Goal: Task Accomplishment & Management: Use online tool/utility

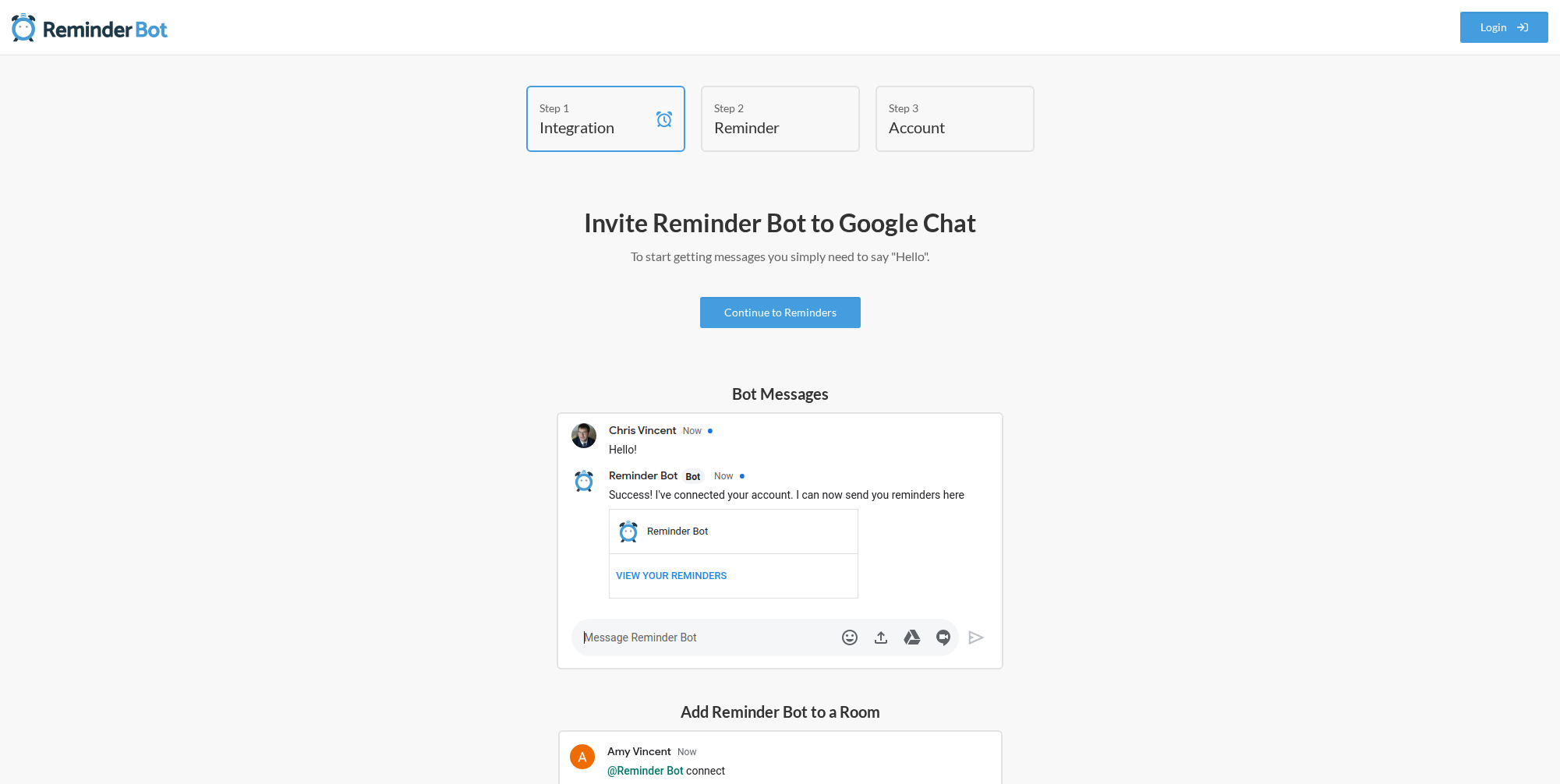
click at [435, 264] on p "To start getting messages you simply need to say "Hello"." at bounding box center [780, 256] width 904 height 19
click at [792, 302] on link "Continue to Reminders" at bounding box center [780, 311] width 160 height 31
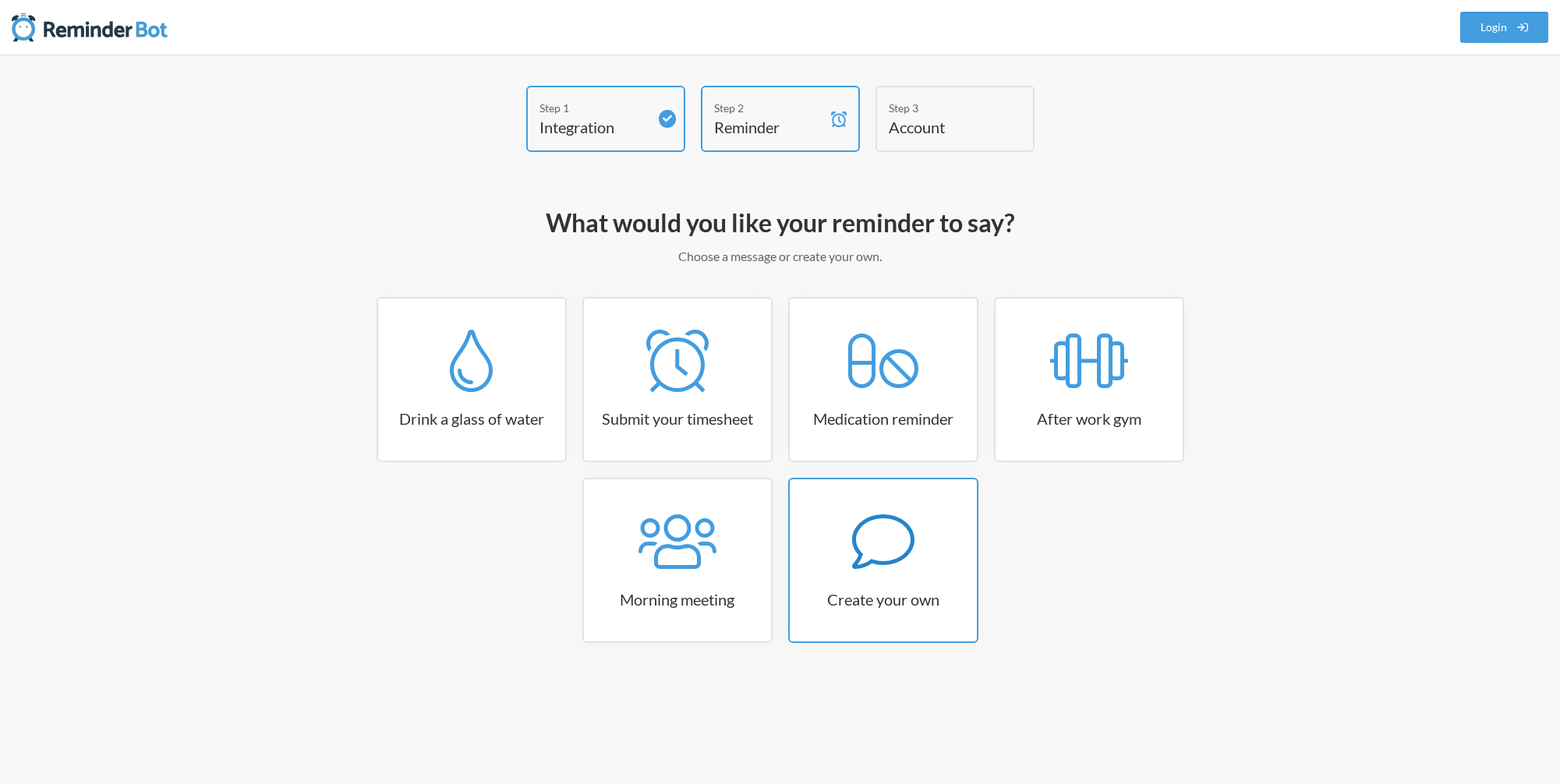
click at [874, 577] on link "Create your own" at bounding box center [883, 559] width 190 height 165
select select "09:30:00"
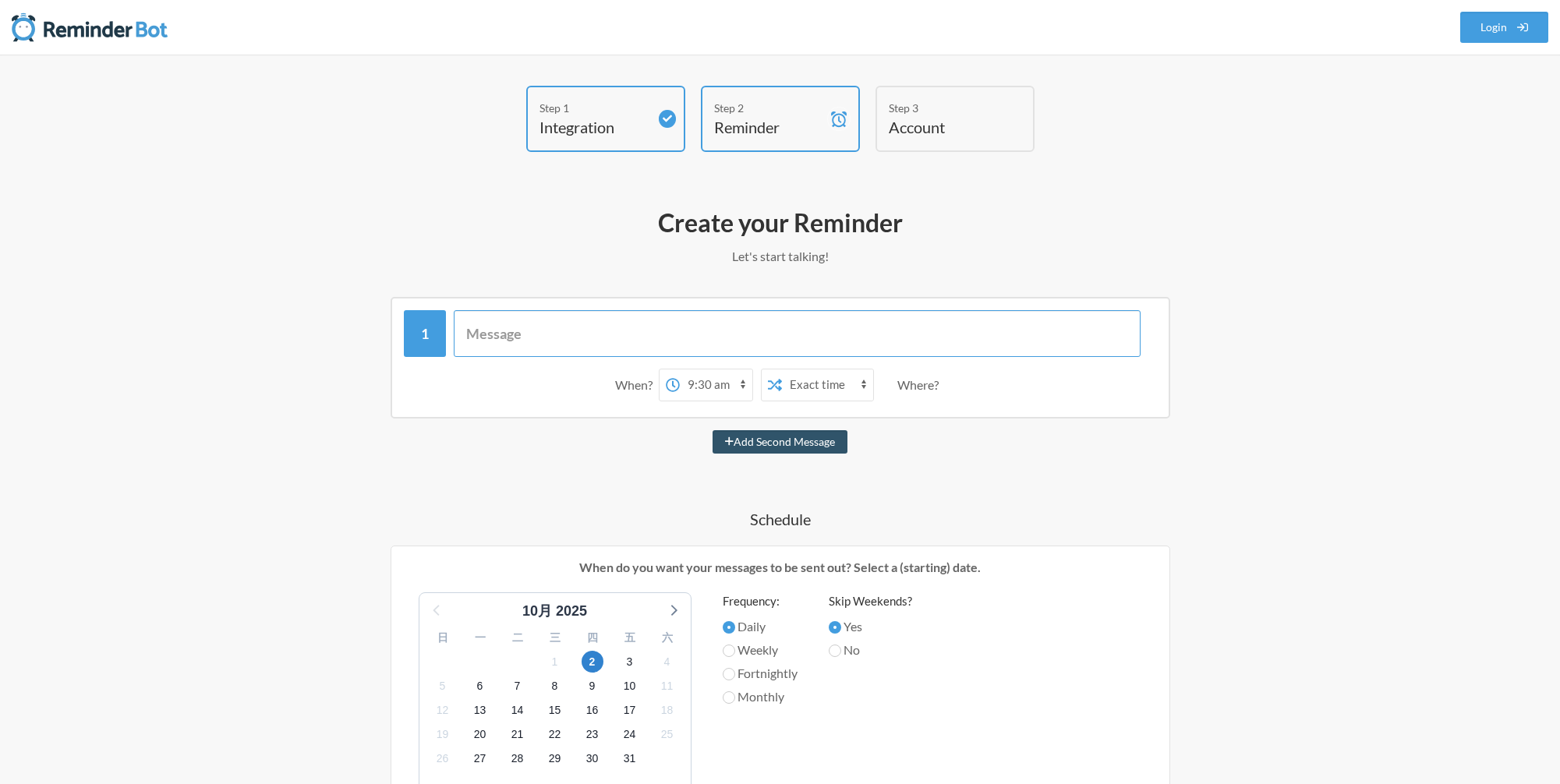
click at [566, 333] on input "text" at bounding box center [796, 334] width 686 height 47
click at [710, 384] on select "12:00 am 12:15 am 12:30 am 12:45 am 1:00 am 1:15 am 1:30 am 1:45 am 2:00 am 2:1…" at bounding box center [716, 384] width 73 height 31
click at [478, 334] on input "text" at bounding box center [796, 334] width 686 height 47
click at [711, 388] on select "12:00 am 12:15 am 12:30 am 12:45 am 1:00 am 1:15 am 1:30 am 1:45 am 2:00 am 2:1…" at bounding box center [716, 384] width 73 height 31
click at [836, 385] on select "Exact time Random time" at bounding box center [827, 384] width 91 height 31
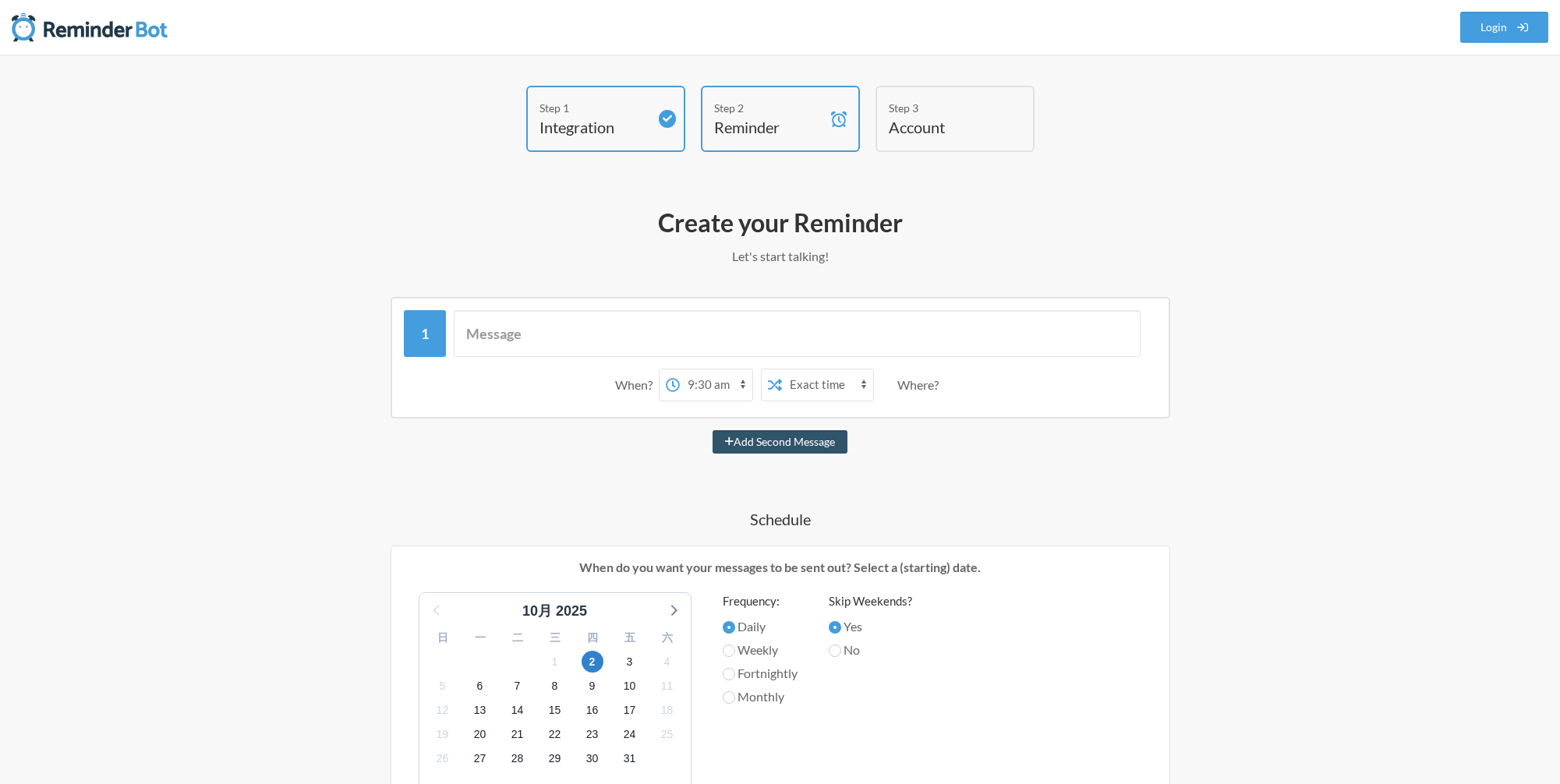
select select "true"
click at [716, 385] on select "12:00 am 12:15 am 12:30 am 12:45 am 1:00 am 1:15 am 1:30 am 1:45 am 2:00 am 2:1…" at bounding box center [716, 384] width 73 height 31
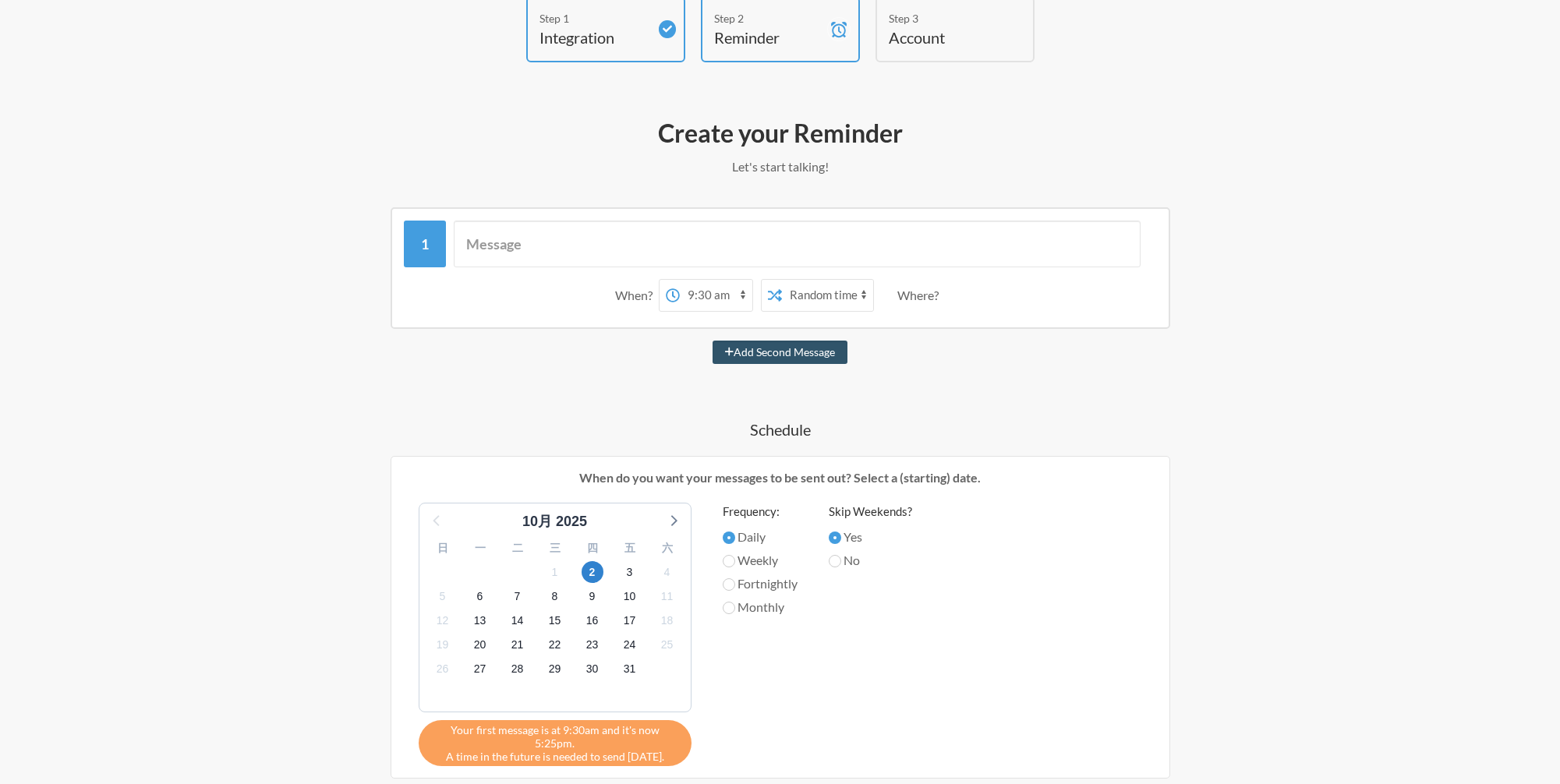
scroll to position [96, 0]
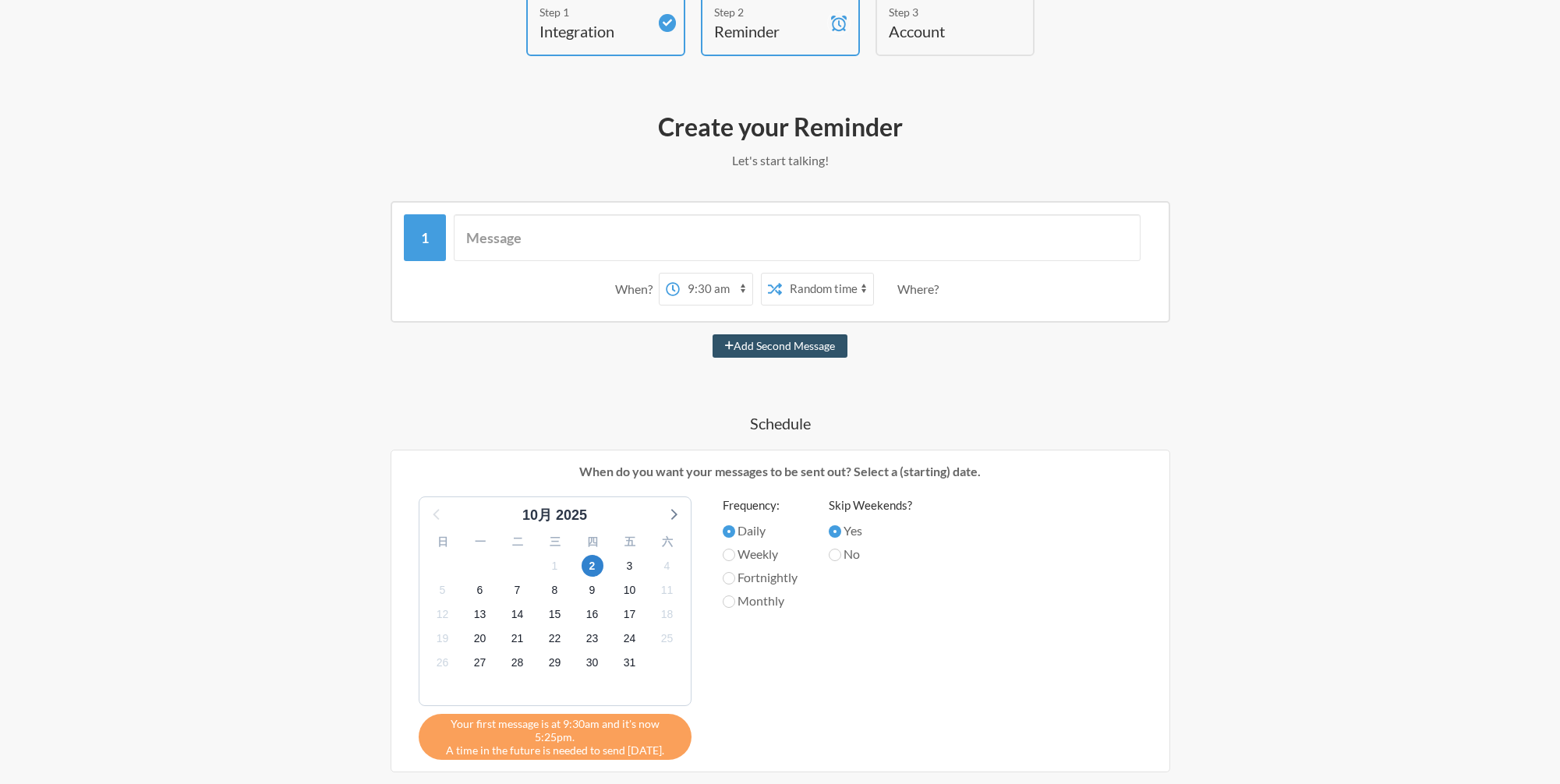
click at [736, 557] on label "Weekly" at bounding box center [760, 554] width 75 height 19
click at [735, 557] on input "Weekly" at bounding box center [728, 554] width 12 height 12
radio input "true"
click at [631, 569] on span "3" at bounding box center [629, 565] width 21 height 21
click at [696, 289] on select "12:00 am 12:15 am 12:30 am 12:45 am 1:00 am 1:15 am 1:30 am 1:45 am 2:00 am 2:1…" at bounding box center [716, 288] width 73 height 31
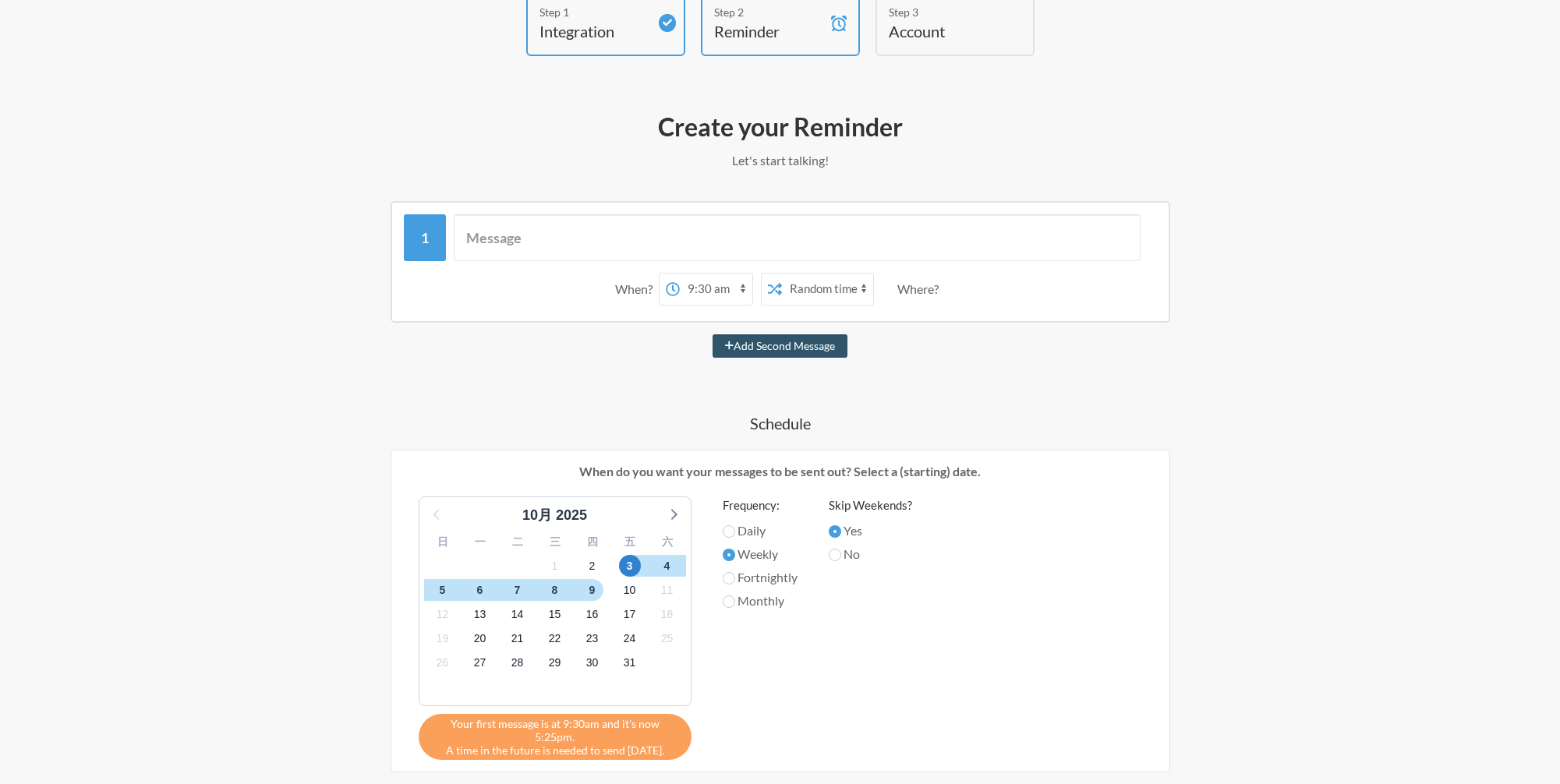
click at [819, 286] on select "Exact time Random time" at bounding box center [827, 288] width 91 height 31
select select "false"
click at [580, 395] on div "When? 12:00 am 12:15 am 12:30 am 12:45 am 1:00 am 1:15 am 1:30 am 1:45 am 2:00 …" at bounding box center [780, 634] width 904 height 865
click at [540, 244] on input "text" at bounding box center [796, 238] width 686 height 47
click at [745, 349] on button "Add Second Message" at bounding box center [780, 346] width 135 height 23
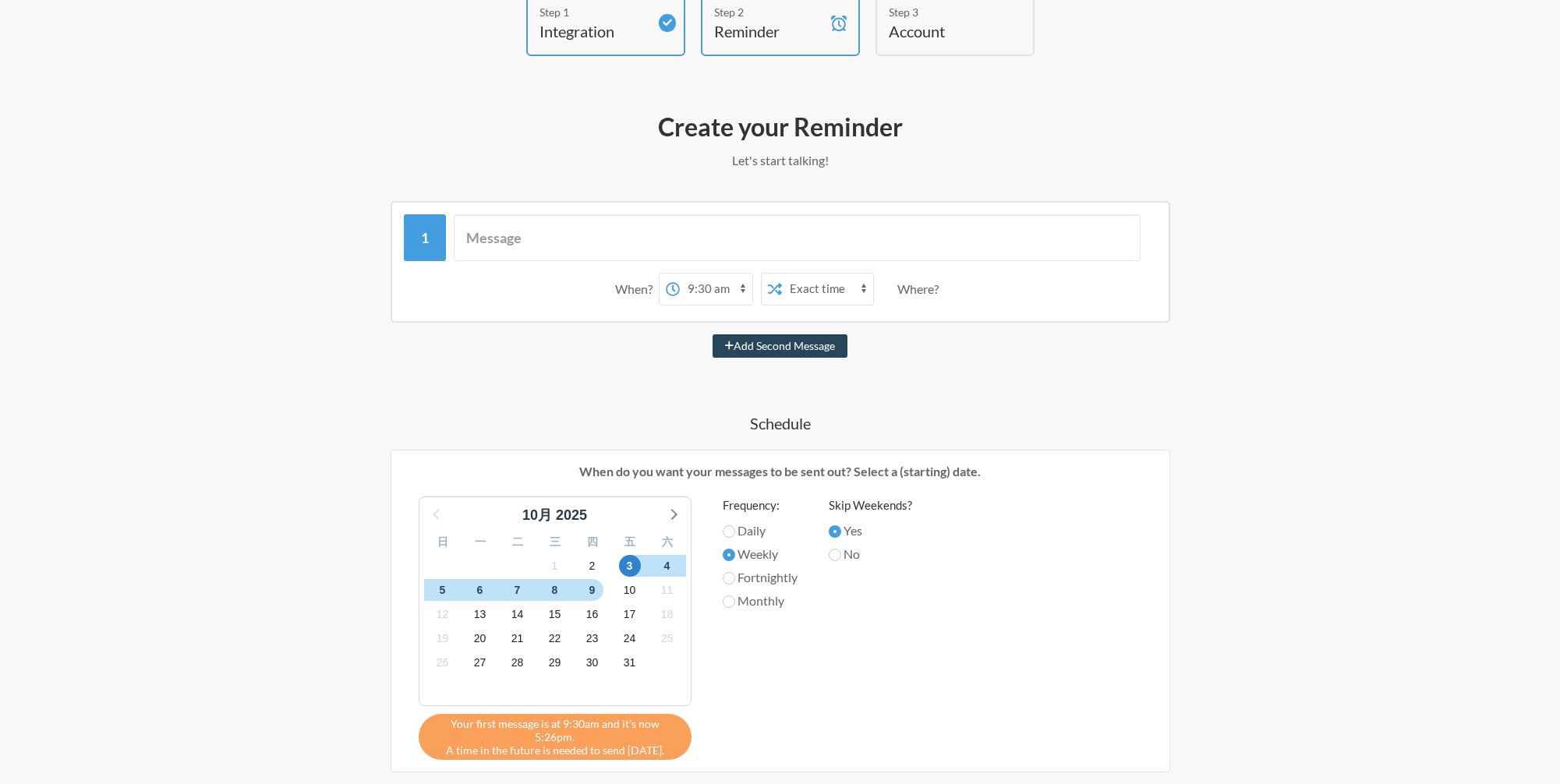
select select "10:30:00"
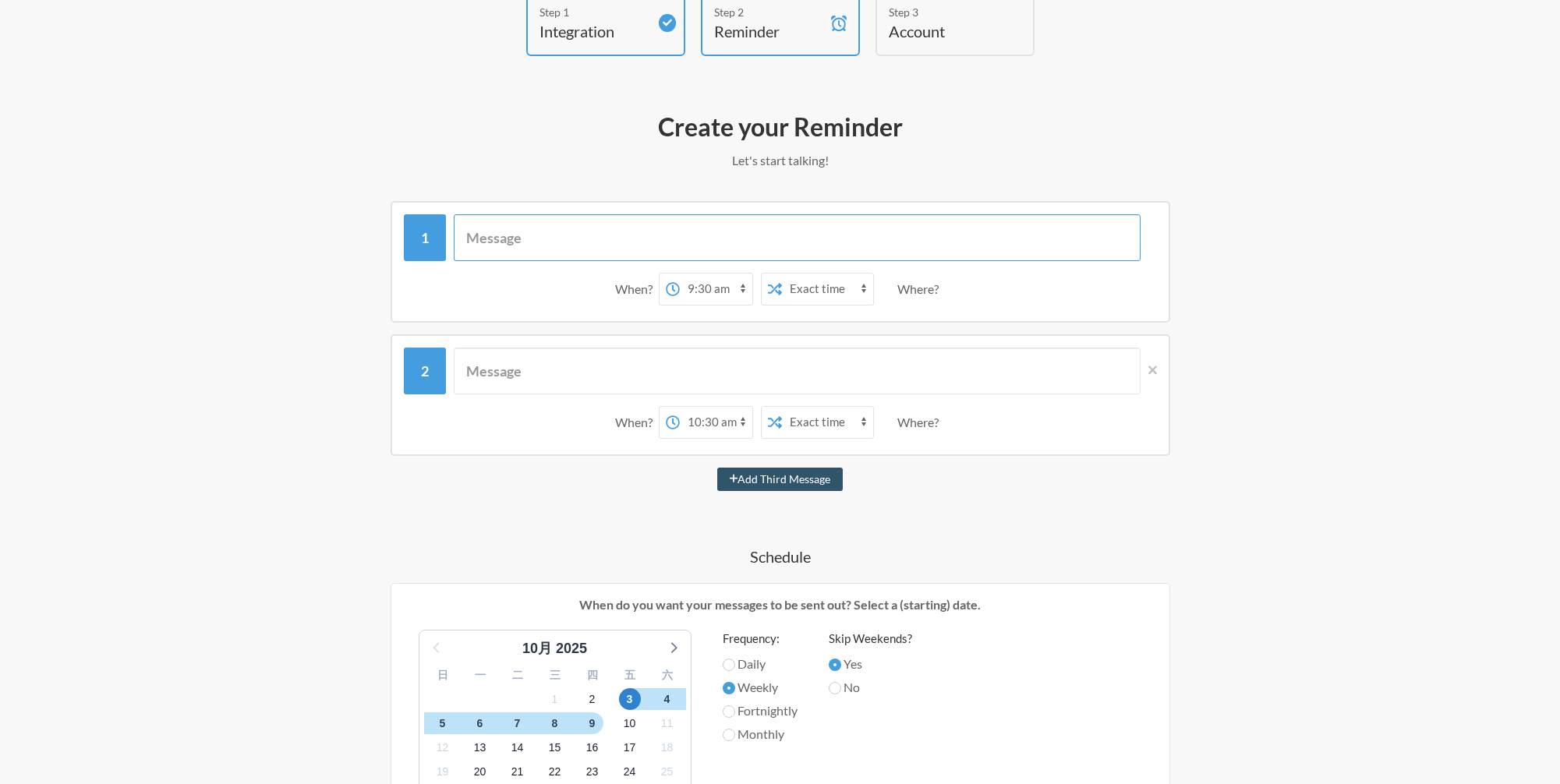
click at [516, 240] on input "text" at bounding box center [796, 238] width 686 height 47
click at [619, 240] on input "text" at bounding box center [796, 238] width 686 height 47
paste input "🌞🔫[ M-D 狩獵任務 R2 W1 ]"
drag, startPoint x: 502, startPoint y: 235, endPoint x: 515, endPoint y: 226, distance: 15.8
click at [504, 235] on input "🌞🔫[ M-D 狩獵任務 R2 W1 ]" at bounding box center [796, 238] width 686 height 47
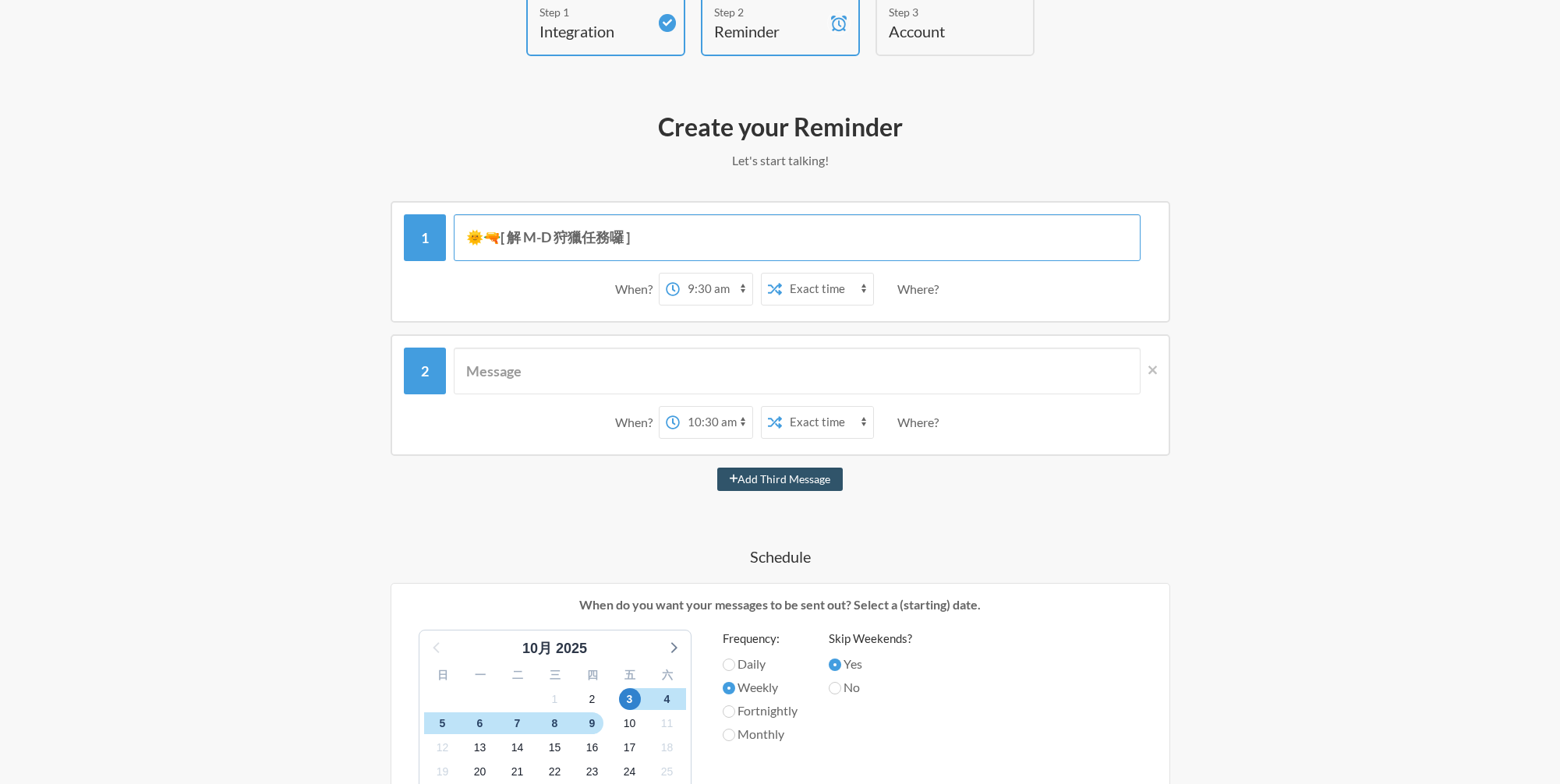
click at [491, 240] on input "🌞🔫[ 解 M-D 狩獵任務囉 ]" at bounding box center [796, 238] width 686 height 47
click at [681, 240] on input "🌞🔫 [ 解 M-D 狩獵任務囉 ]" at bounding box center [796, 238] width 686 height 47
click at [690, 240] on input "🌞🔫 [ 解 M-D 狩獵任務囉 ]" at bounding box center [796, 238] width 686 height 47
click at [680, 235] on input "🌞🔫 [ 解 M-D 狩獵任務囉 ]" at bounding box center [796, 238] width 686 height 47
click at [469, 238] on input "🌞🔫 [ 解 M-D 狩獵任務囉 ]" at bounding box center [796, 238] width 686 height 47
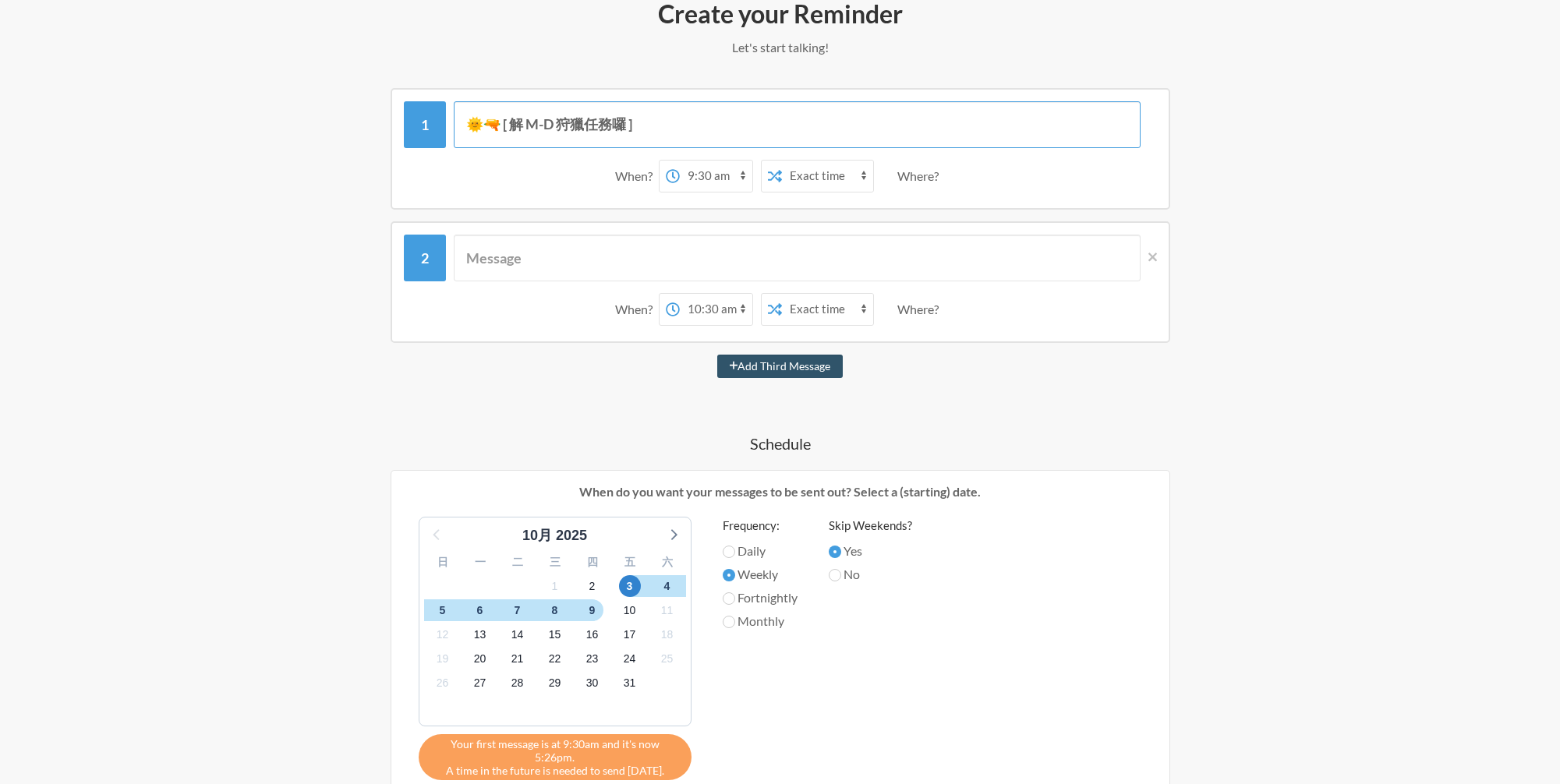
scroll to position [205, 0]
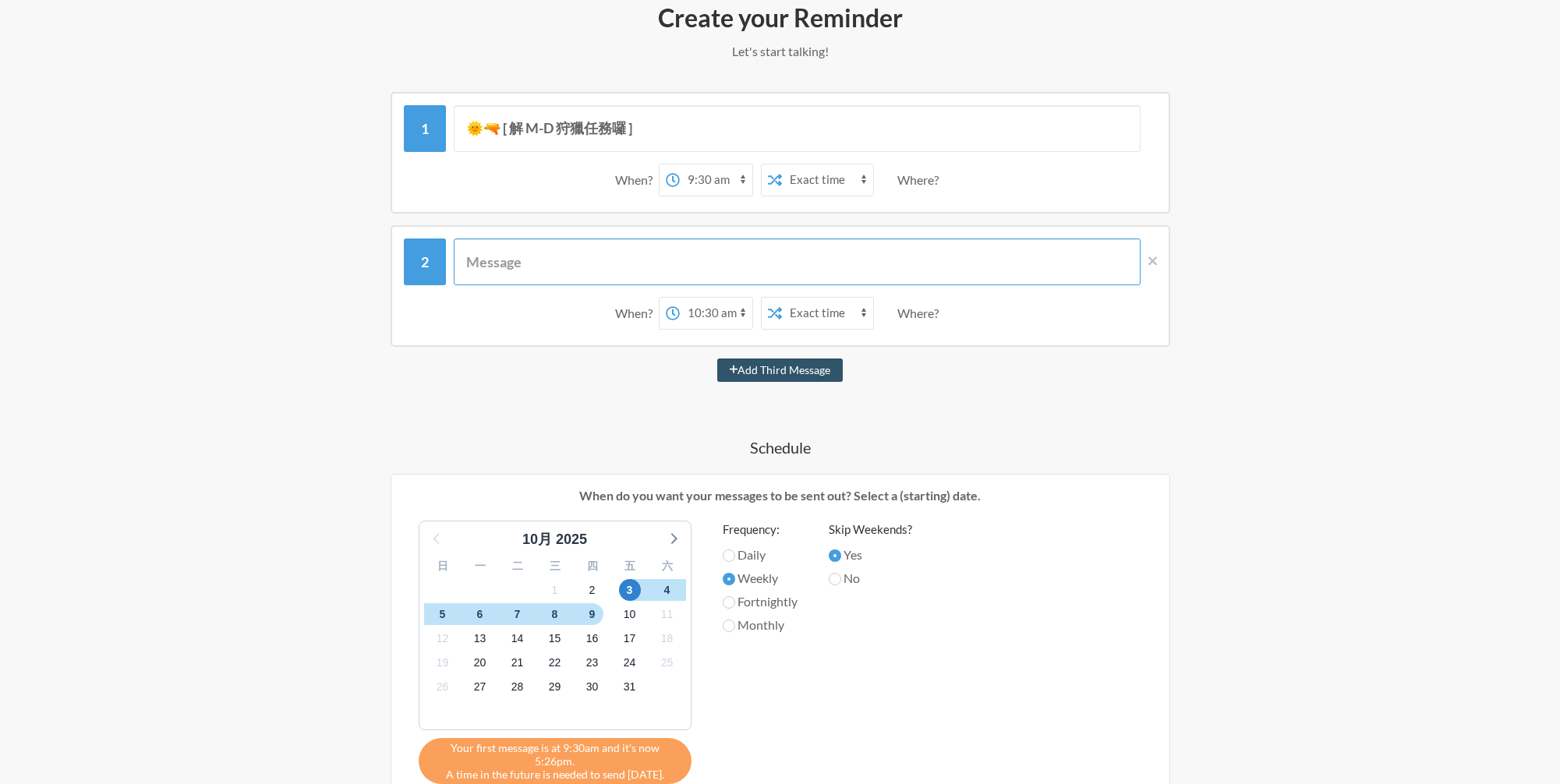
click at [534, 258] on input "text" at bounding box center [796, 262] width 686 height 47
click at [598, 269] on input "text" at bounding box center [796, 262] width 686 height 47
click at [637, 256] on input "text" at bounding box center [796, 262] width 686 height 47
click at [682, 135] on input "🌞🔫 [ 解 M-D 狩獵任務囉 ]" at bounding box center [796, 129] width 686 height 47
click at [916, 178] on div "Where?" at bounding box center [920, 180] width 48 height 33
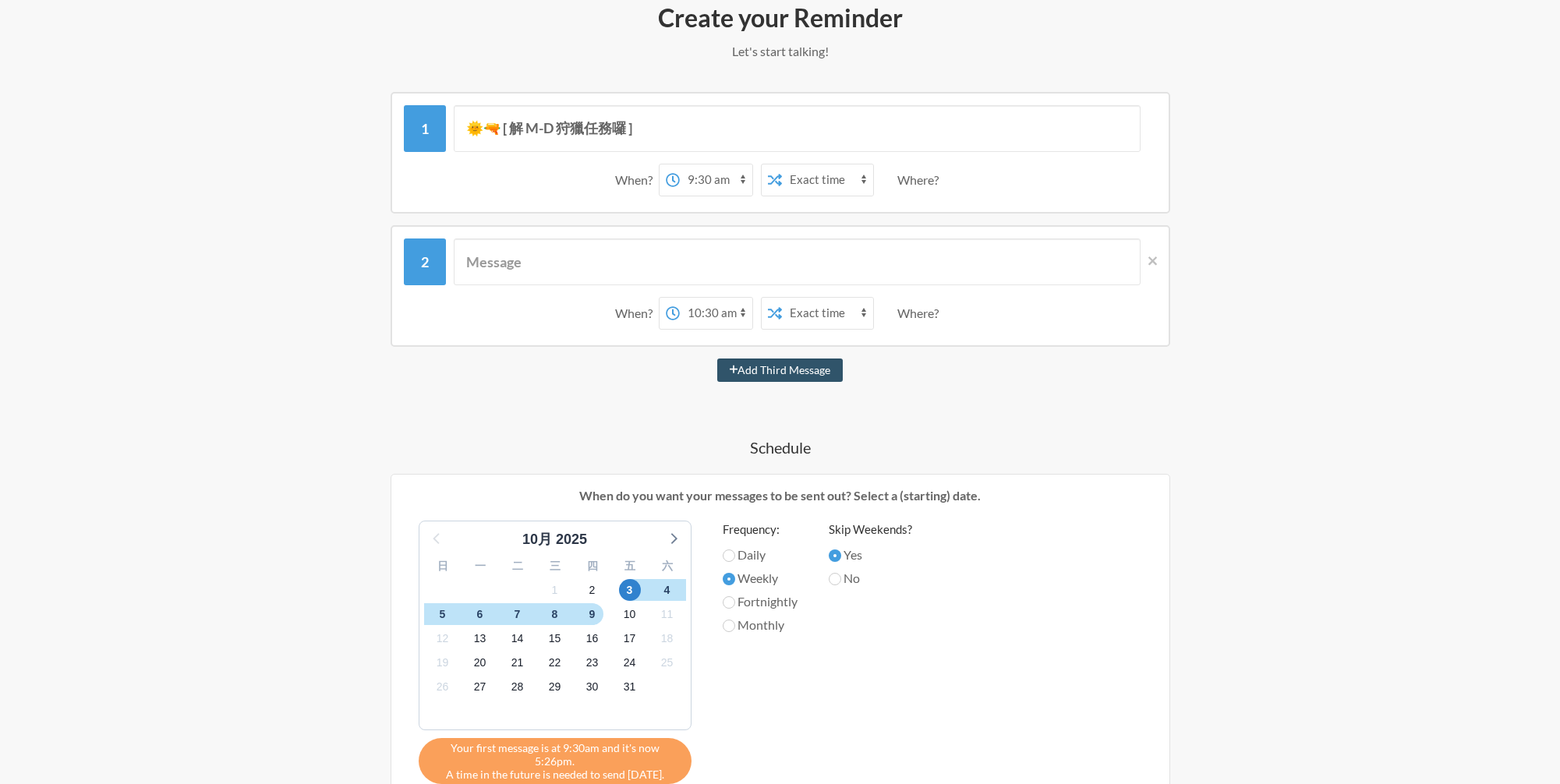
click at [944, 184] on div "Where?" at bounding box center [920, 180] width 48 height 33
click at [629, 182] on div "When?" at bounding box center [636, 180] width 44 height 33
drag, startPoint x: 957, startPoint y: 185, endPoint x: 933, endPoint y: 178, distance: 25.0
click at [956, 184] on div "When? 12:00 am 12:15 am 12:30 am 12:45 am 1:00 am 1:15 am 1:30 am 1:45 am 2:00 …" at bounding box center [780, 180] width 752 height 48
click at [933, 178] on div "Where?" at bounding box center [920, 180] width 48 height 33
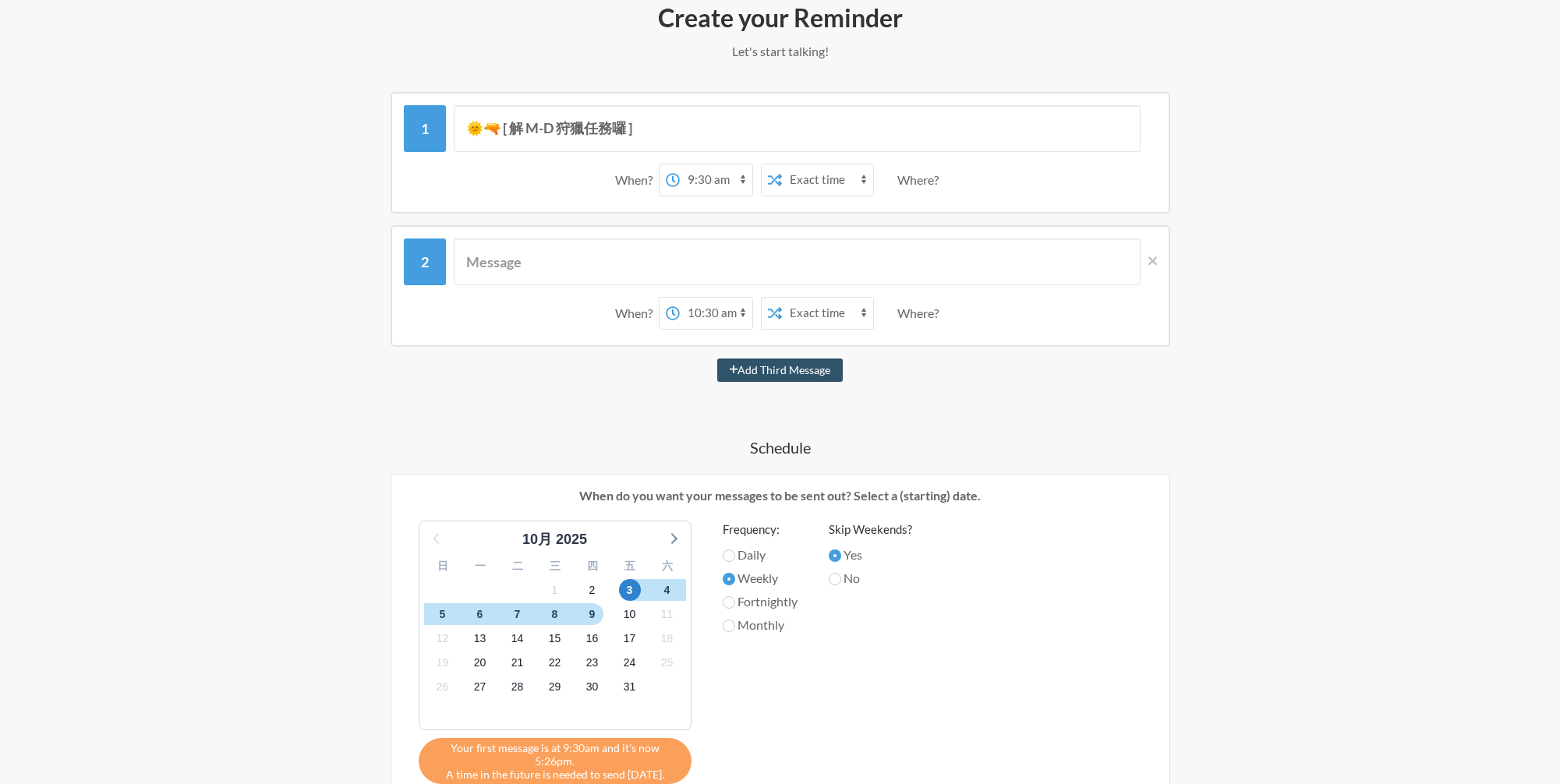
click at [933, 186] on div "Where?" at bounding box center [920, 180] width 48 height 33
click at [935, 257] on input "text" at bounding box center [796, 262] width 686 height 47
click at [1153, 264] on icon at bounding box center [1152, 260] width 8 height 8
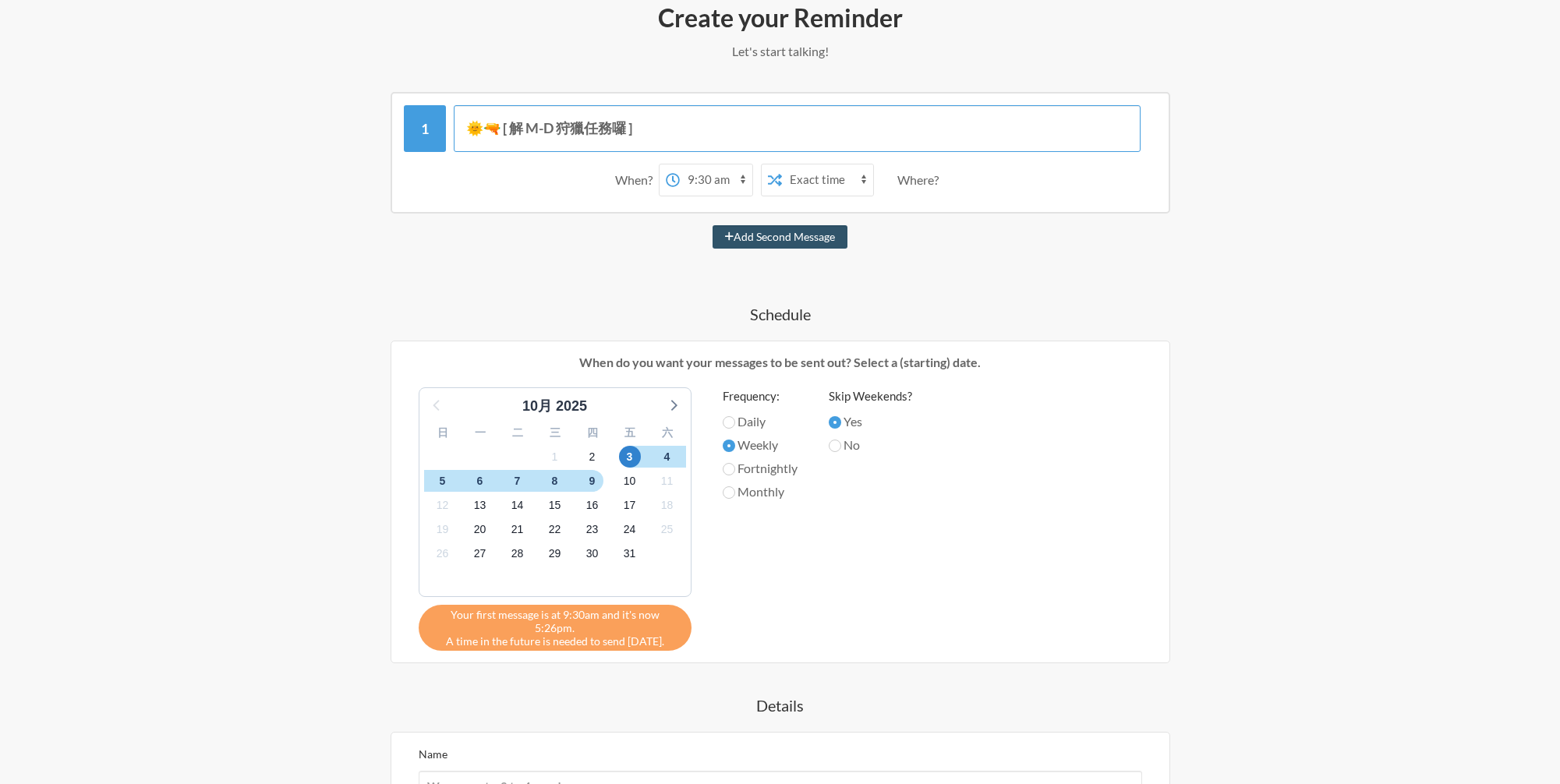
click at [661, 144] on input "🌞🔫 [ 解 M-D 狩獵任務囉 ]" at bounding box center [796, 129] width 686 height 47
click at [495, 131] on input "🌞🔫 [ 解 M-D 狩獵任務囉 ]" at bounding box center [796, 129] width 686 height 47
click at [739, 129] on input "🌞🔫 [ 解 M-D 狩獵任務囉 ]" at bounding box center [796, 129] width 686 height 47
type input "🌞🔫 [ 解 M-D 狩獵任務囉 ]"
click at [544, 278] on div "🌞🔫 [ 解 M-D 狩獵任務囉 ] When? 12:00 am 12:15 am 12:30 am 12:45 am 1:00 am 1:15 am 1:…" at bounding box center [780, 525] width 904 height 865
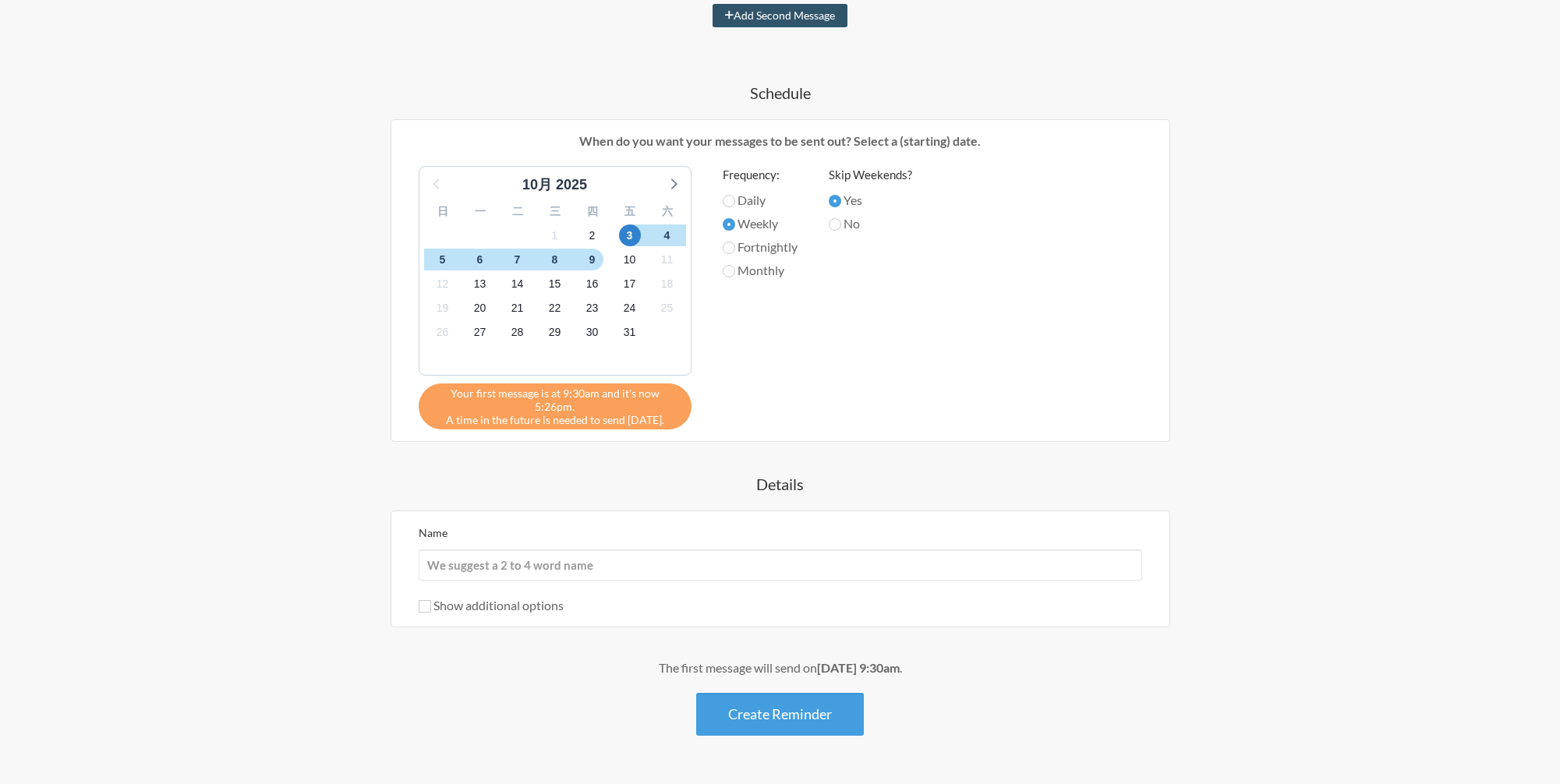
scroll to position [458, 0]
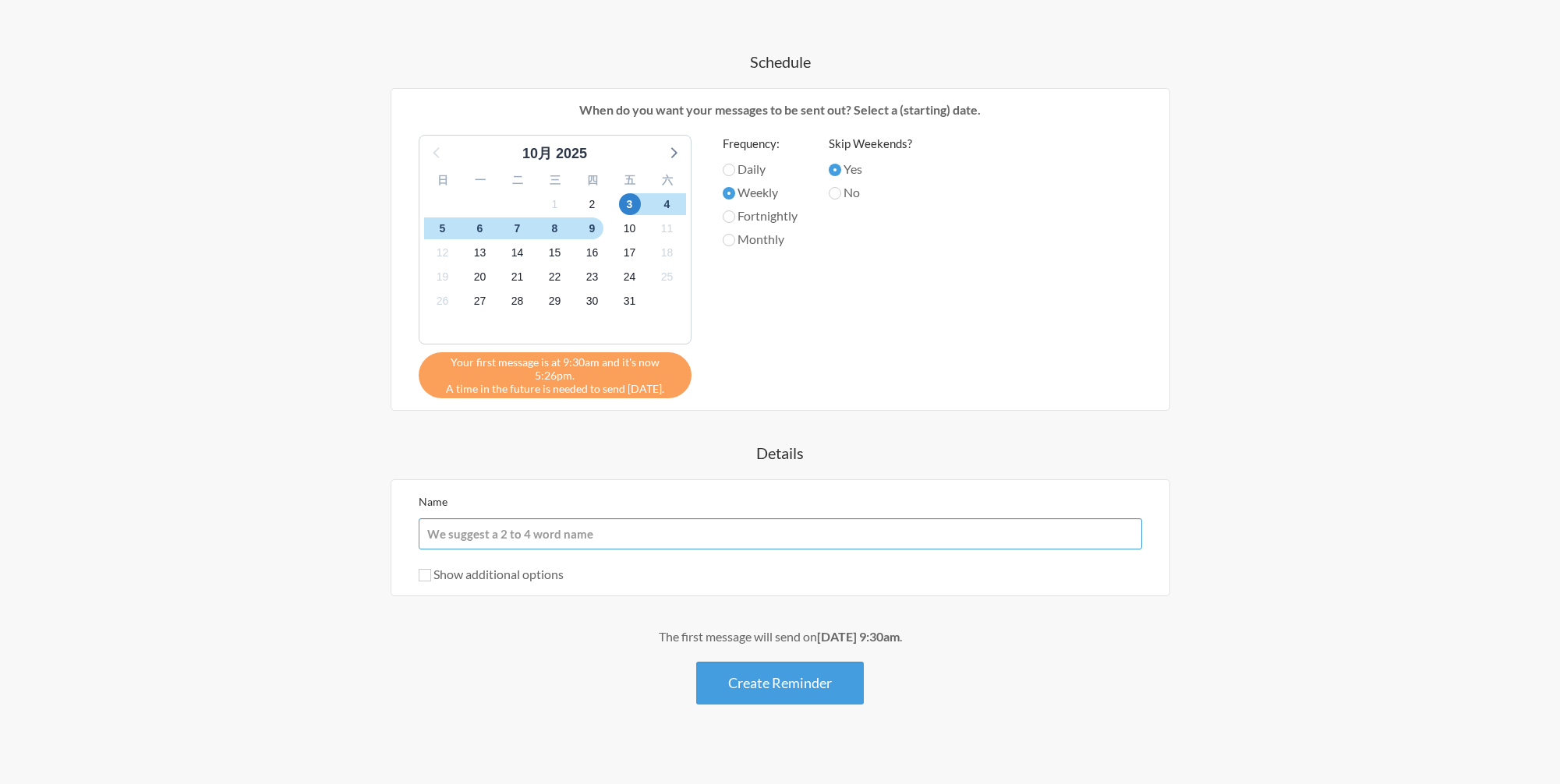
click at [504, 523] on input "Name" at bounding box center [780, 533] width 724 height 31
click at [667, 522] on input "Name" at bounding box center [780, 533] width 724 height 31
click at [582, 523] on input "Name" at bounding box center [780, 533] width 724 height 31
click at [335, 557] on div "🌞🔫 [ 解 M-D 狩獵任務囉 ] When? 12:00 am 12:15 am 12:30 am 12:45 am 1:00 am 1:15 am 1:…" at bounding box center [780, 272] width 904 height 865
click at [504, 567] on label "Show additional options" at bounding box center [490, 574] width 145 height 15
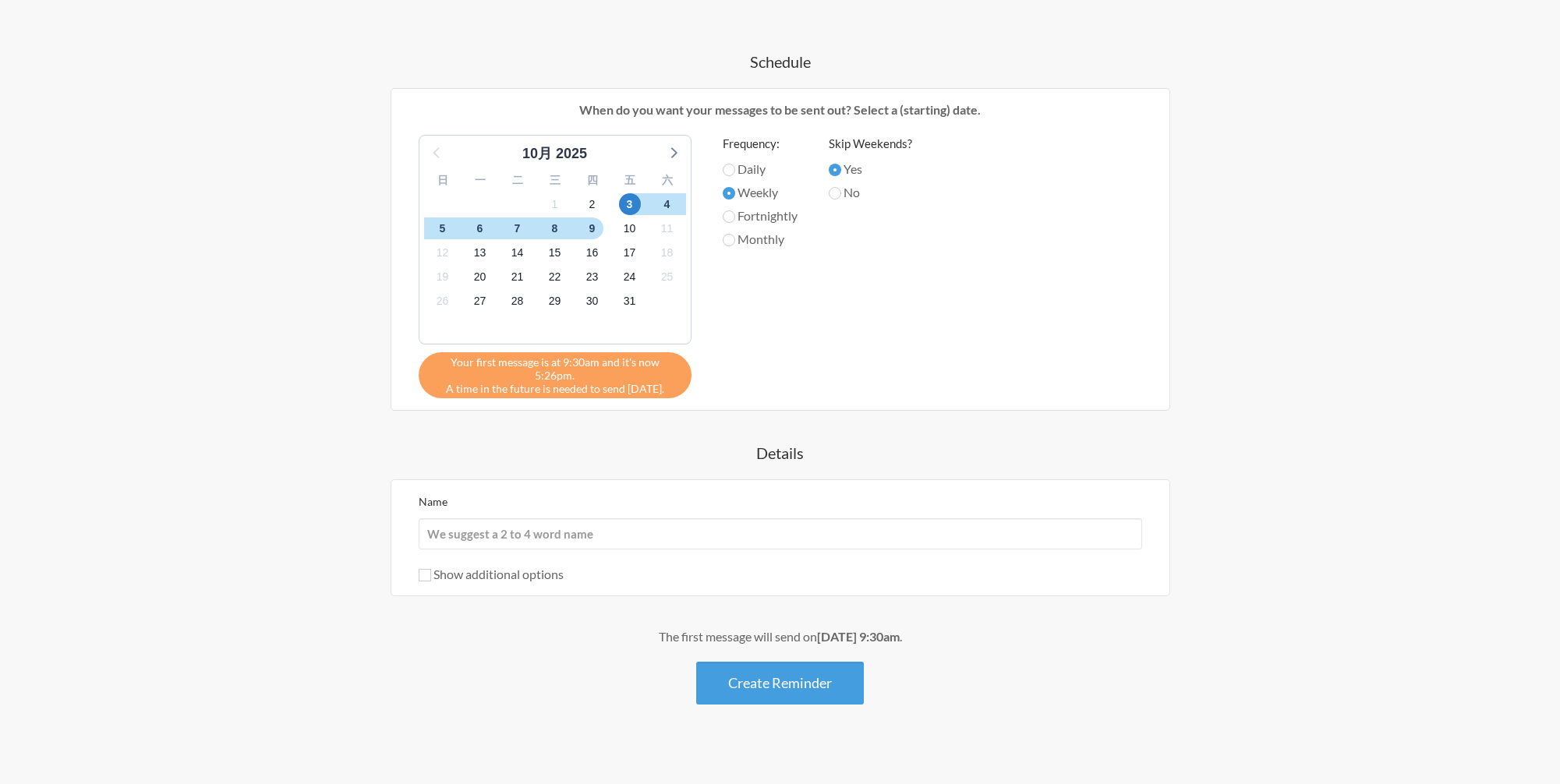
click at [431, 569] on input "Show additional options" at bounding box center [424, 574] width 12 height 12
checkbox input "true"
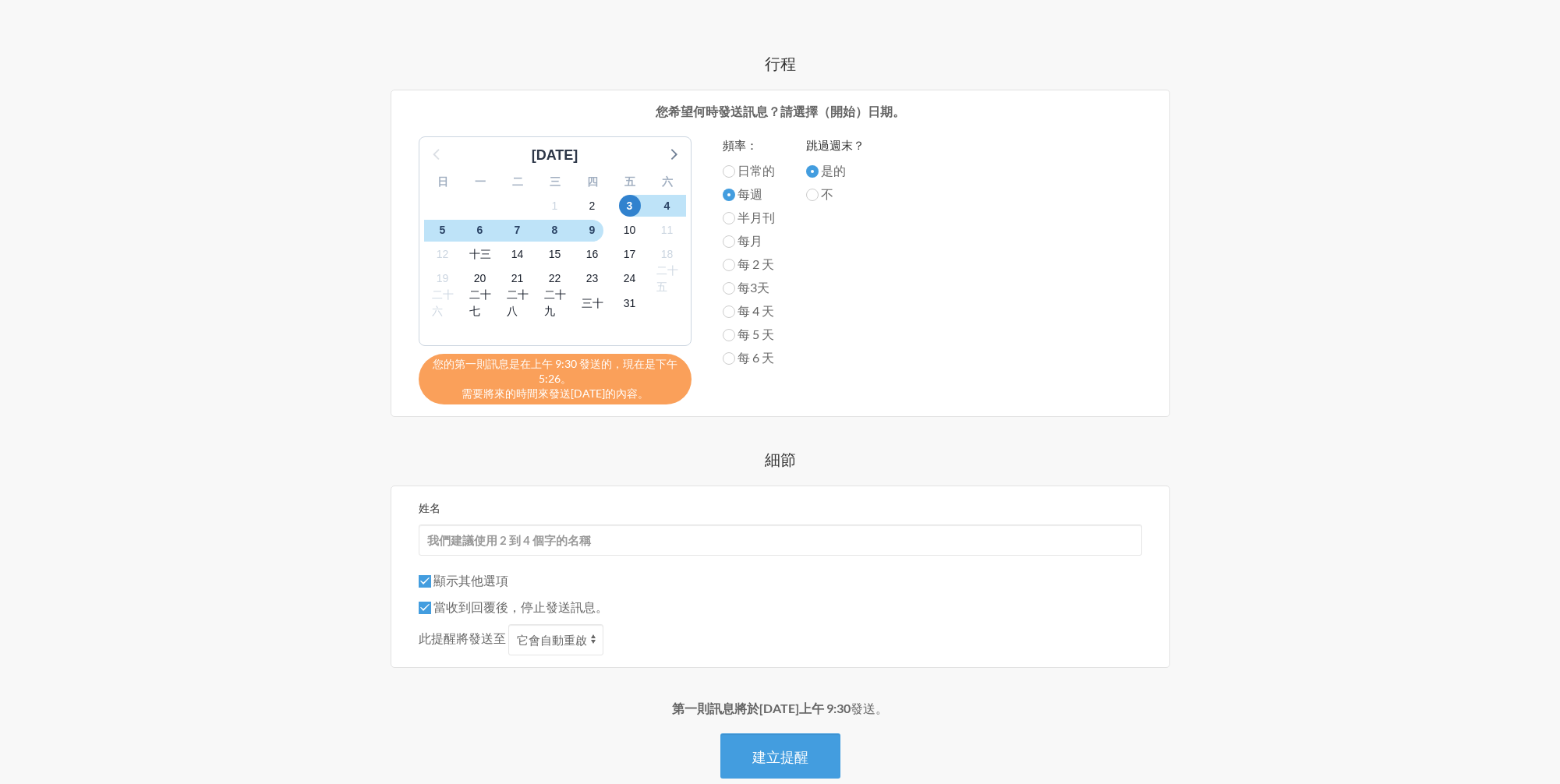
scroll to position [460, 0]
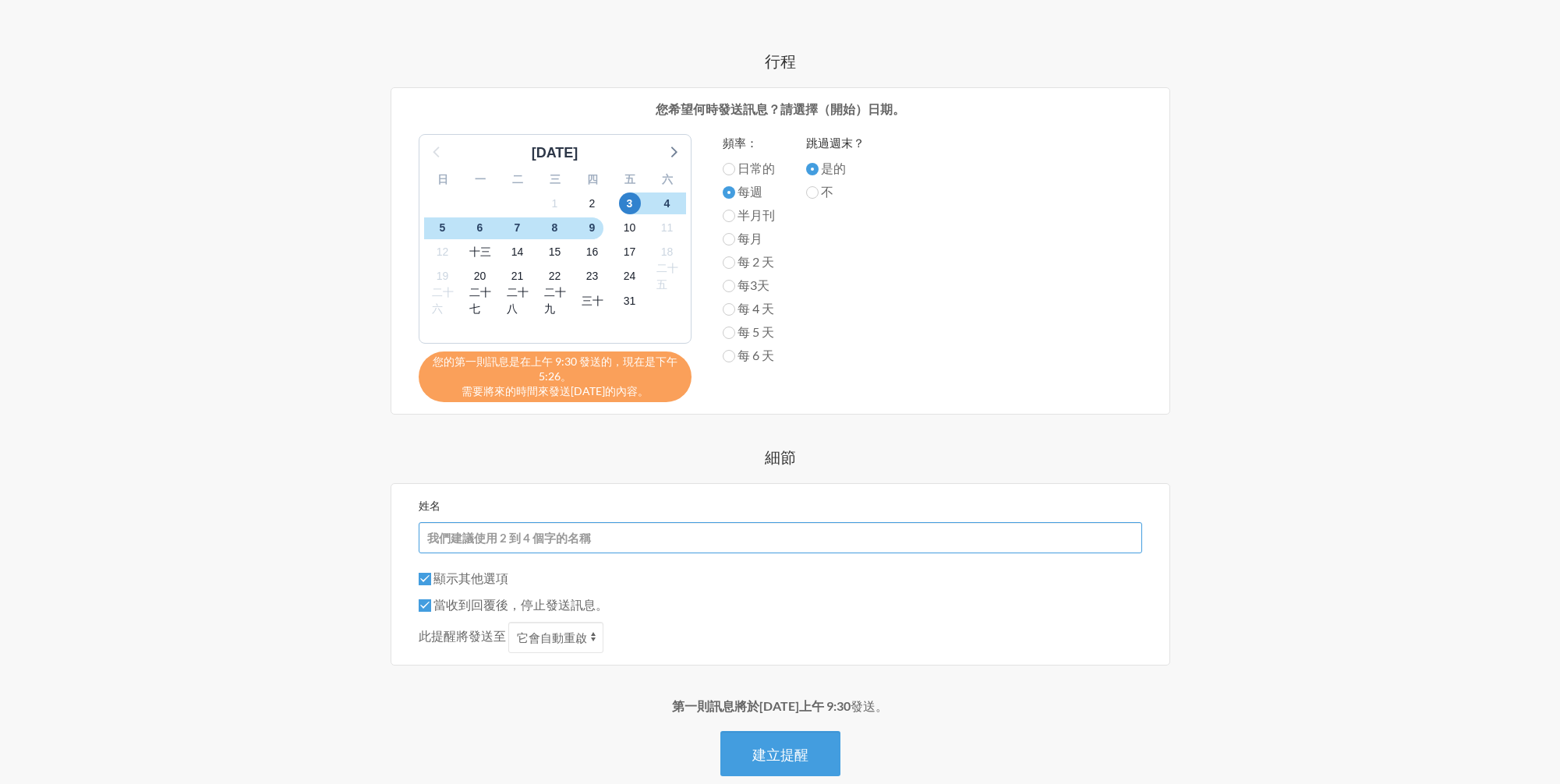
click at [521, 529] on input "姓名" at bounding box center [780, 537] width 724 height 31
click at [477, 537] on input "姓名" at bounding box center [780, 537] width 724 height 31
click at [449, 537] on input "姓名" at bounding box center [780, 537] width 724 height 31
click at [494, 539] on input "姓名" at bounding box center [780, 537] width 724 height 31
click at [520, 539] on input "姓名" at bounding box center [780, 537] width 724 height 31
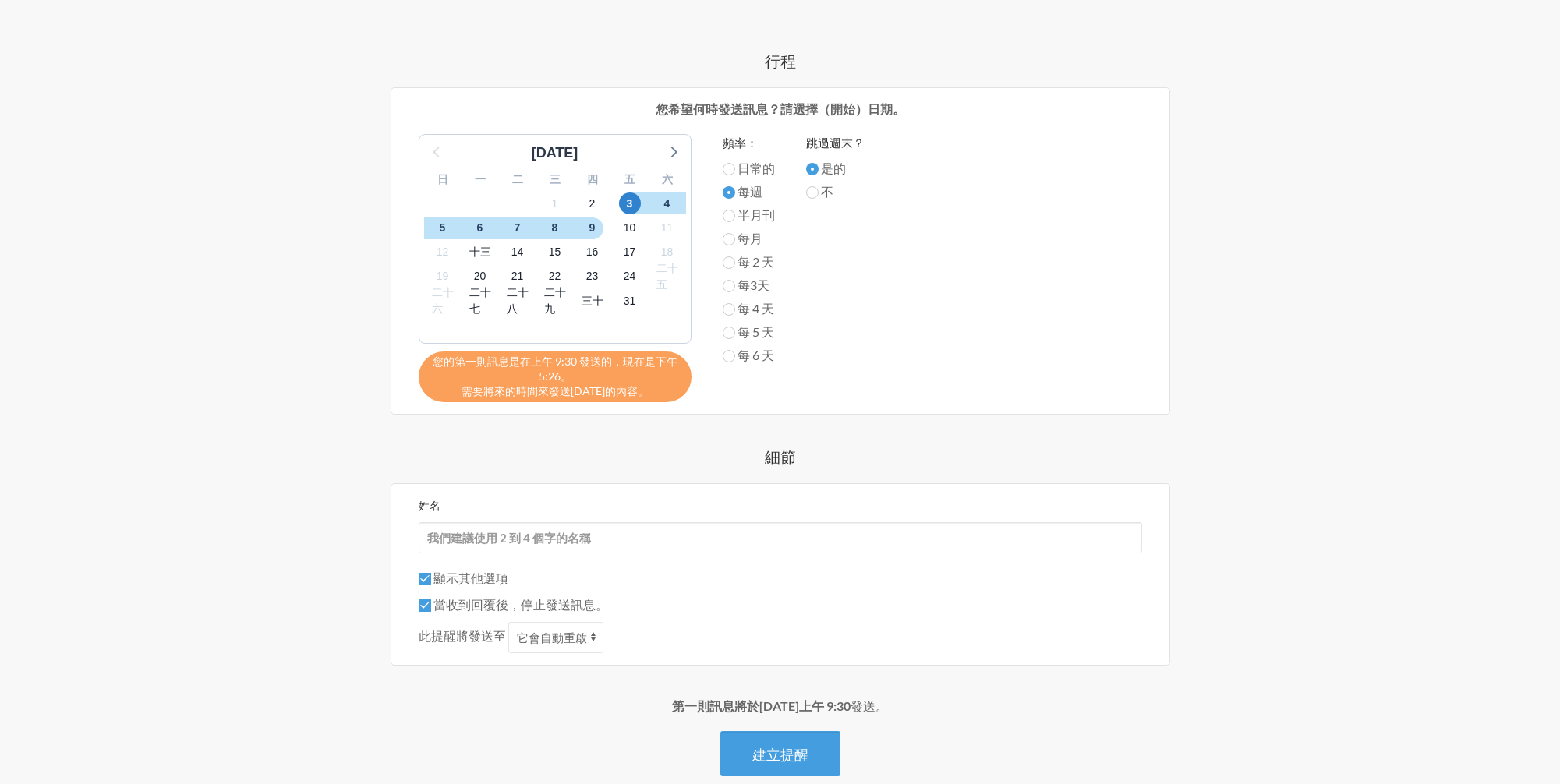
click at [249, 563] on div "步驟 1 一體化 第 2 步 提醒 步驟3 帳戶 您希望提醒內容是什麼？ 選擇一條訊息或建立自己的訊息。 喝一杯水 提交您的時間表 用藥提醒 下班後去健身房 …" at bounding box center [780, 231] width 1560 height 1274
click at [448, 544] on input "姓名" at bounding box center [780, 537] width 724 height 31
click at [475, 543] on input "姓名" at bounding box center [780, 537] width 724 height 31
click at [469, 539] on input "夥伴們" at bounding box center [780, 537] width 724 height 31
type input "夥"
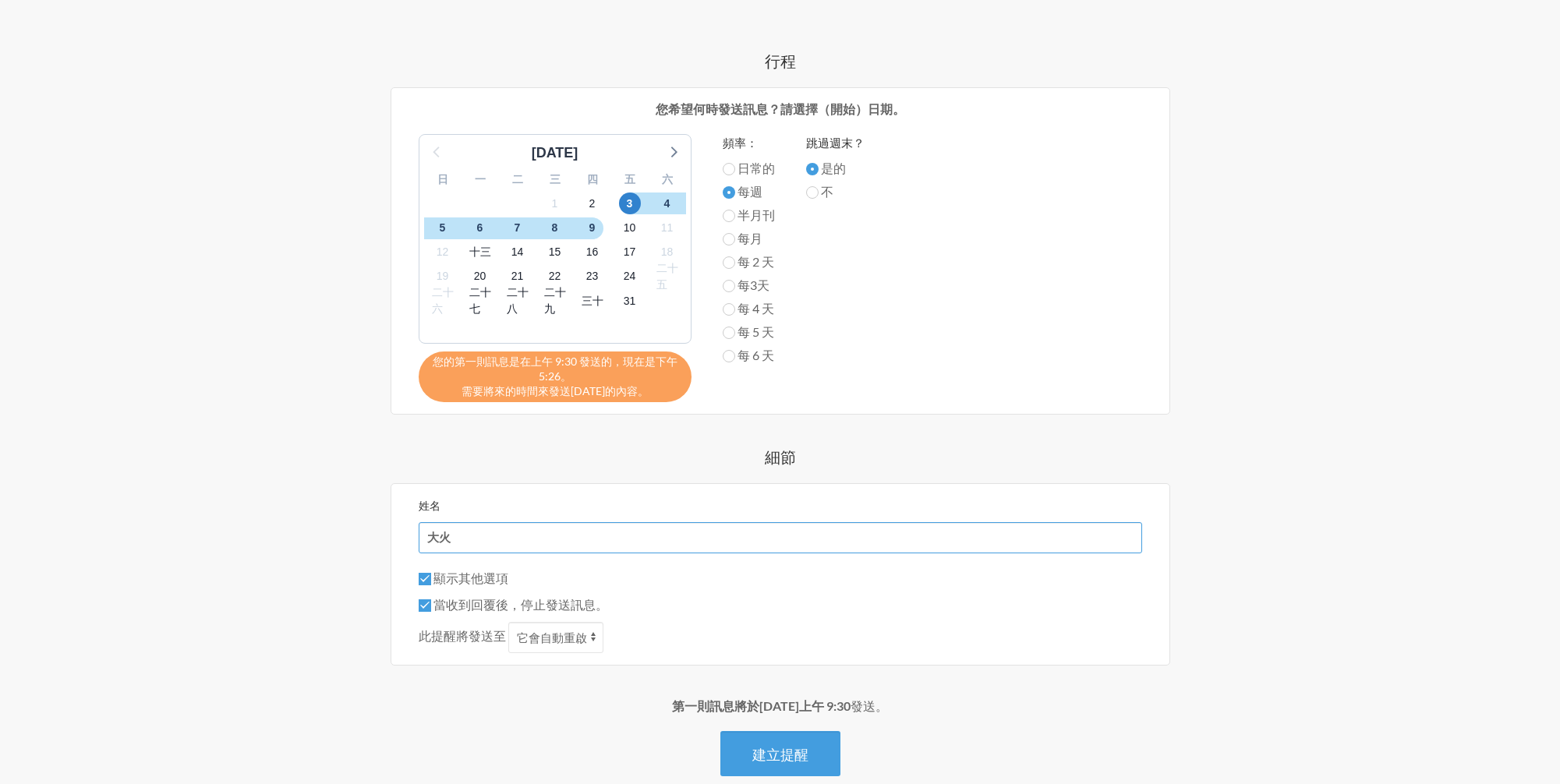
type input "大"
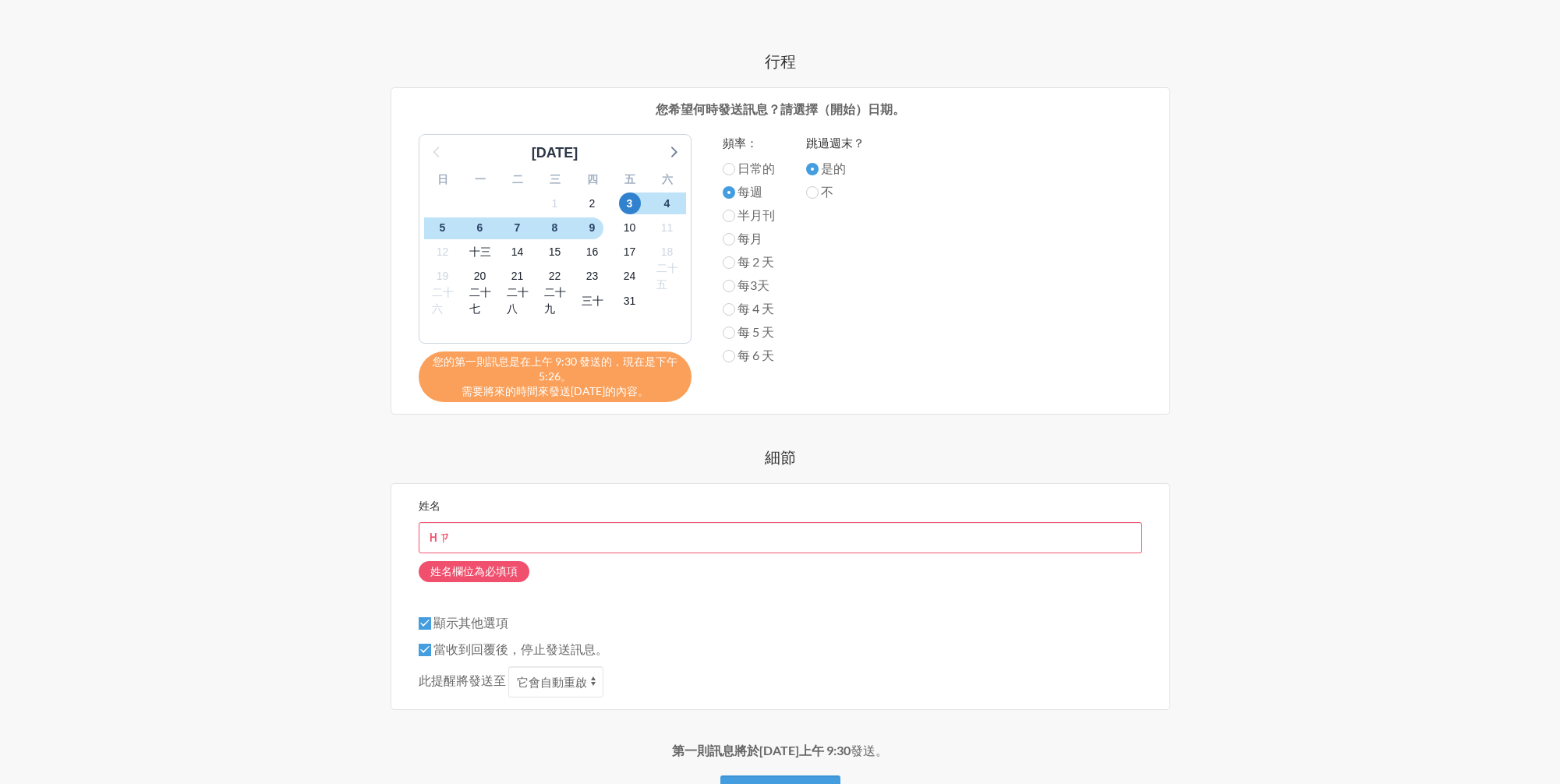
type input "Ｈ"
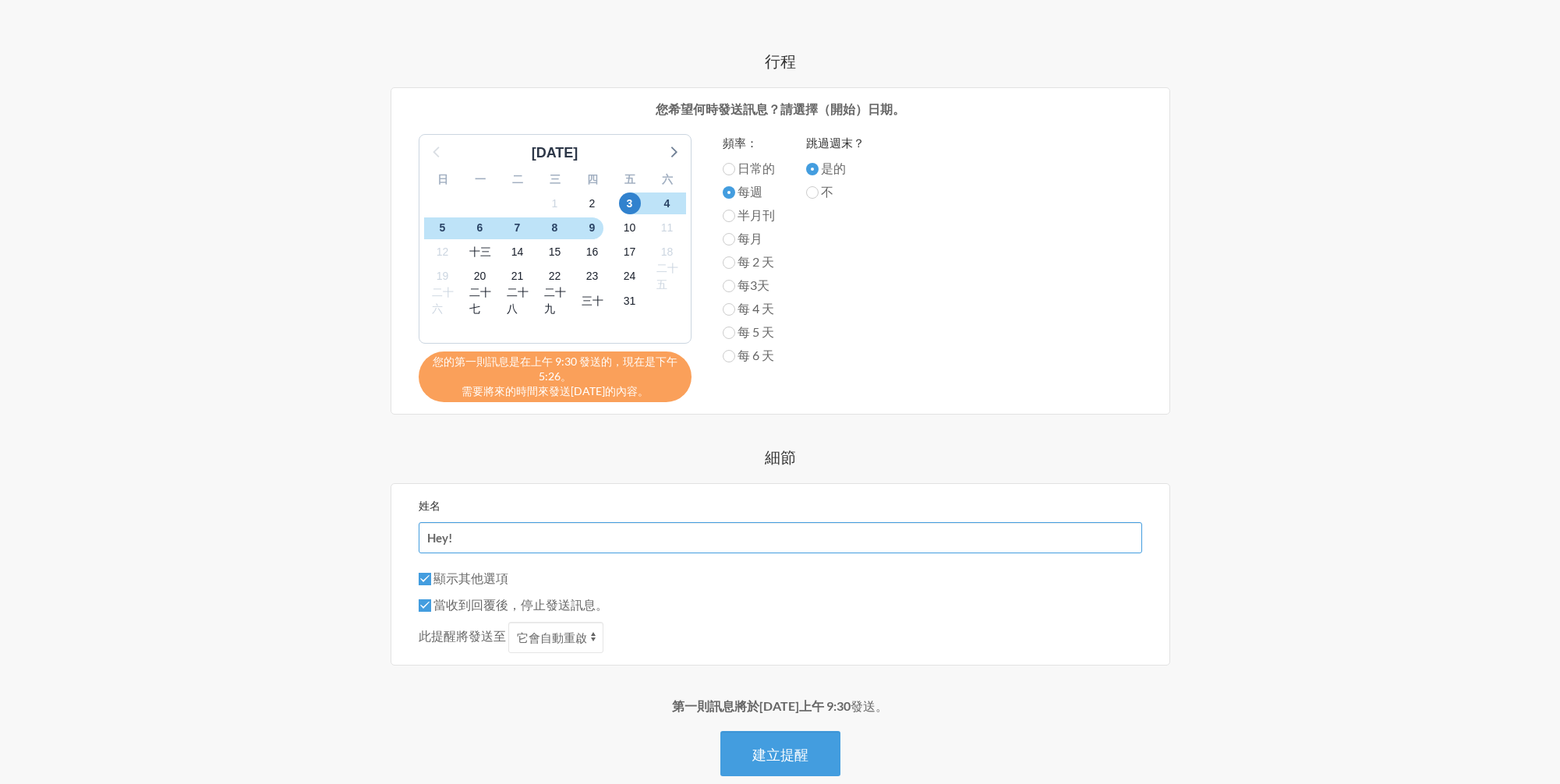
type input "Hey!"
click at [291, 560] on div "步驟 1 一體化 第 2 步 提醒 步驟3 帳戶 您希望提醒內容是什麼？ 選擇一條訊息或建立自己的訊息。 喝一杯水 提交您的時間表 用藥提醒 下班後去健身房 …" at bounding box center [780, 232] width 998 height 1213
click at [421, 607] on input "當收到回覆後，停止發送訊息。" at bounding box center [424, 605] width 12 height 12
checkbox input "false"
click at [595, 637] on select "它會自動重啟 回覆" at bounding box center [556, 637] width 95 height 31
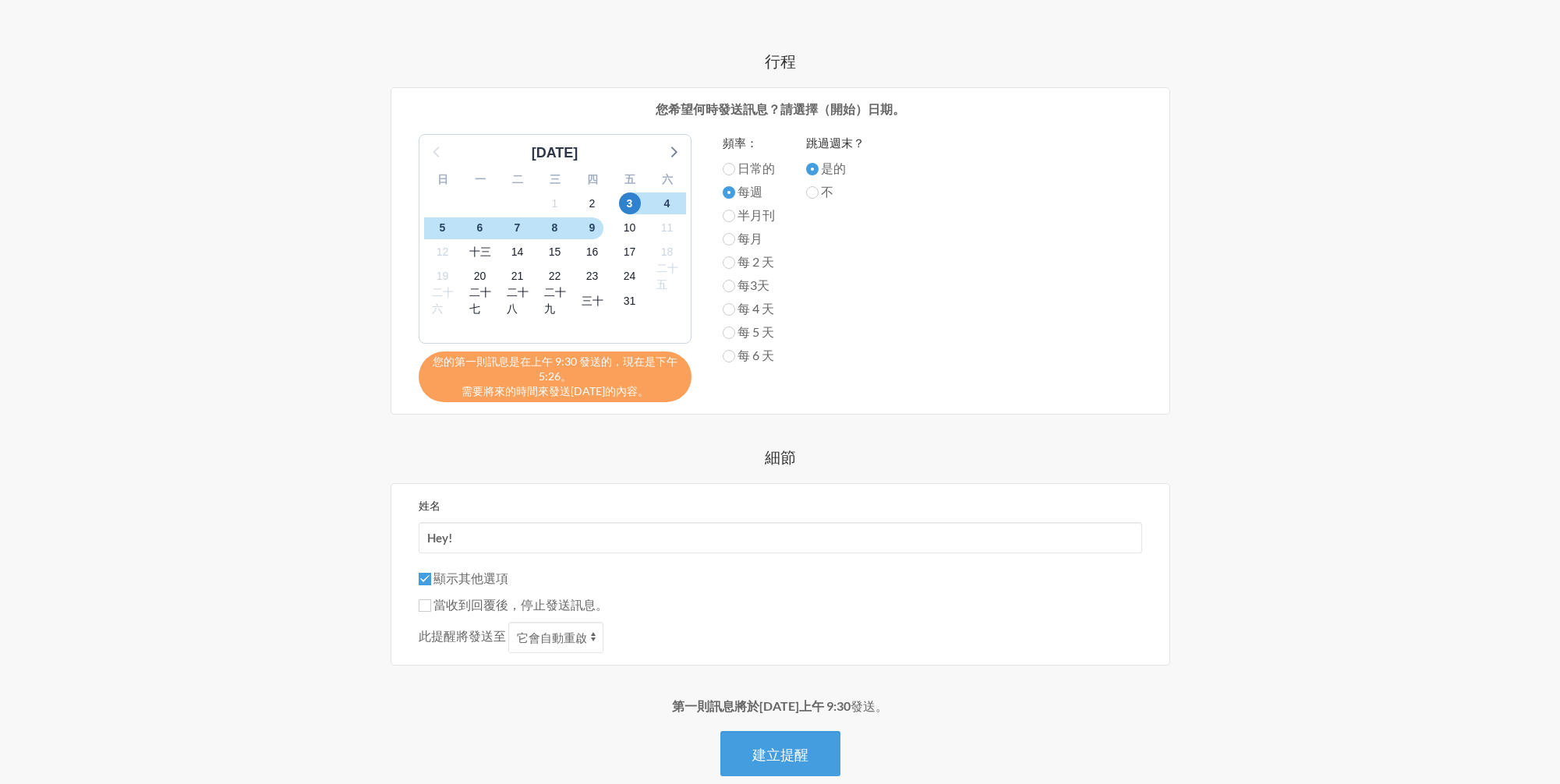
click at [287, 609] on div "步驟 1 一體化 第 2 步 提醒 步驟3 帳戶 您希望提醒內容是什麼？ 選擇一條訊息或建立自己的訊息。 喝一杯水 提交您的時間表 用藥提醒 下班後去健身房 …" at bounding box center [780, 232] width 998 height 1213
click at [290, 594] on div "步驟 1 一體化 第 2 步 提醒 步驟3 帳戶 您希望提醒內容是什麼？ 選擇一條訊息或建立自己的訊息。 喝一杯水 提交您的時間表 用藥提醒 下班後去健身房 …" at bounding box center [780, 232] width 998 height 1213
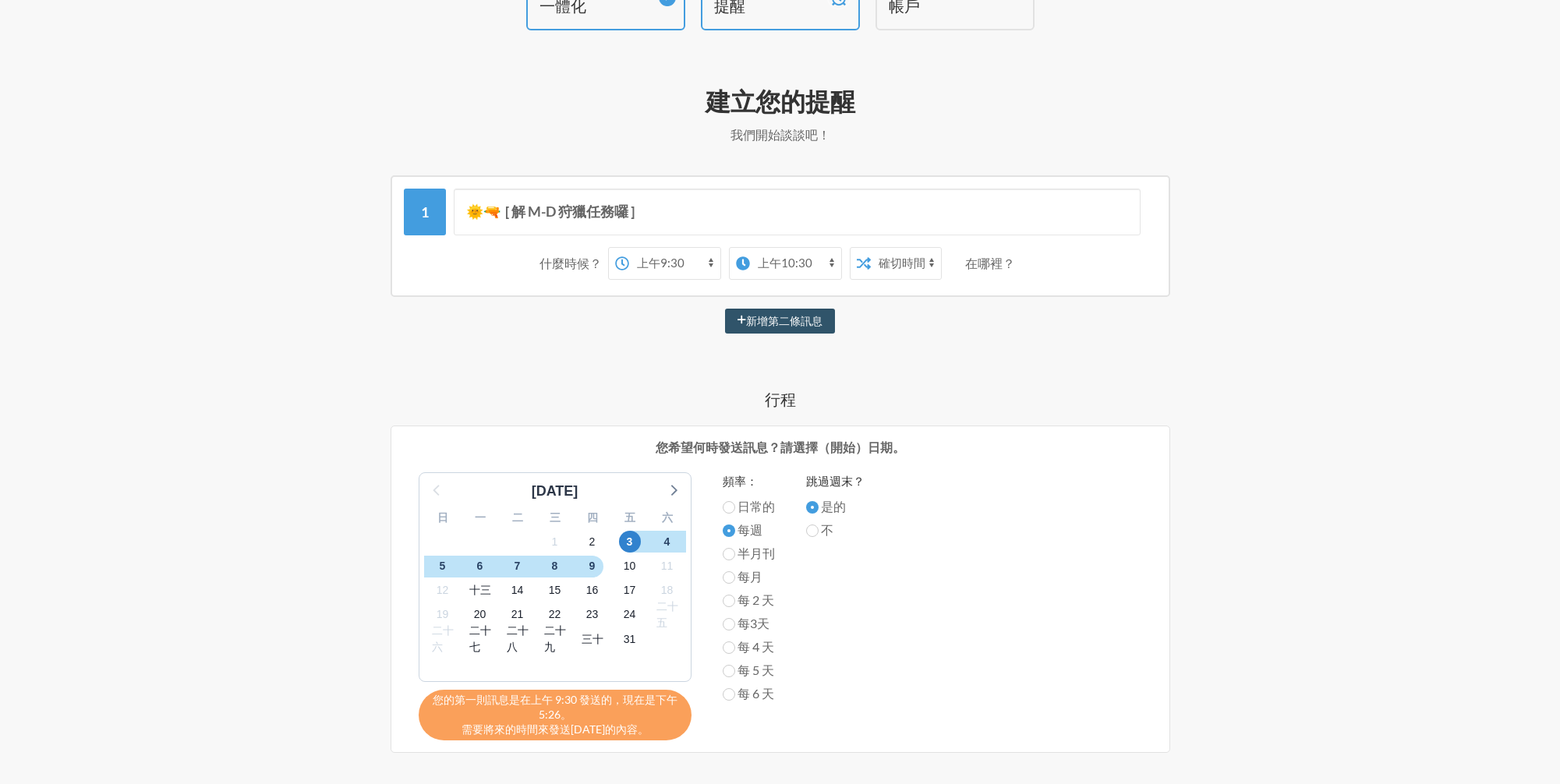
scroll to position [67, 0]
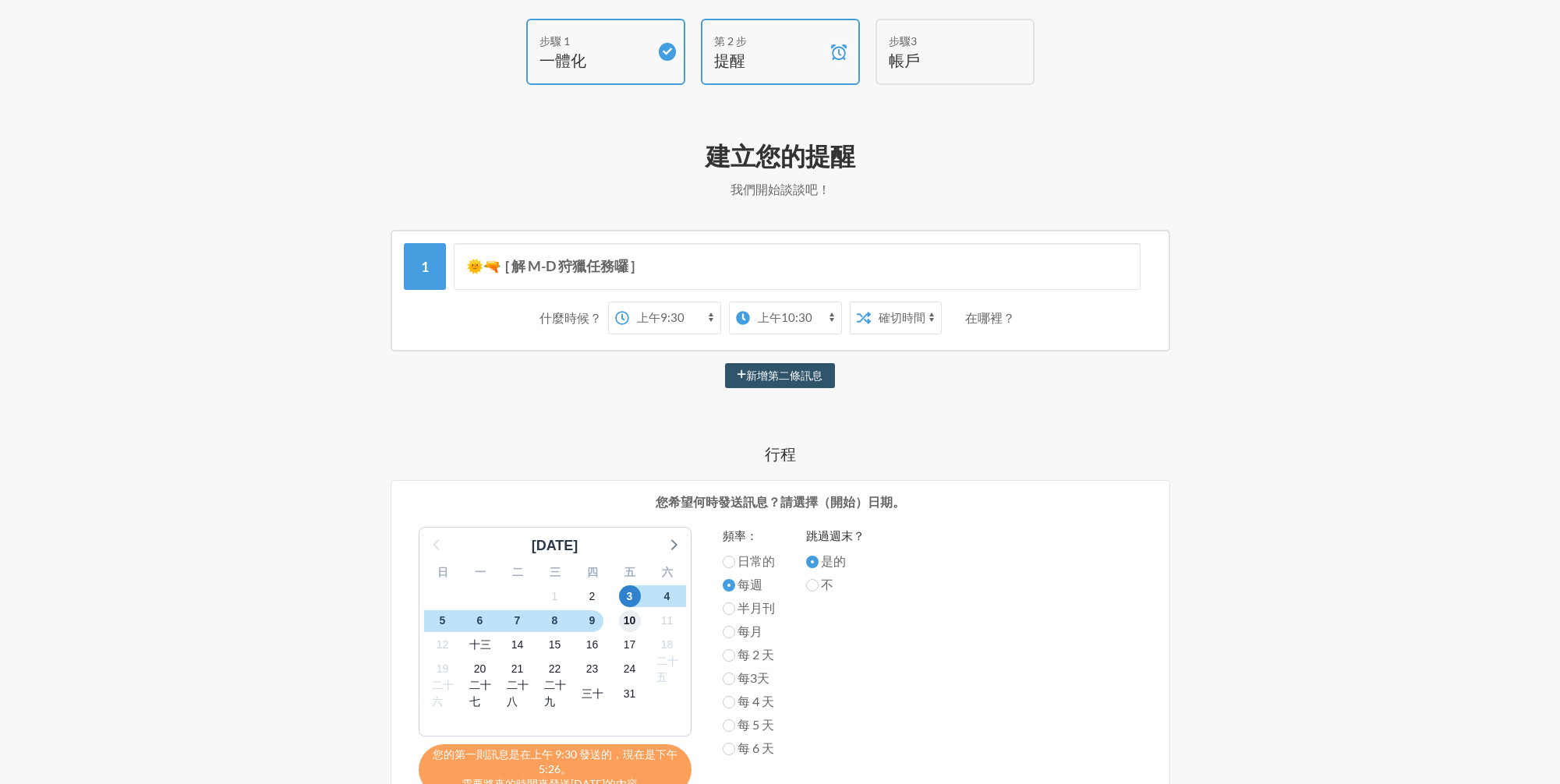
click at [630, 620] on font "10" at bounding box center [629, 620] width 12 height 12
click at [631, 597] on font "3" at bounding box center [629, 596] width 7 height 12
click at [233, 590] on div "步驟 1 一體化 第 2 步 提醒 步驟3 帳戶 您希望提醒內容是什麼？ 選擇一條訊息或建立自己的訊息。 喝一杯水 提交您的時間表 用藥提醒 下班後去健身房 …" at bounding box center [780, 625] width 1560 height 1274
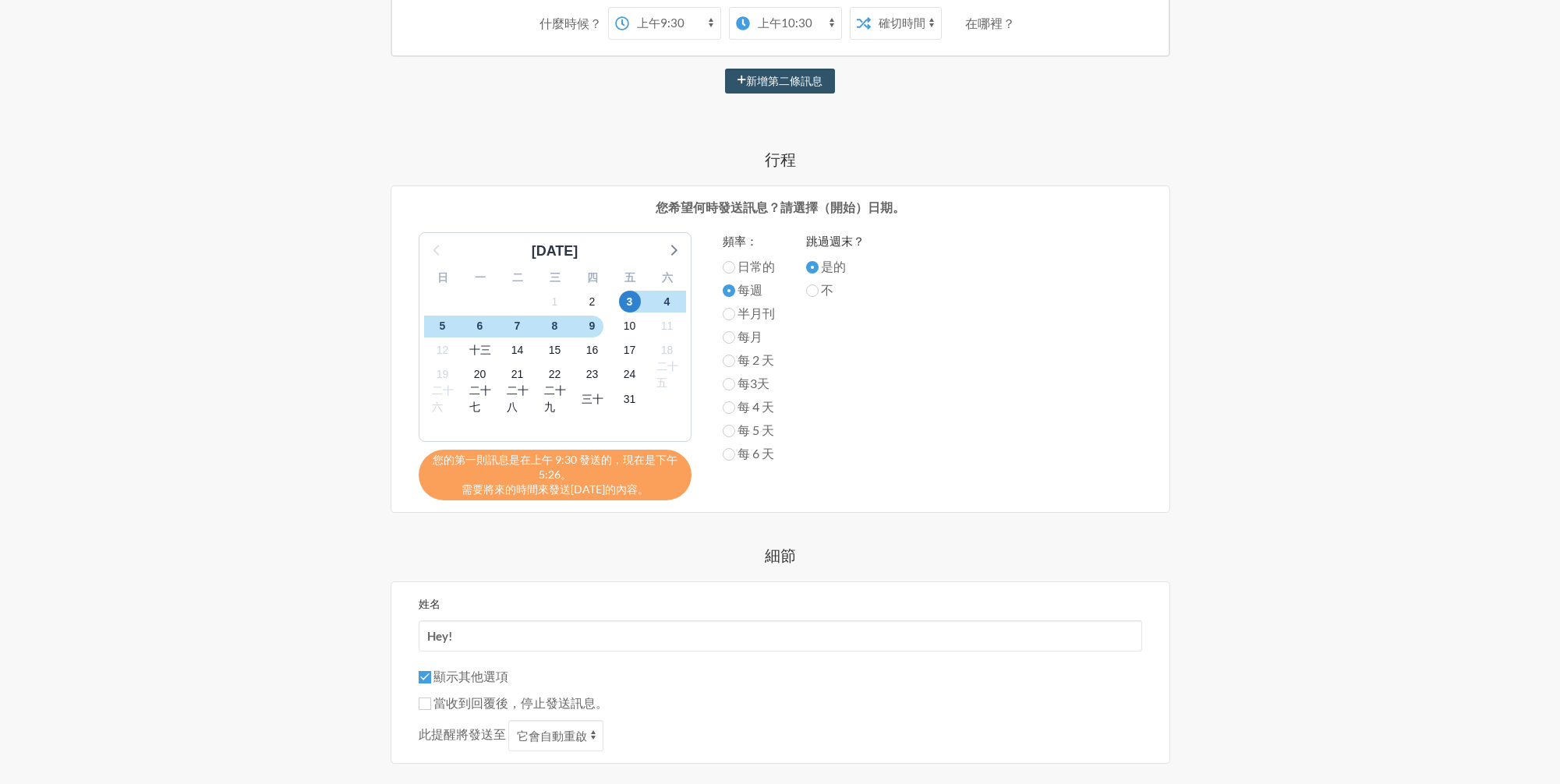
scroll to position [548, 0]
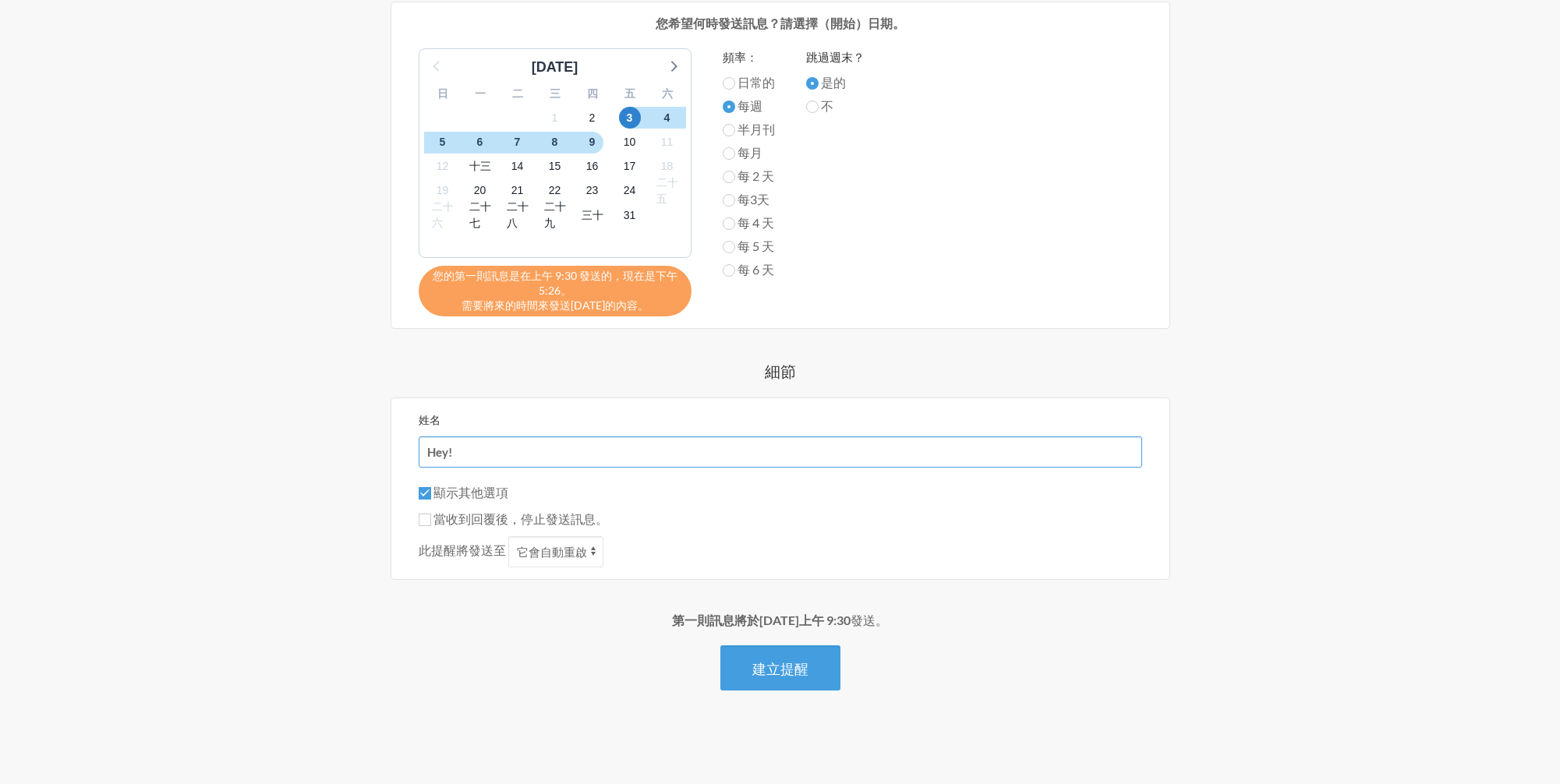
click at [462, 451] on input "Hey!" at bounding box center [780, 451] width 724 height 31
type input "Hey!"
click at [787, 669] on font "建立提醒" at bounding box center [780, 668] width 56 height 17
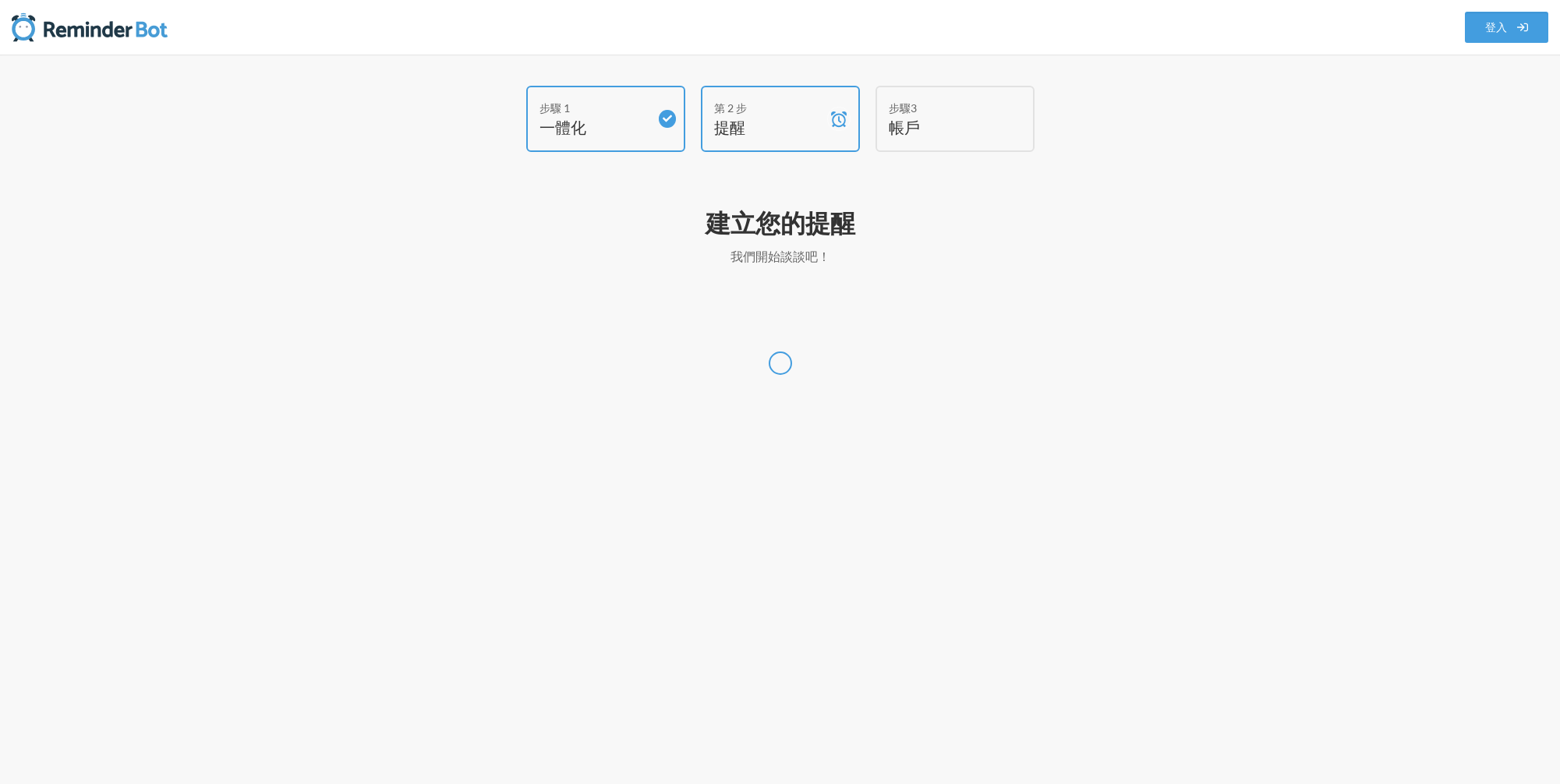
scroll to position [0, 0]
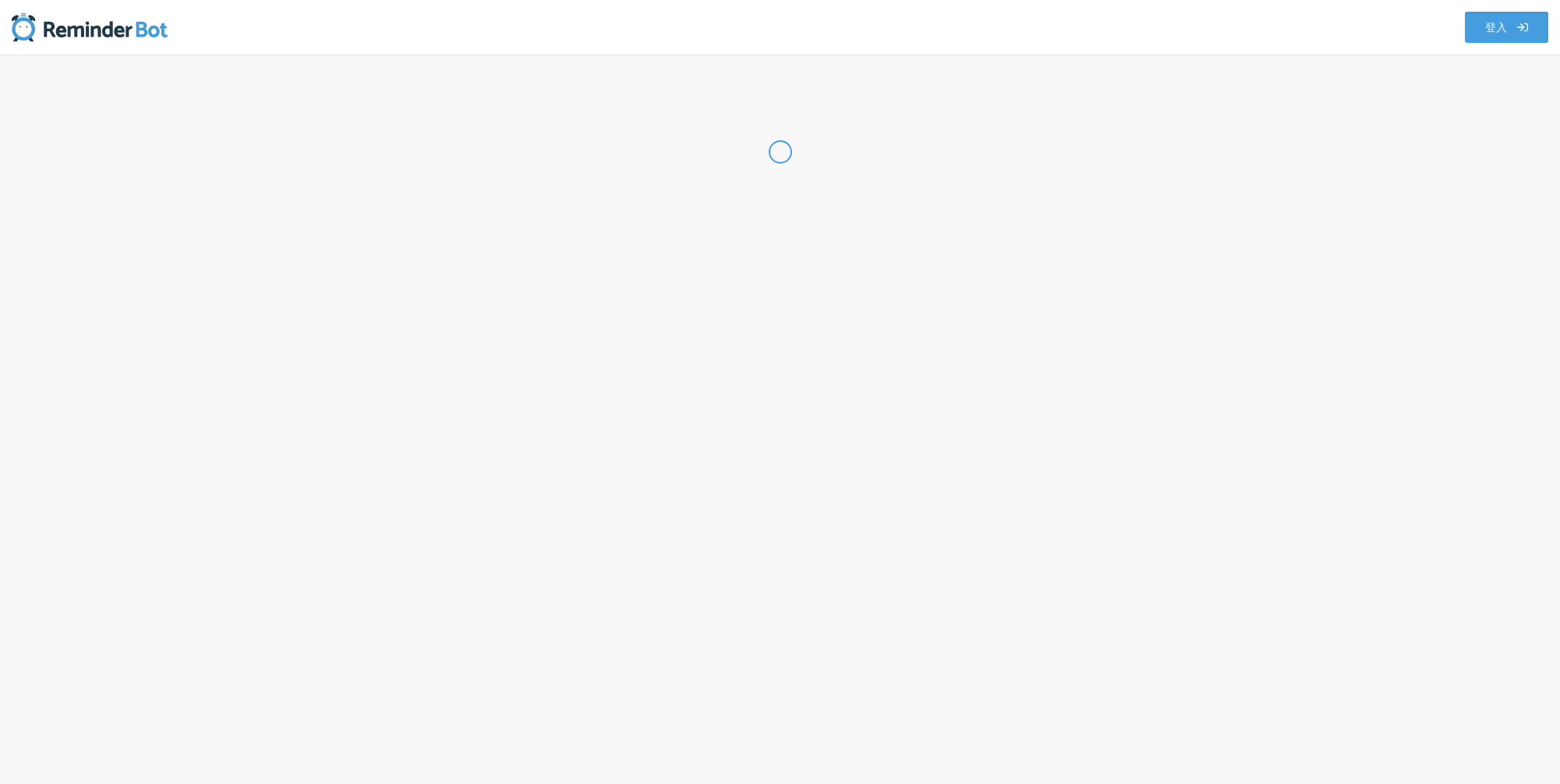
select select "TW"
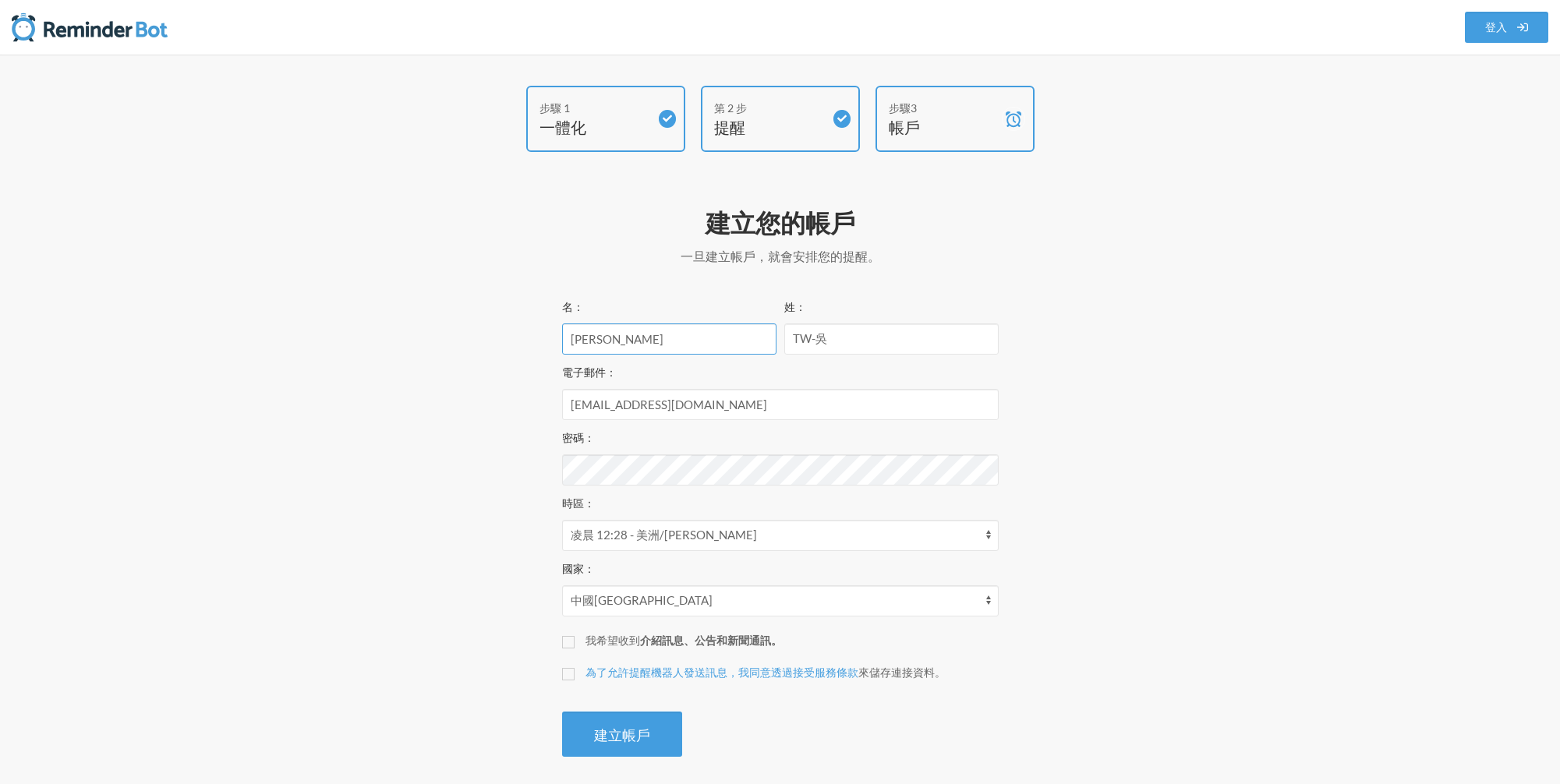
click at [686, 341] on input "凡舒" at bounding box center [670, 338] width 214 height 31
type input "Ｅ"
type input "Enther"
type input "Q"
type input "Wu"
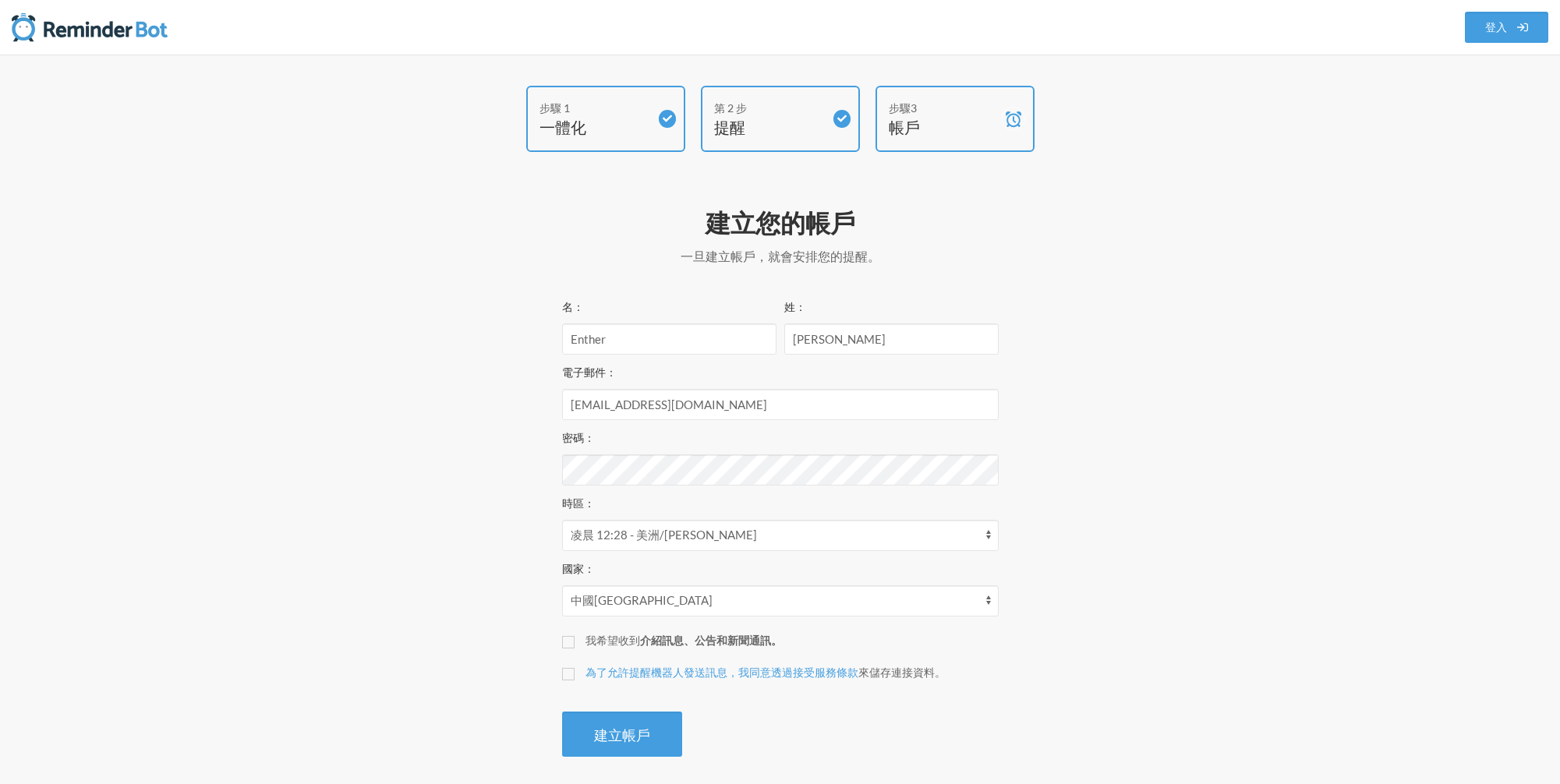
click at [389, 446] on div "步驟 1 一體化 第 2 步 提醒 步驟3 帳戶 建立您的帳戶 and your trial will start 一旦建立帳戶， 就會安排您的提醒。 You…" at bounding box center [780, 425] width 935 height 679
click at [453, 640] on div "步驟 1 一體化 第 2 步 提醒 步驟3 帳戶 建立您的帳戶 and your trial will start 一旦建立帳戶， 就會安排您的提醒。 You…" at bounding box center [780, 425] width 935 height 679
click at [652, 546] on select "凌晨 12:28 - 美洲/阿達克 凌晨 12:28 - 太平洋/甘比爾 上午 10:28 - 非洲/阿爾及爾 上午 10:28 - 非洲/班吉 上午 10:…" at bounding box center [780, 535] width 436 height 31
drag, startPoint x: 652, startPoint y: 546, endPoint x: 461, endPoint y: 543, distance: 191.0
click at [461, 543] on div "步驟 1 一體化 第 2 步 提醒 步驟3 帳戶 建立您的帳戶 and your trial will start 一旦建立帳戶， 就會安排您的提醒。 You…" at bounding box center [780, 425] width 935 height 679
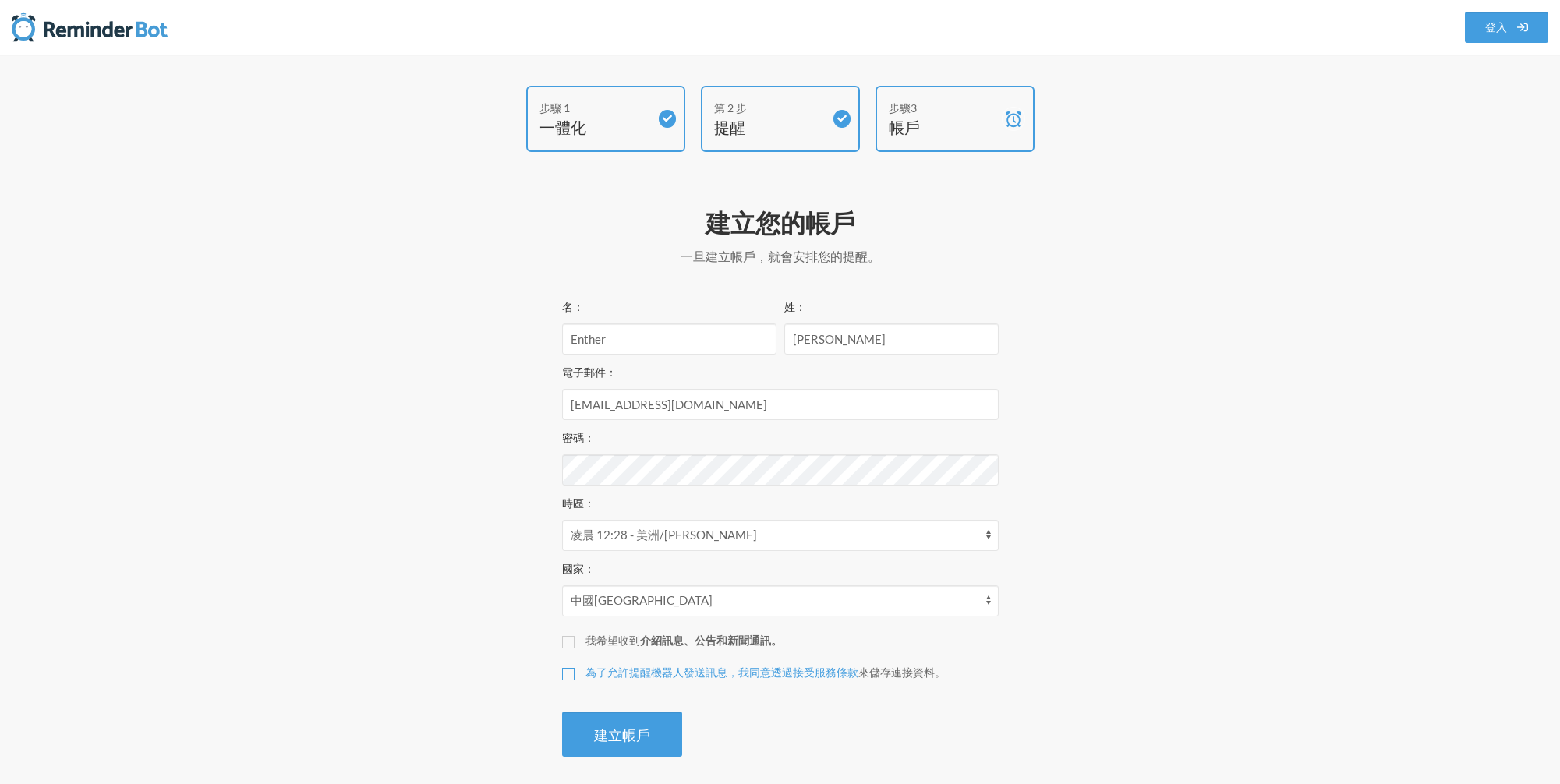
click at [570, 676] on input "為了允許提醒機器人發送訊息，我同意透過接受服務條款 來儲存連接資料 。" at bounding box center [568, 673] width 12 height 12
checkbox input "true"
click at [614, 718] on button "建立帳戶" at bounding box center [622, 734] width 120 height 45
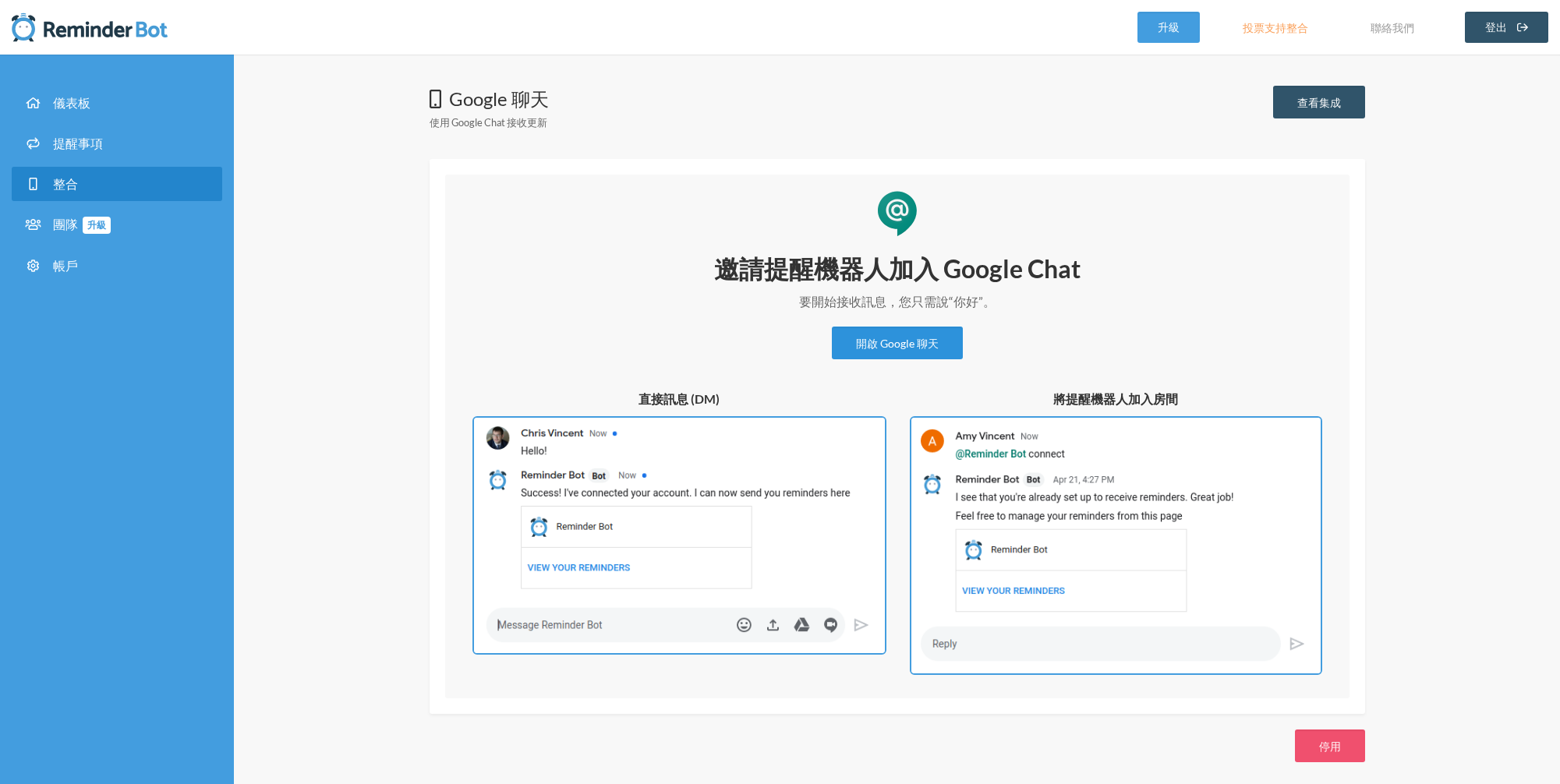
click at [895, 346] on font "開啟 Google 聊天" at bounding box center [897, 343] width 83 height 13
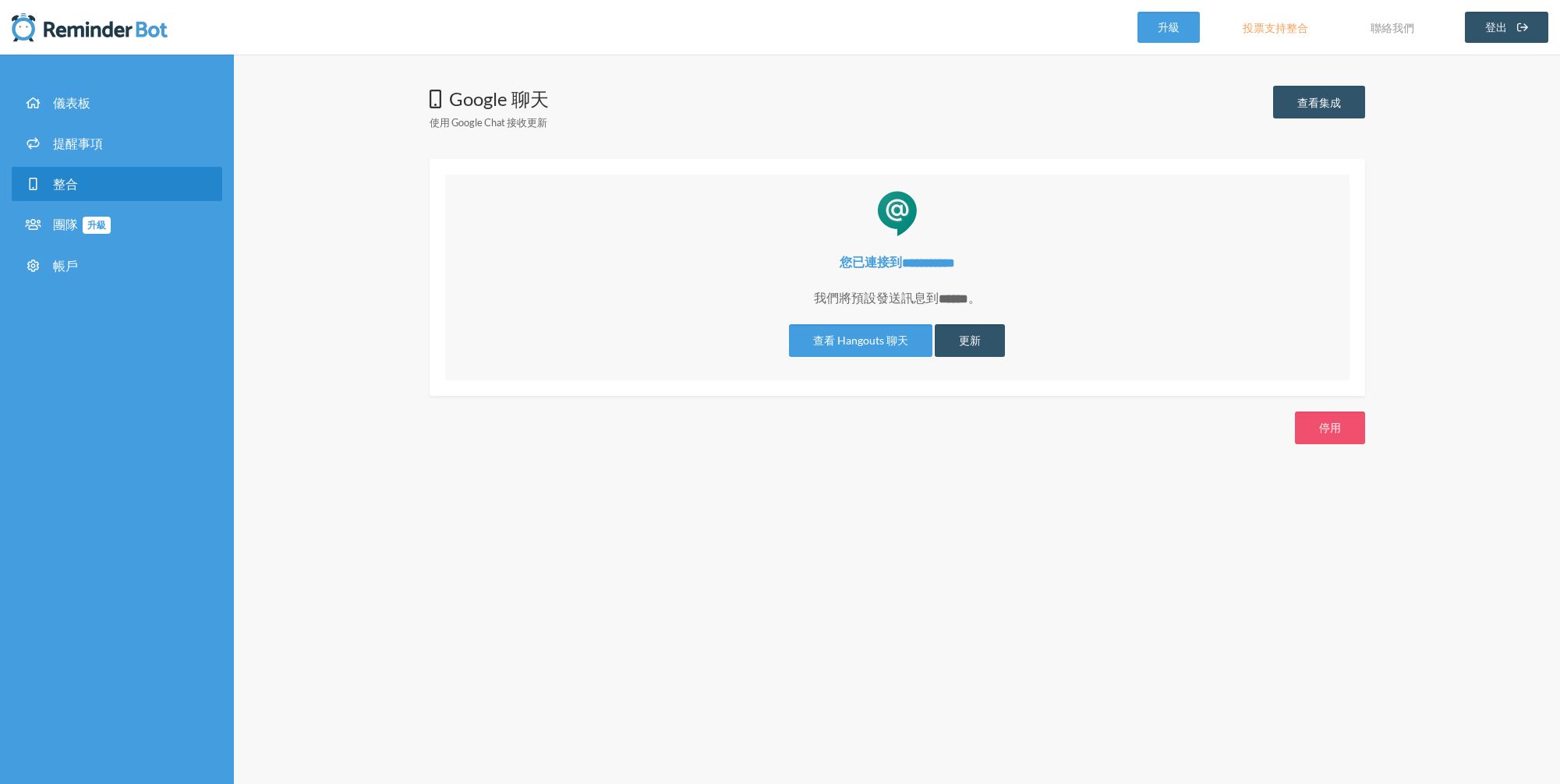
click at [790, 123] on div "Google 聊天 使用 Google Chat 接收更新 查看集成" at bounding box center [897, 112] width 935 height 53
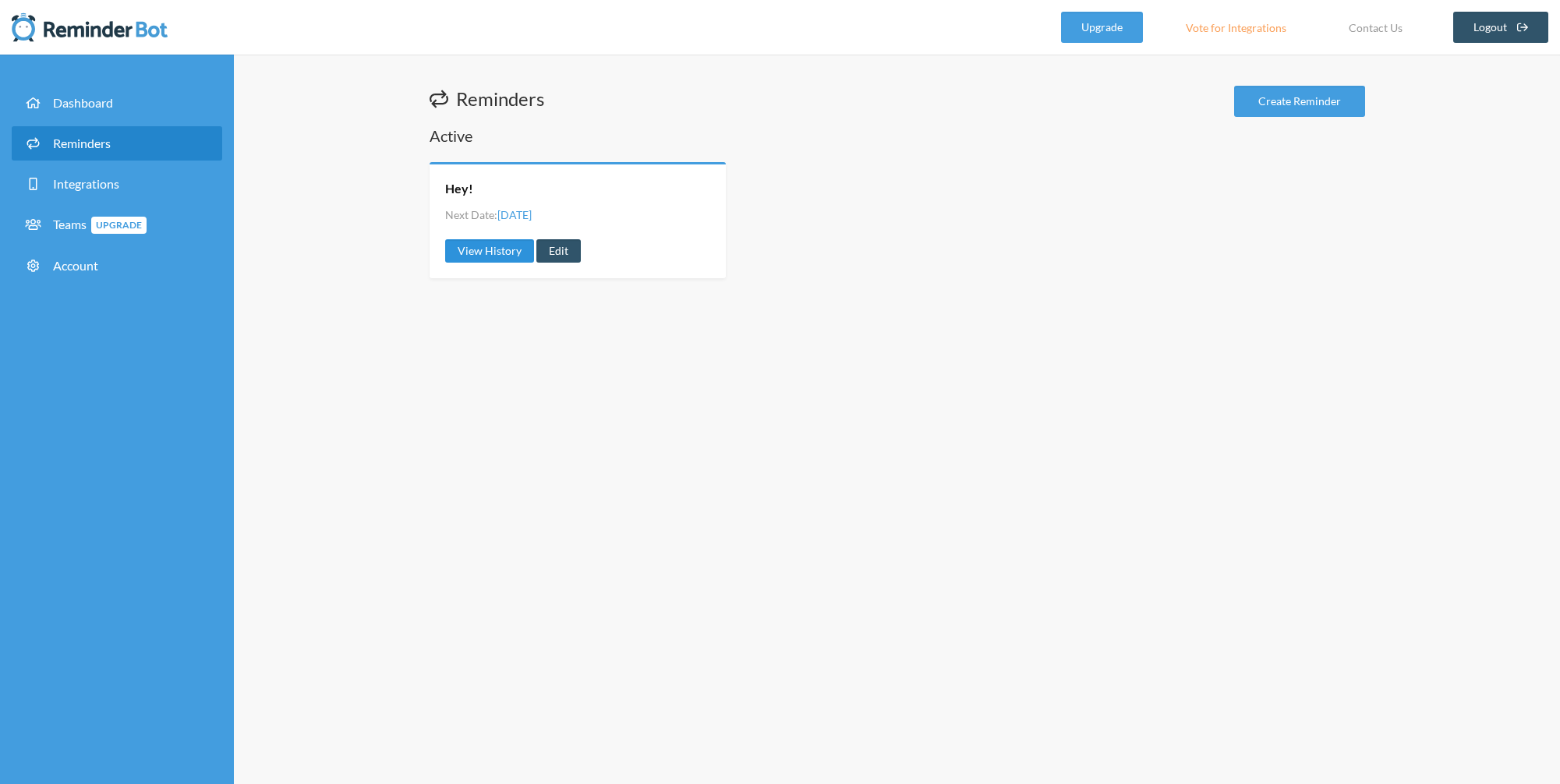
click at [467, 253] on link "View History" at bounding box center [489, 251] width 89 height 23
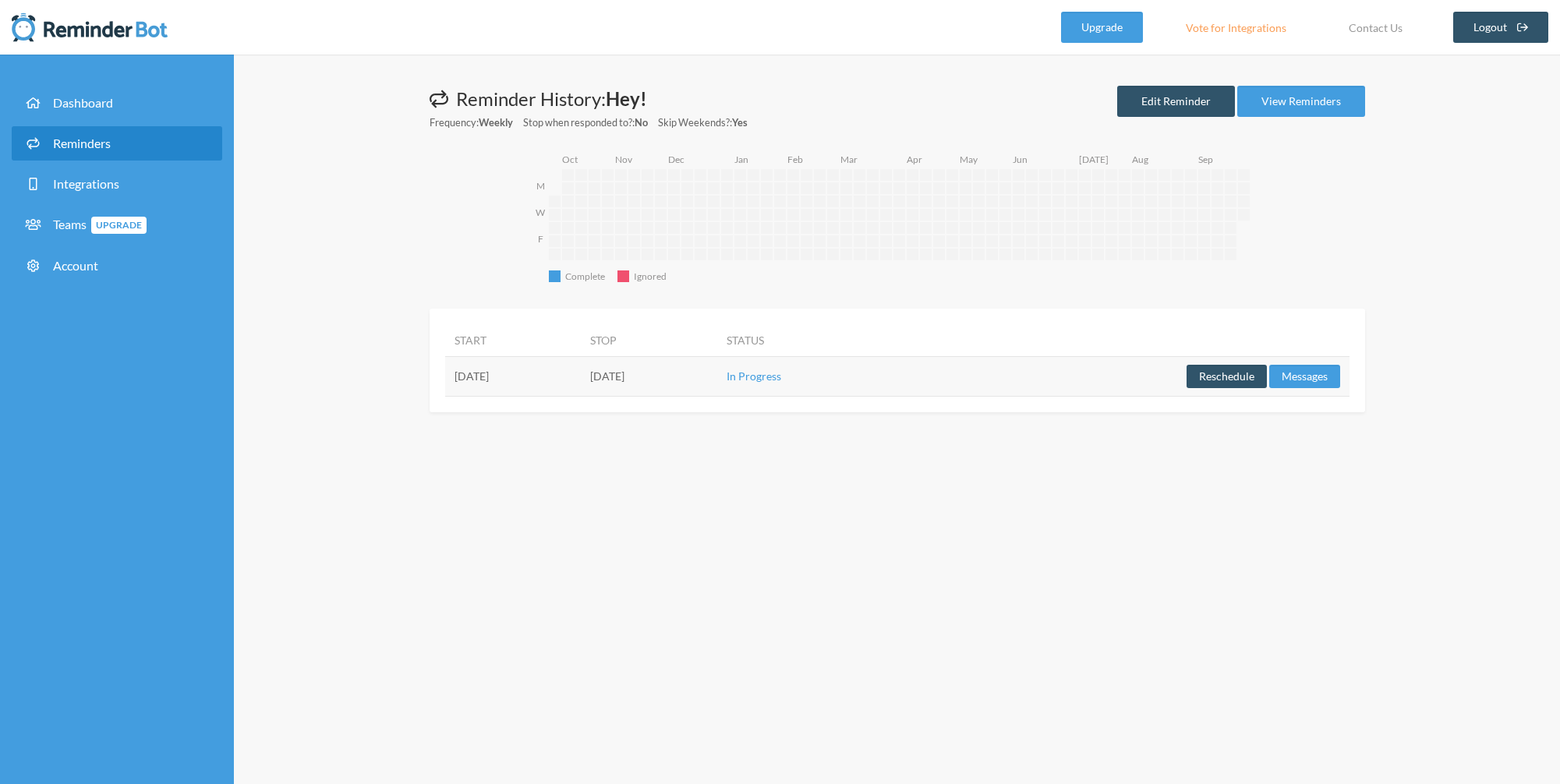
click at [406, 220] on div "Messages are not sending from this deactivated reminder. Edit this reminder to …" at bounding box center [897, 249] width 998 height 326
click at [366, 240] on div "Messages are not sending from this deactivated reminder. Edit this reminder to …" at bounding box center [897, 420] width 1326 height 729
drag, startPoint x: 375, startPoint y: 368, endPoint x: 460, endPoint y: 157, distance: 227.5
click at [374, 367] on div "Messages are not sending from this deactivated reminder. Edit this reminder to …" at bounding box center [897, 420] width 1326 height 729
click at [70, 264] on span "Account" at bounding box center [76, 266] width 45 height 15
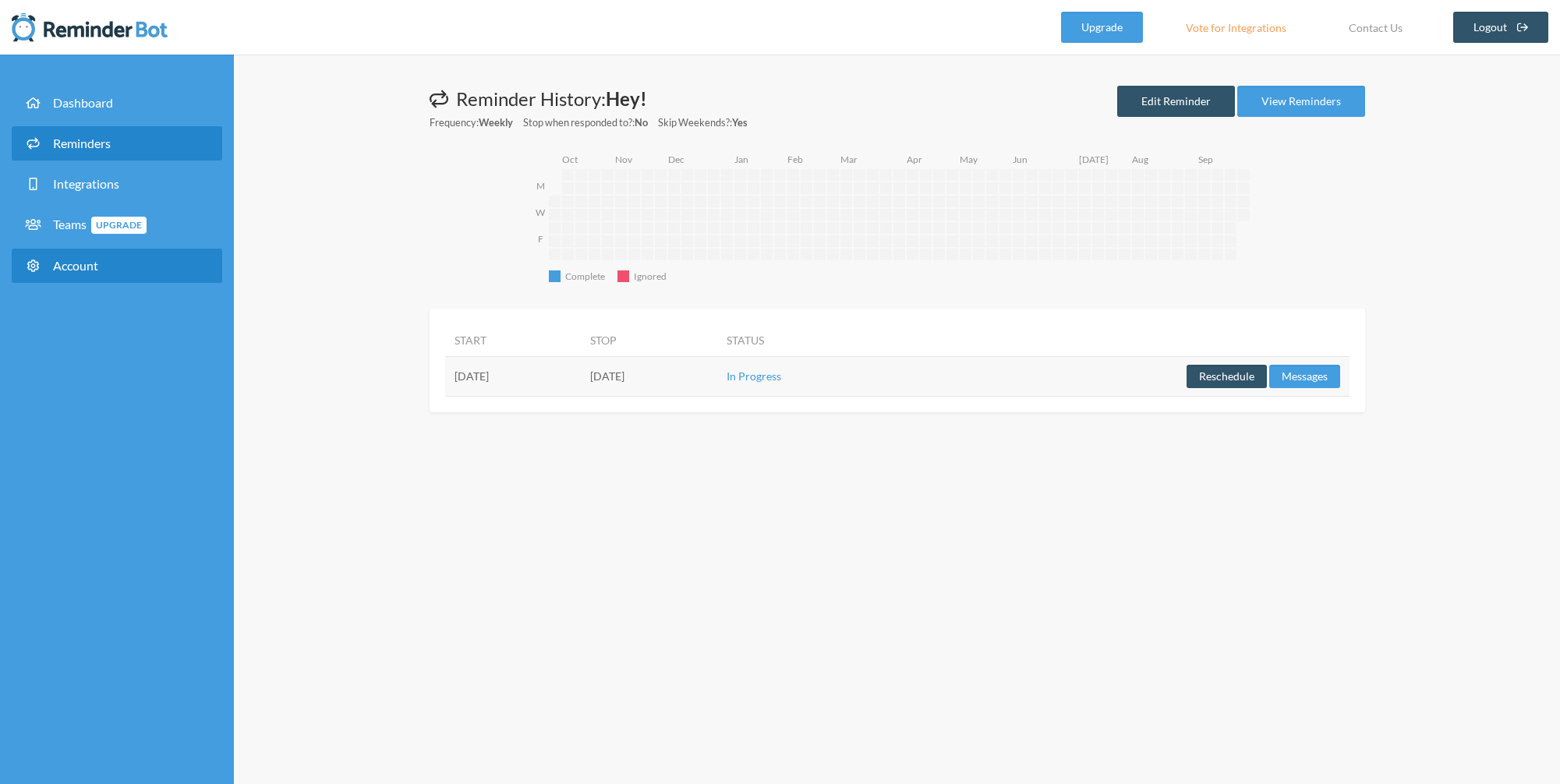
select select "**"
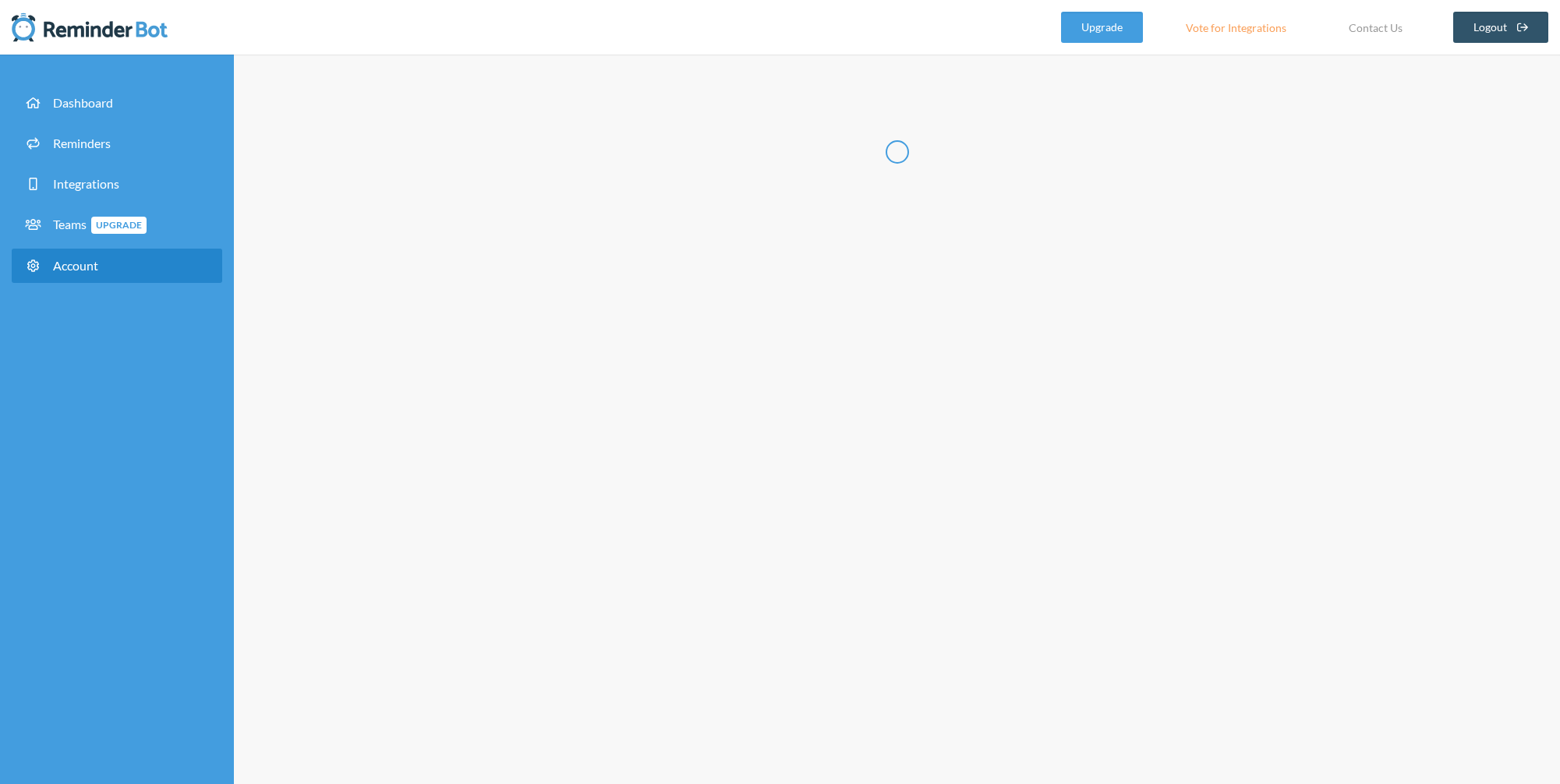
type input "******"
type input "**"
type input "**********"
select select "**"
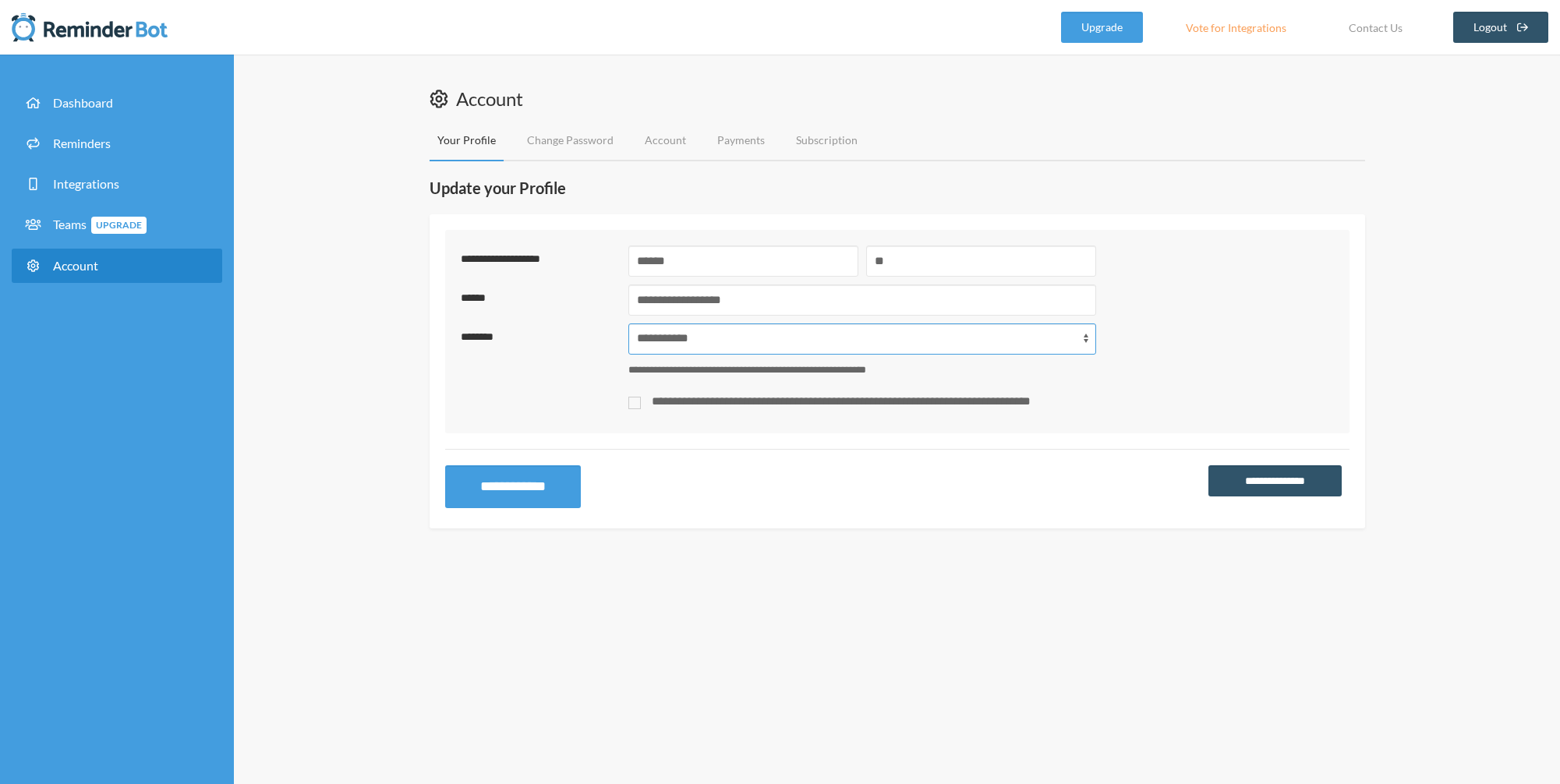
click at [659, 341] on select "**********" at bounding box center [863, 338] width 468 height 31
drag, startPoint x: 318, startPoint y: 379, endPoint x: 326, endPoint y: 269, distance: 110.3
click at [318, 379] on div "**********" at bounding box center [897, 420] width 1326 height 729
click at [326, 269] on div "**********" at bounding box center [897, 420] width 1326 height 729
click at [381, 177] on div "**********" at bounding box center [897, 420] width 1326 height 729
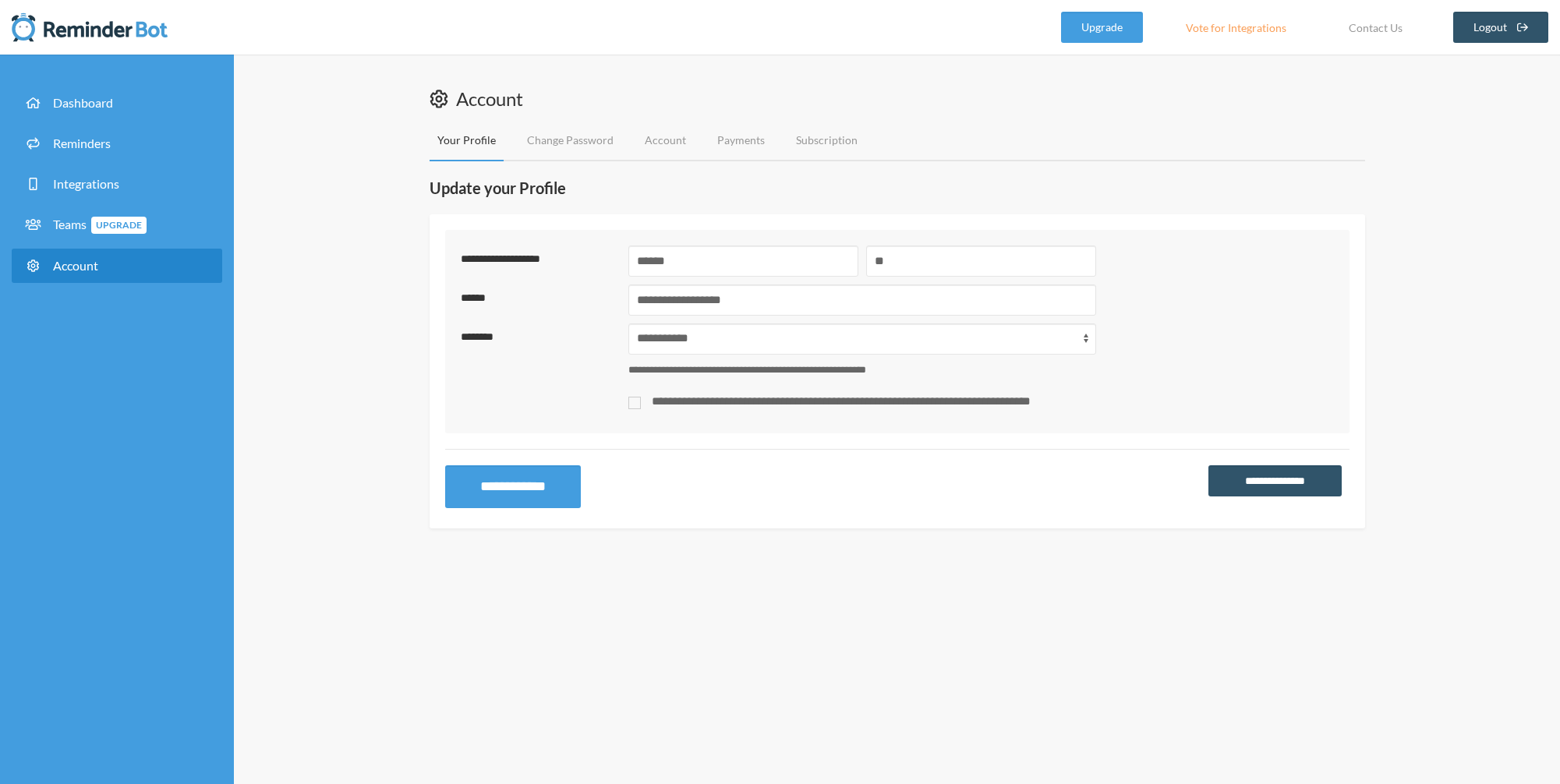
click at [281, 290] on div "**********" at bounding box center [897, 420] width 1326 height 729
click at [1237, 31] on link "Vote for Integrations" at bounding box center [1236, 27] width 140 height 31
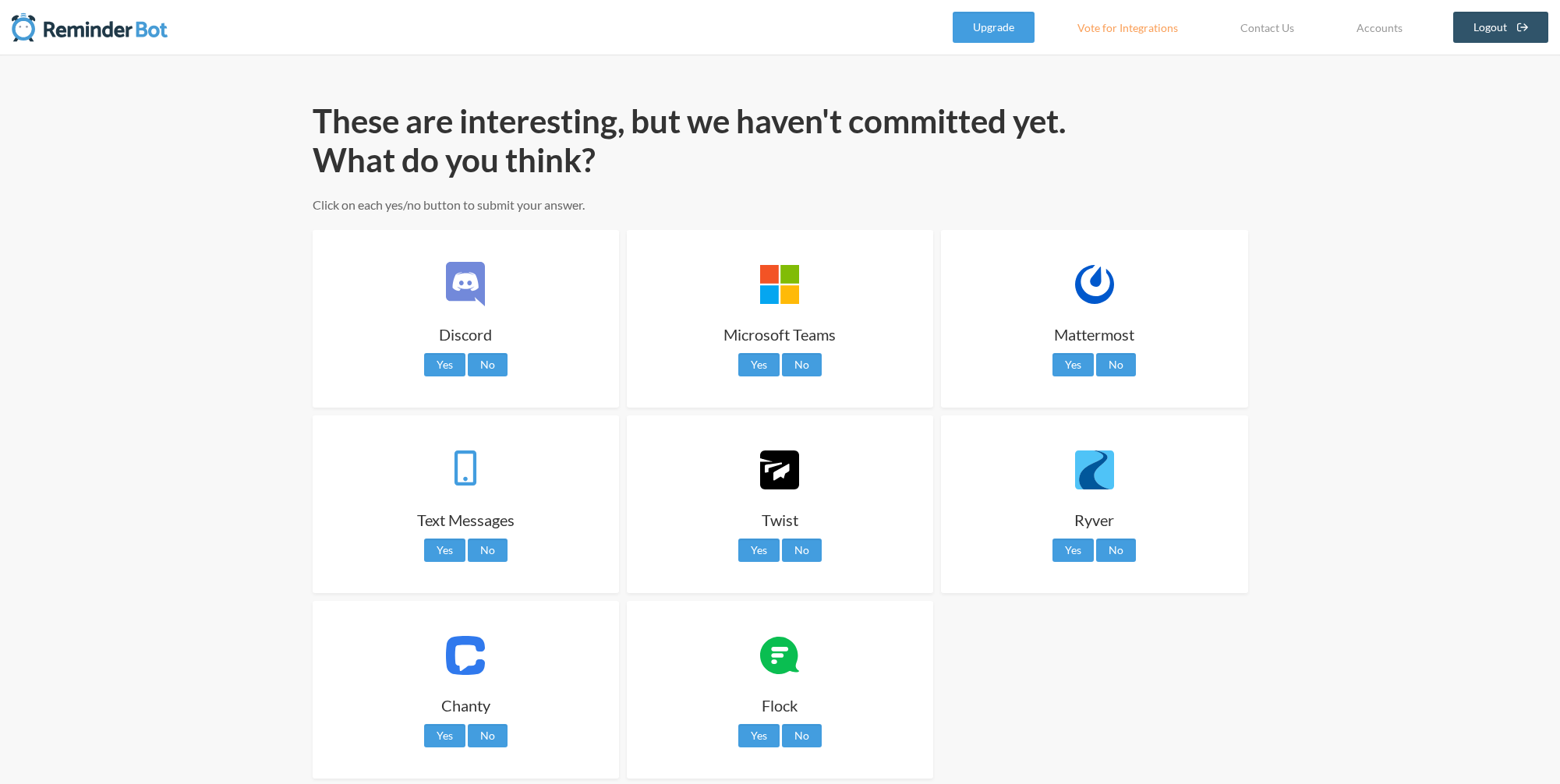
select select "**"
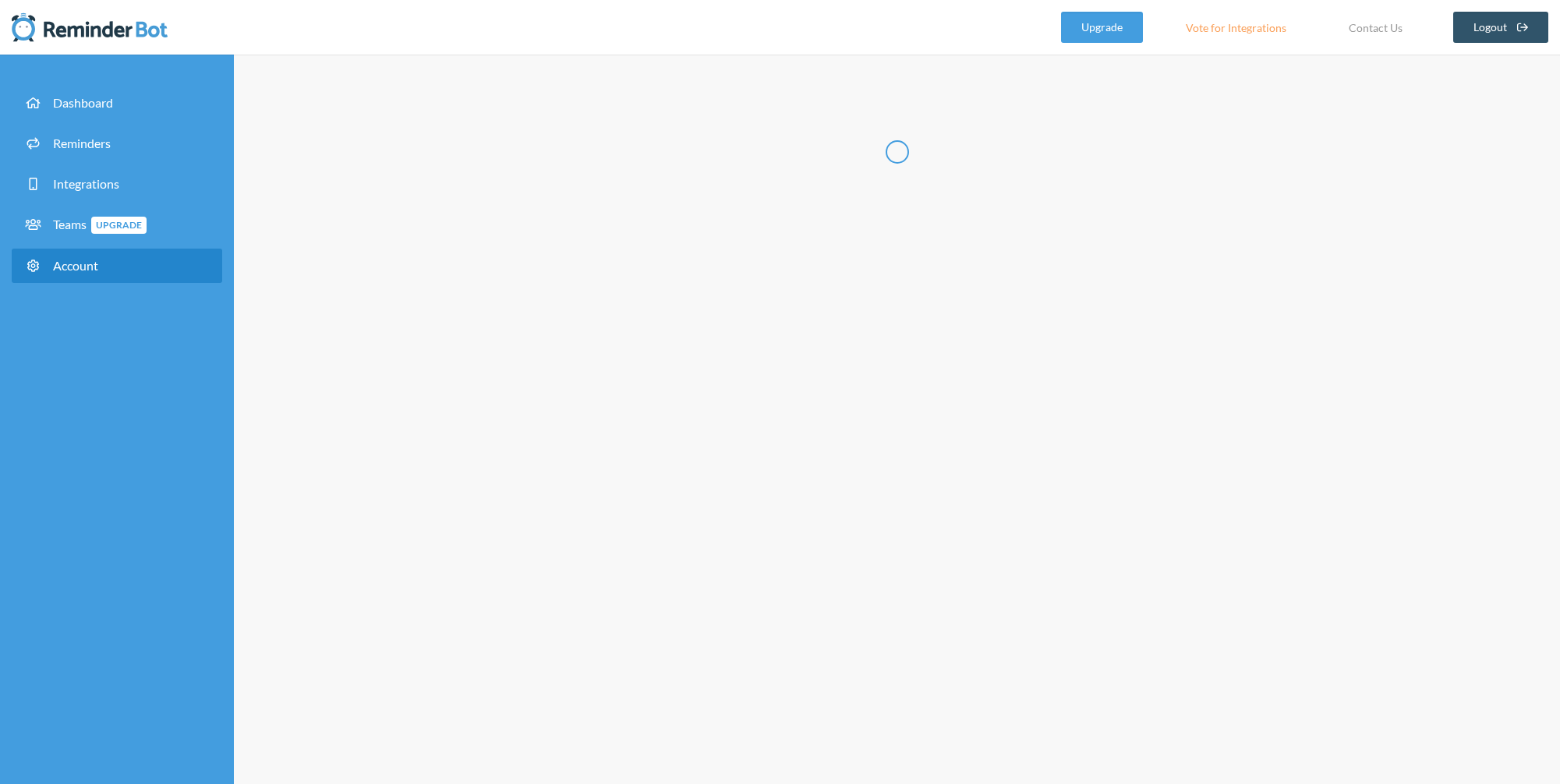
type input "******"
type input "**"
type input "**********"
select select "**"
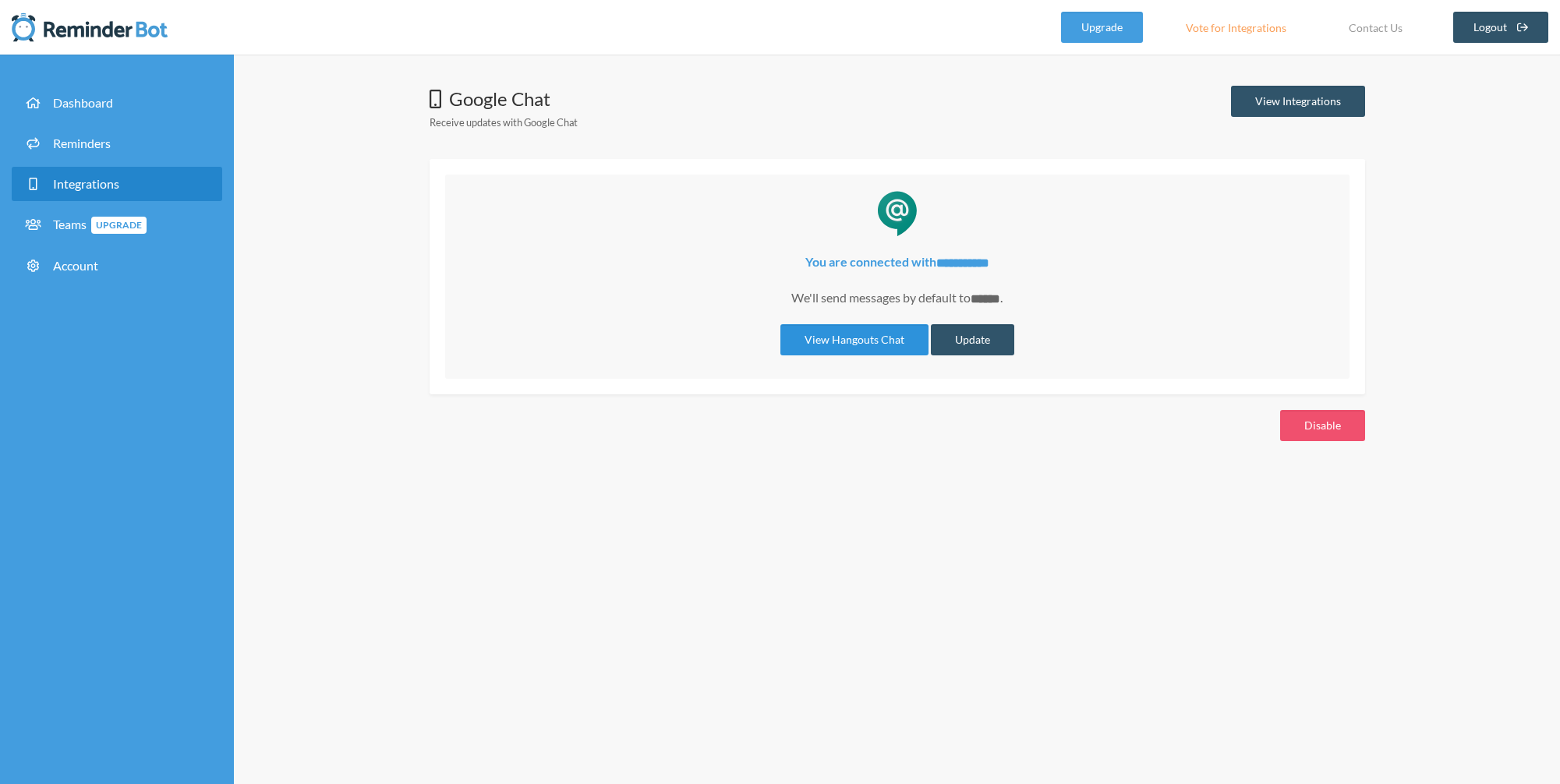
click at [806, 334] on link "View Hangouts Chat" at bounding box center [854, 339] width 148 height 31
click at [933, 295] on p "We'll send messages by default to ****** ." at bounding box center [897, 298] width 873 height 21
drag, startPoint x: 782, startPoint y: 301, endPoint x: 985, endPoint y: 298, distance: 203.0
click at [985, 298] on p "We'll send messages by default to ****** ." at bounding box center [897, 298] width 873 height 21
click at [901, 297] on p "We'll send messages by default to ****** ." at bounding box center [897, 298] width 873 height 21
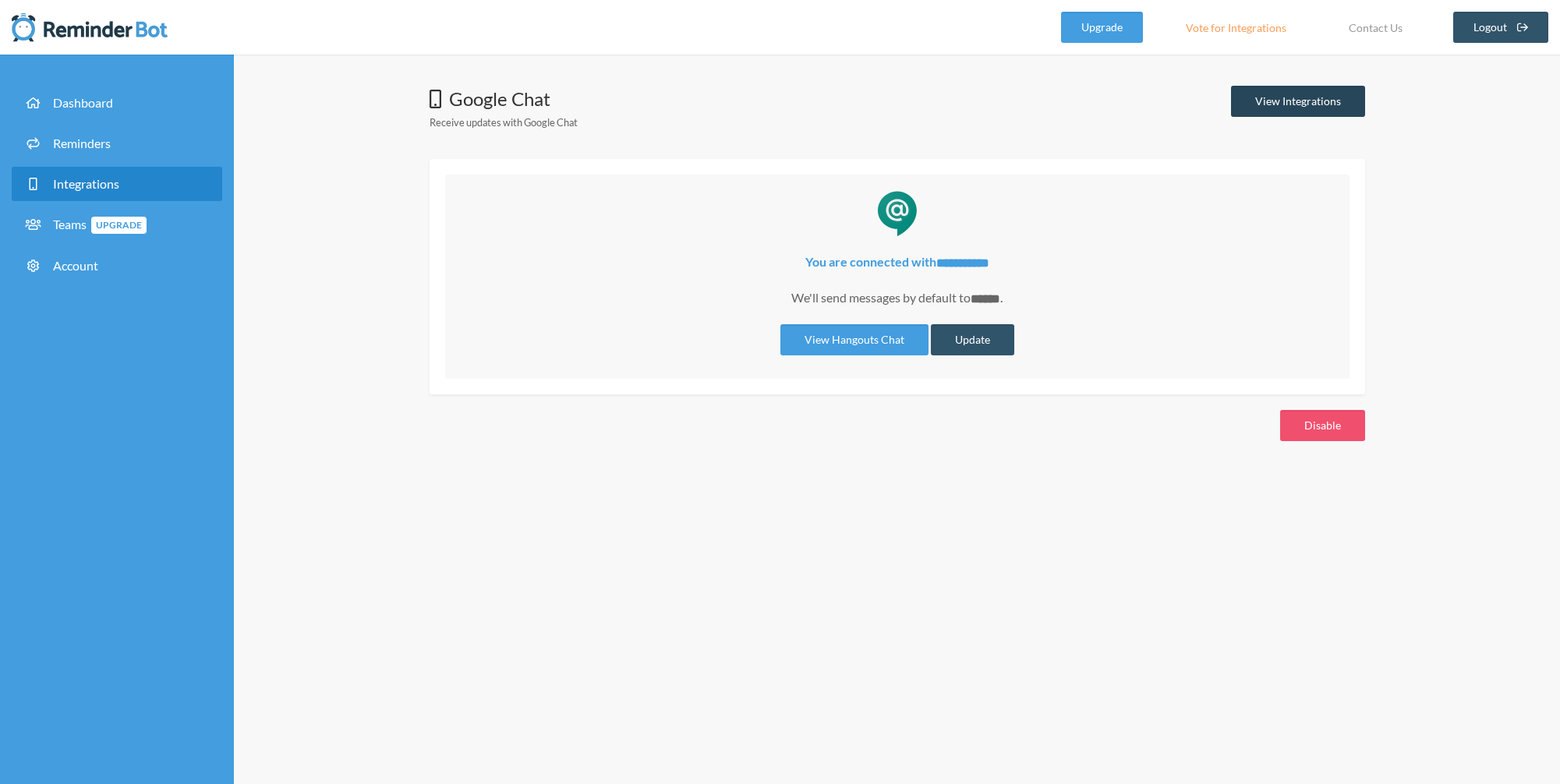
click at [1327, 101] on link "View Integrations" at bounding box center [1298, 101] width 134 height 31
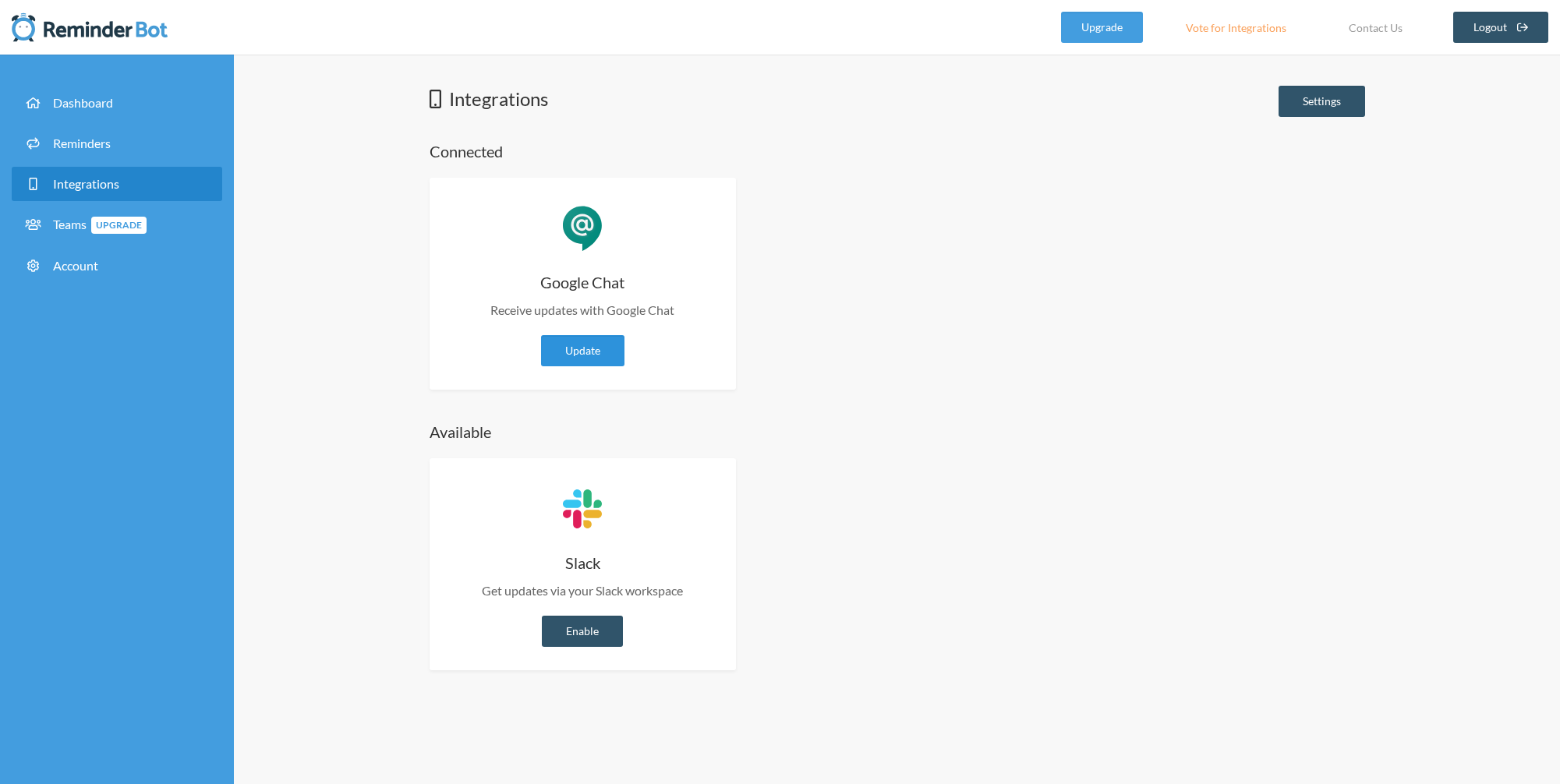
click at [594, 353] on link "Update" at bounding box center [582, 350] width 83 height 31
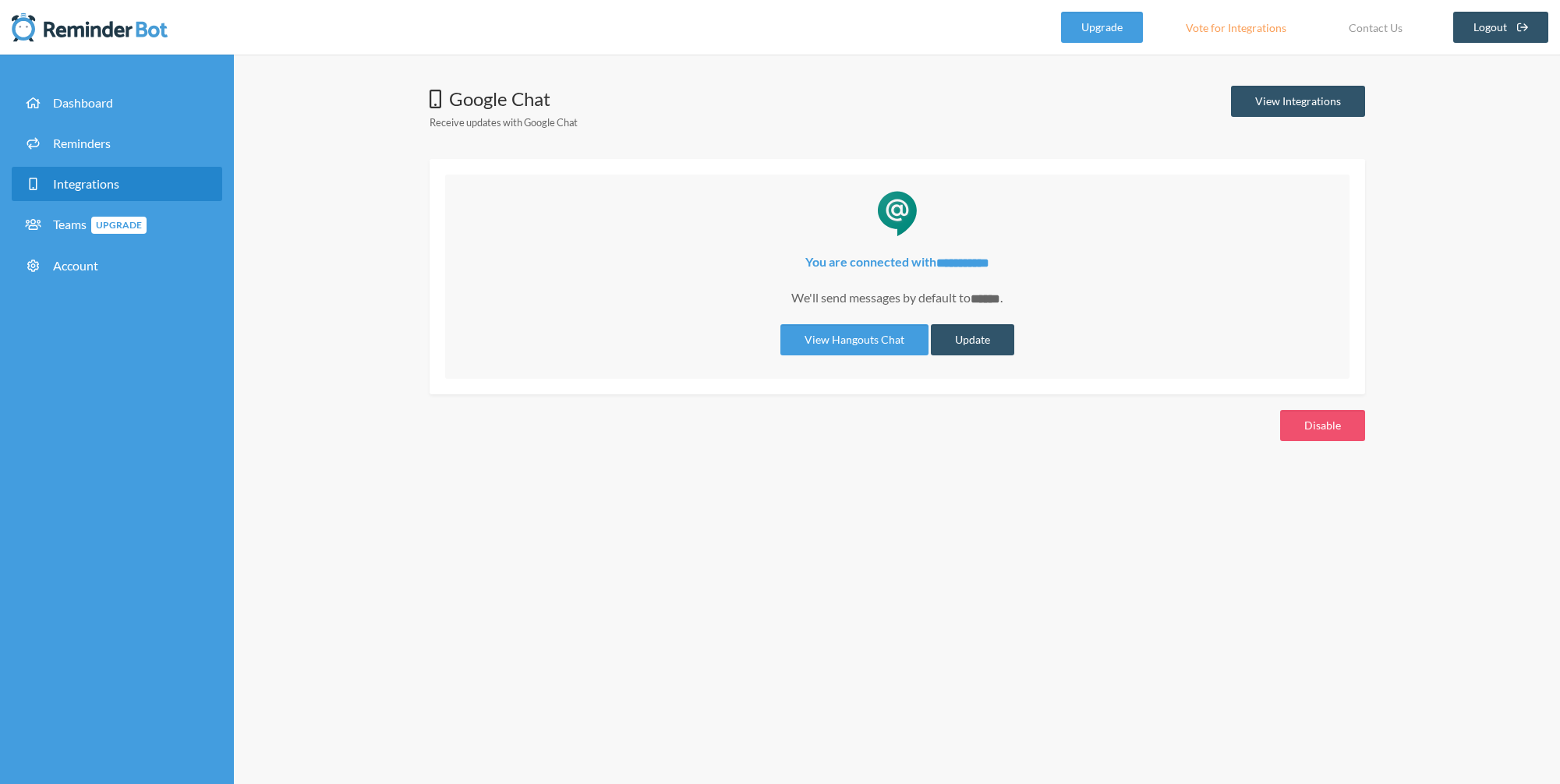
click at [961, 271] on div "**********" at bounding box center [897, 304] width 873 height 103
click at [1330, 425] on button "Disable" at bounding box center [1321, 425] width 85 height 31
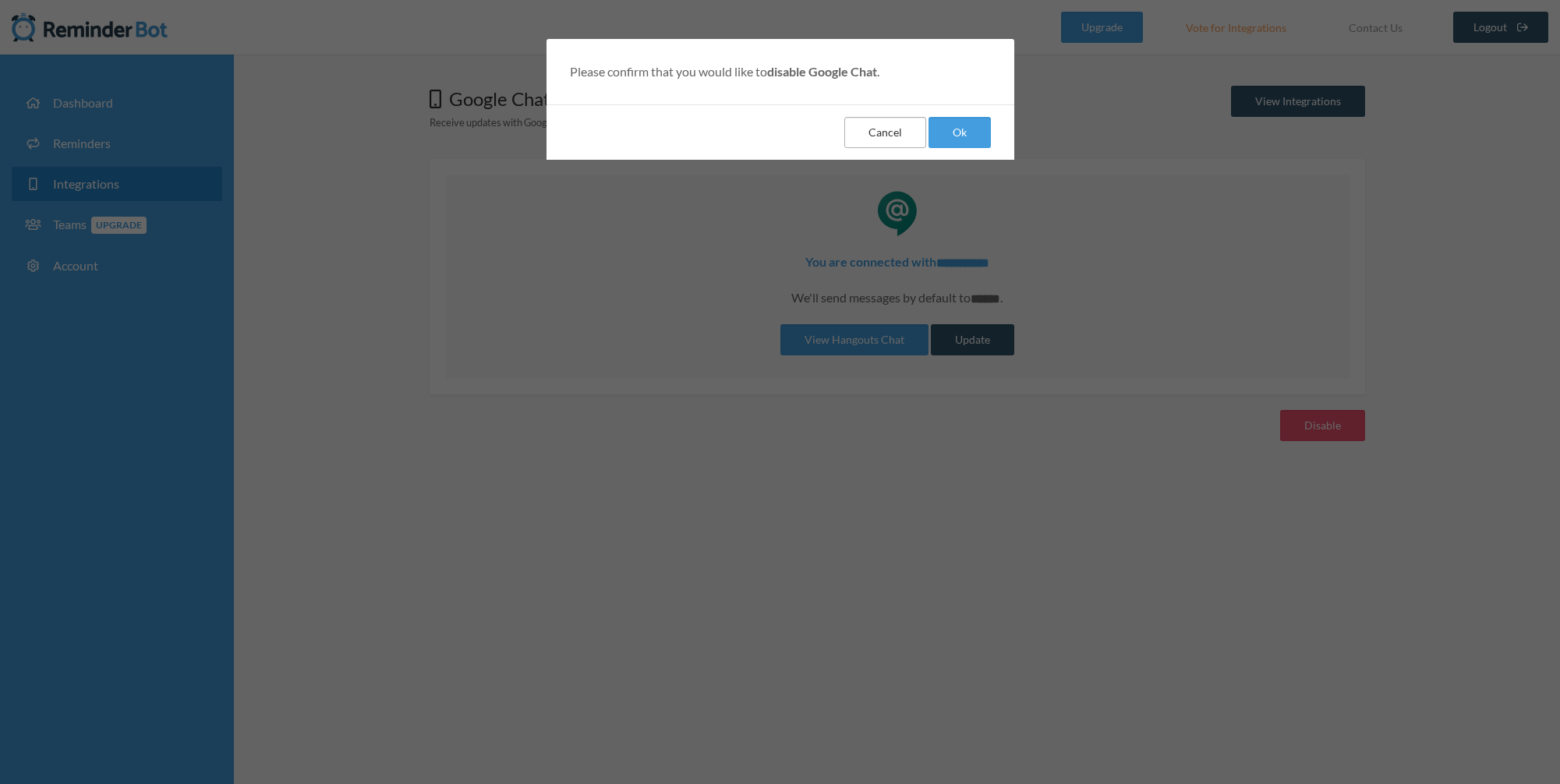
click at [881, 134] on button "Cancel" at bounding box center [885, 131] width 82 height 31
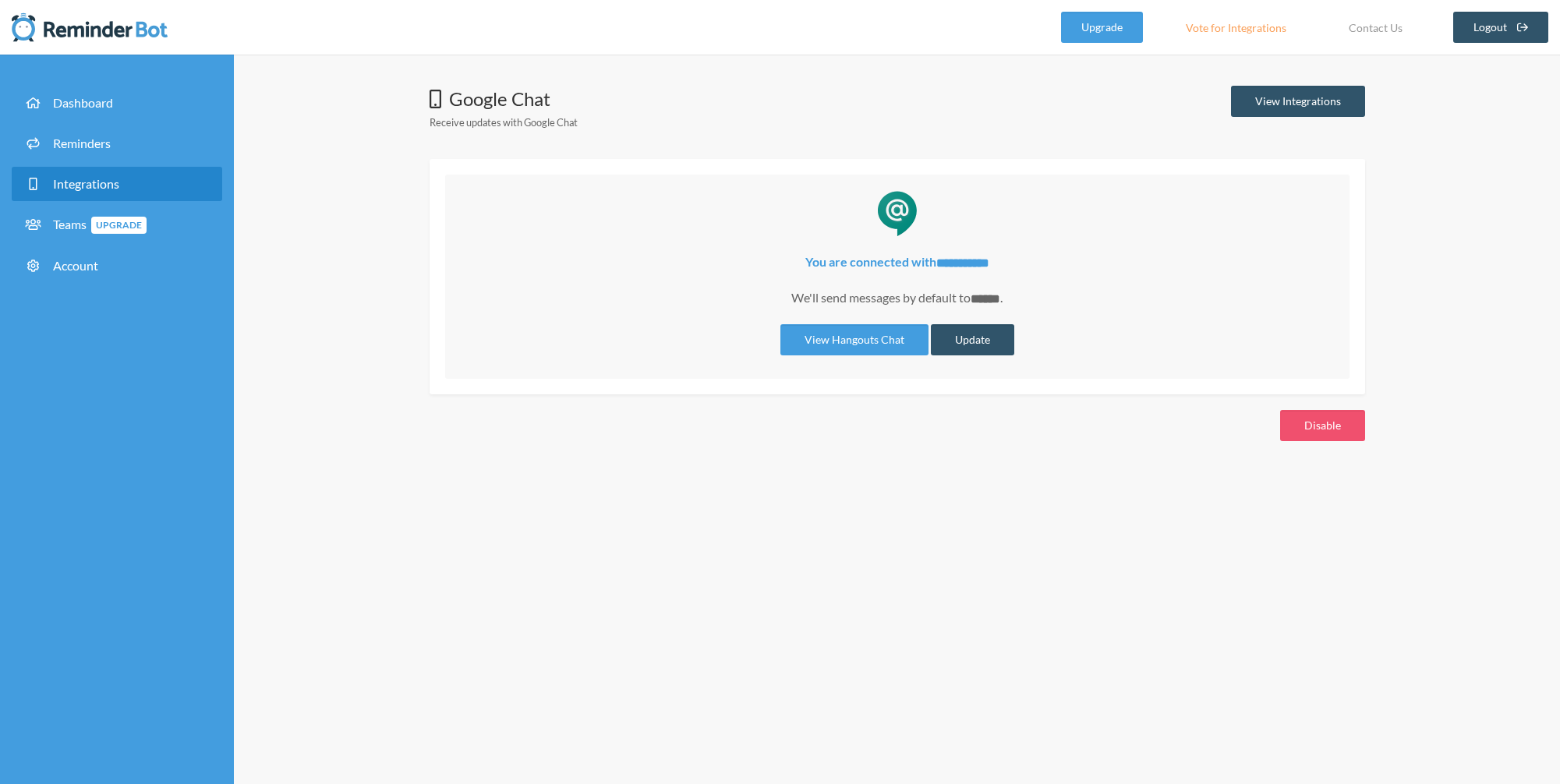
drag, startPoint x: 693, startPoint y: 189, endPoint x: 601, endPoint y: 168, distance: 94.4
click at [692, 189] on div "**********" at bounding box center [897, 276] width 904 height 204
drag, startPoint x: 503, startPoint y: 126, endPoint x: 455, endPoint y: 126, distance: 48.0
click at [501, 126] on small "Receive updates with Google Chat" at bounding box center [504, 122] width 148 height 12
drag, startPoint x: 537, startPoint y: 123, endPoint x: 573, endPoint y: 126, distance: 36.1
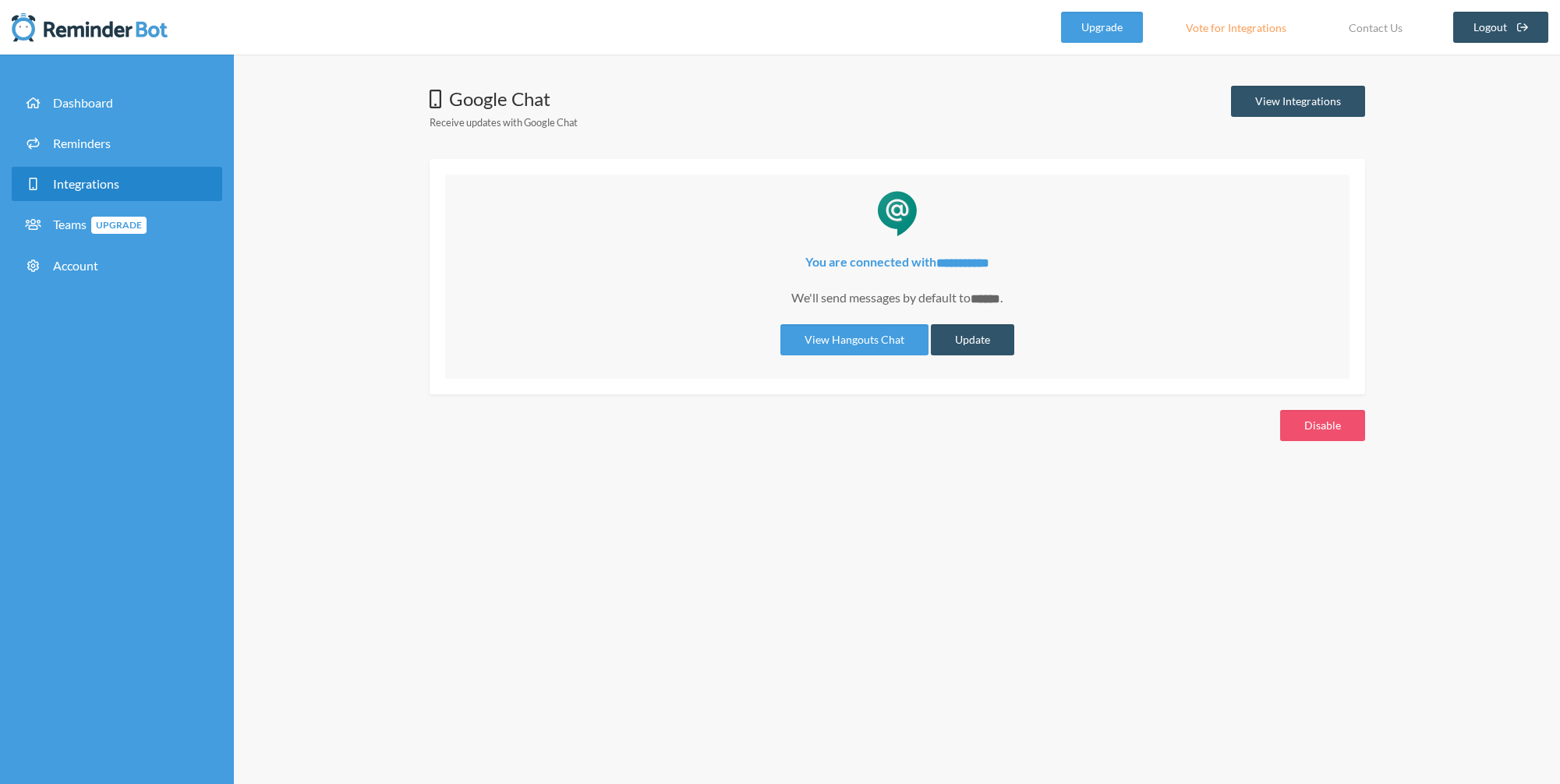
click at [596, 125] on div "Google Chat Receive updates with Google Chat View Integrations" at bounding box center [897, 112] width 935 height 53
click at [453, 135] on div "Google Chat Receive updates with Google Chat View Integrations" at bounding box center [897, 112] width 935 height 53
click at [374, 235] on div "**********" at bounding box center [897, 420] width 1326 height 729
click at [69, 227] on span "Teams Upgrade" at bounding box center [100, 224] width 93 height 15
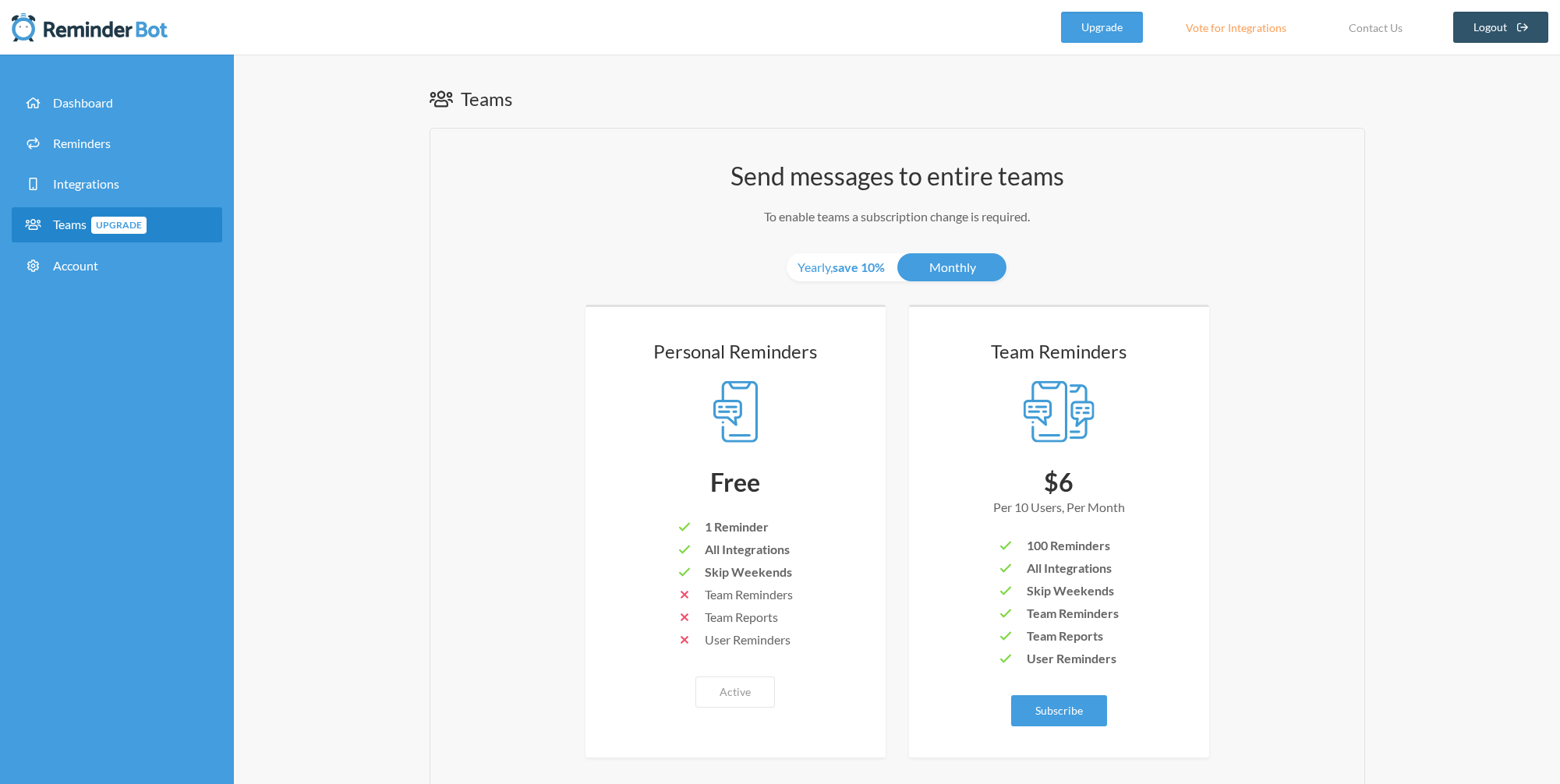
click at [456, 274] on div "Send messages to entire teams To enable teams a subscription change is required…" at bounding box center [897, 487] width 935 height 719
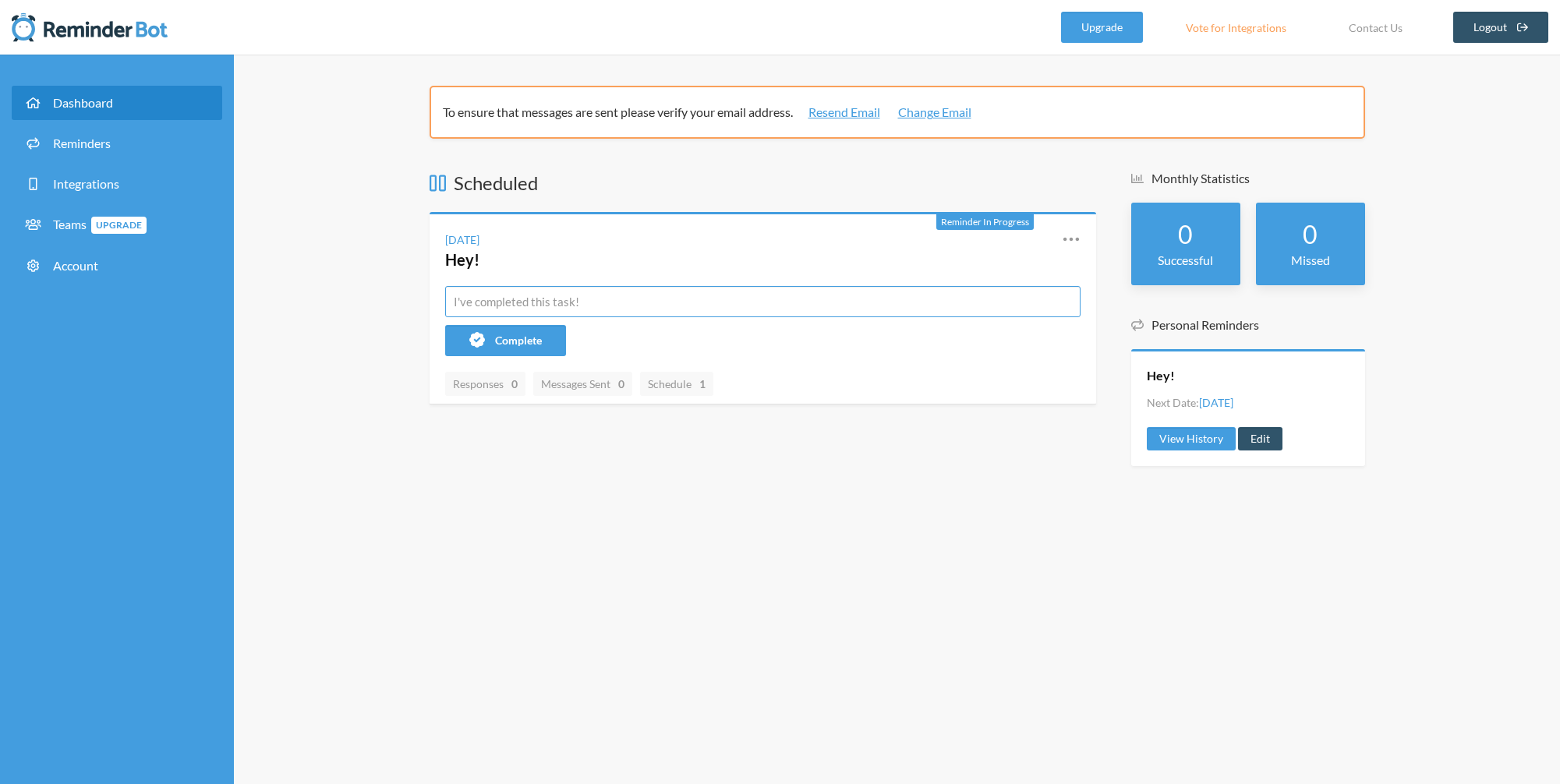
click at [539, 299] on input "text" at bounding box center [762, 301] width 635 height 31
drag, startPoint x: 588, startPoint y: 305, endPoint x: 578, endPoint y: 304, distance: 10.0
click at [588, 305] on input "text" at bounding box center [762, 301] width 635 height 31
paste input "🌞🔫[ M-D 狩獵任務 R2 W1 ]"
click at [475, 304] on input "🌞🔫[ M-D 狩獵任務 R2 W1 ]" at bounding box center [762, 301] width 635 height 31
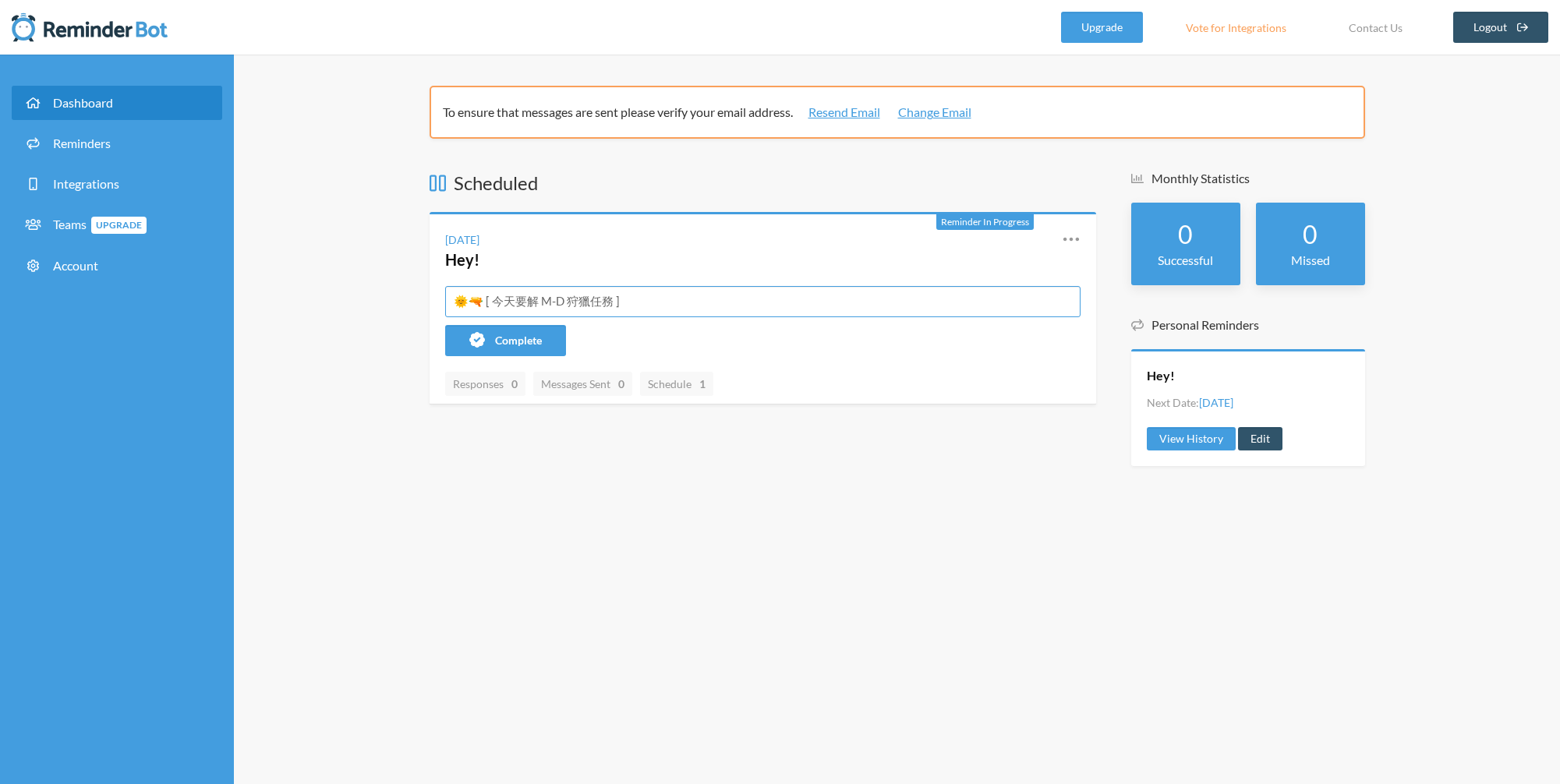
type input "🌞🔫 [ 今天要解 M-D 狩獵任務 ]"
drag, startPoint x: 596, startPoint y: 452, endPoint x: 621, endPoint y: 437, distance: 29.2
click at [596, 452] on div "Scheduled Reminder In Progress Friday, October 3 Hey! Reschedule View History E…" at bounding box center [763, 325] width 667 height 311
click at [529, 303] on input "🌞🔫 [ 今天要解 M-D 狩獵任務 ]" at bounding box center [762, 301] width 635 height 31
click at [491, 258] on h4 "Hey!" at bounding box center [741, 259] width 593 height 21
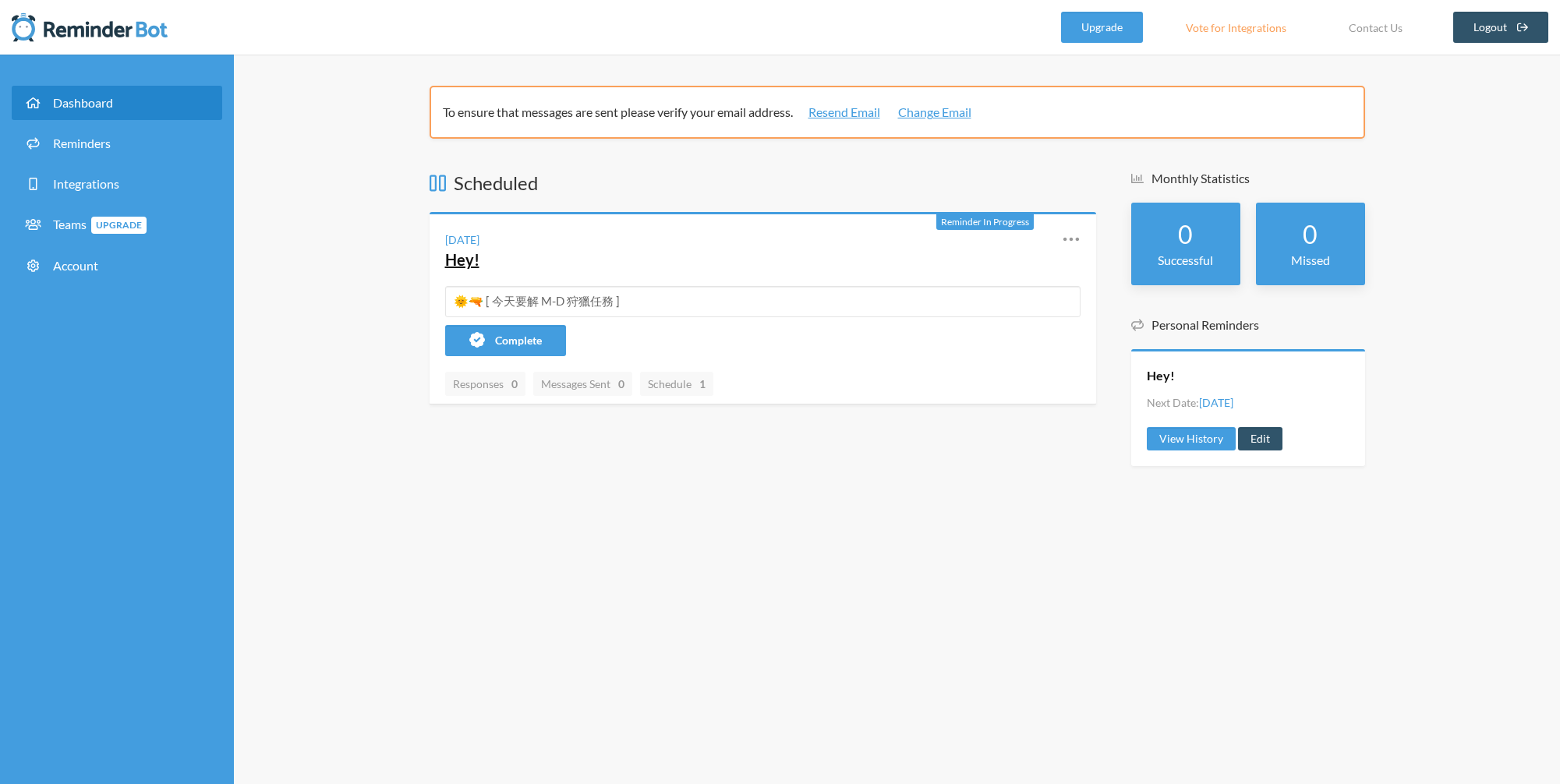
click at [475, 263] on link "Hey!" at bounding box center [462, 259] width 35 height 19
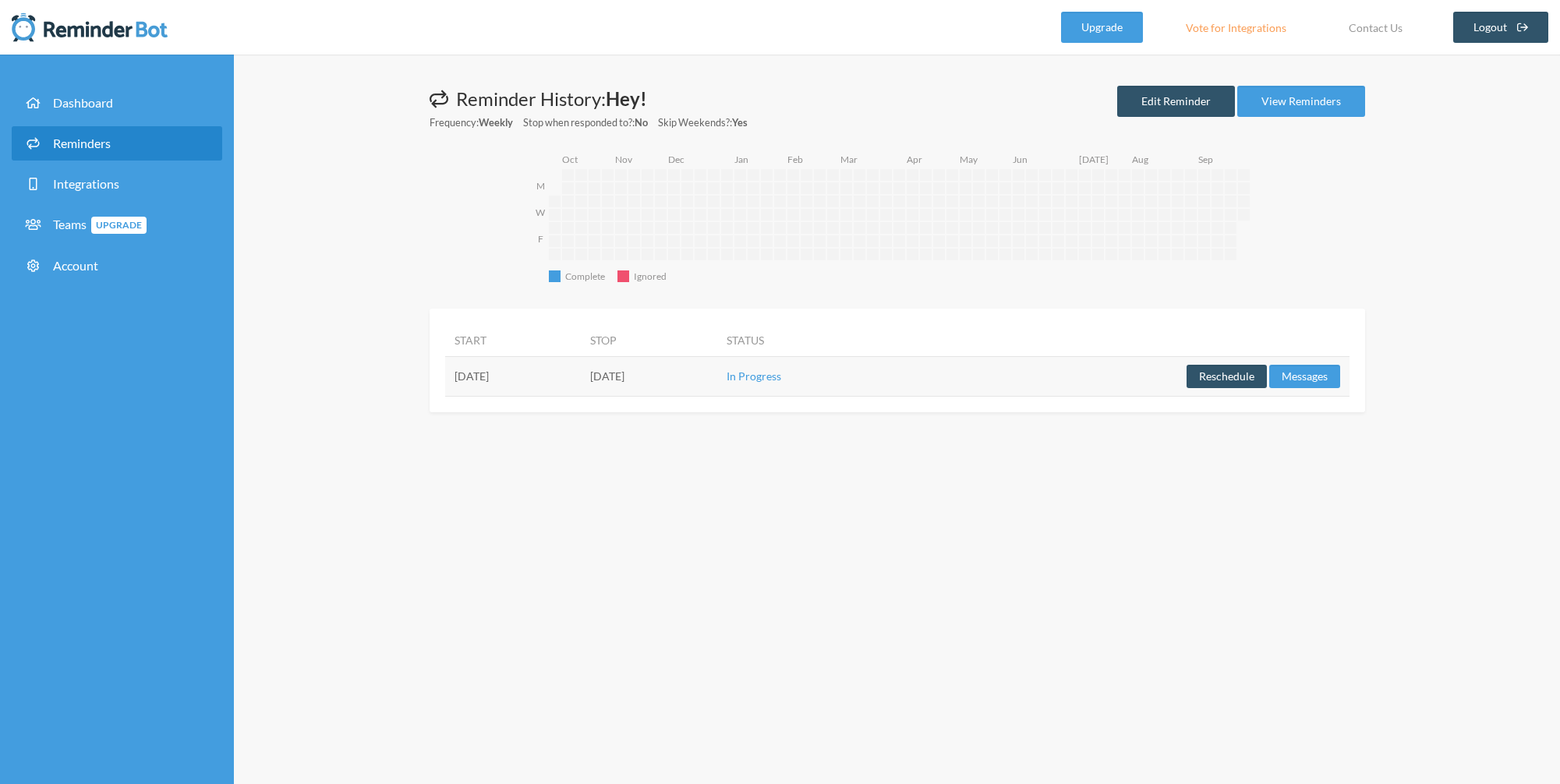
click at [900, 378] on td "In Progress" at bounding box center [811, 376] width 188 height 40
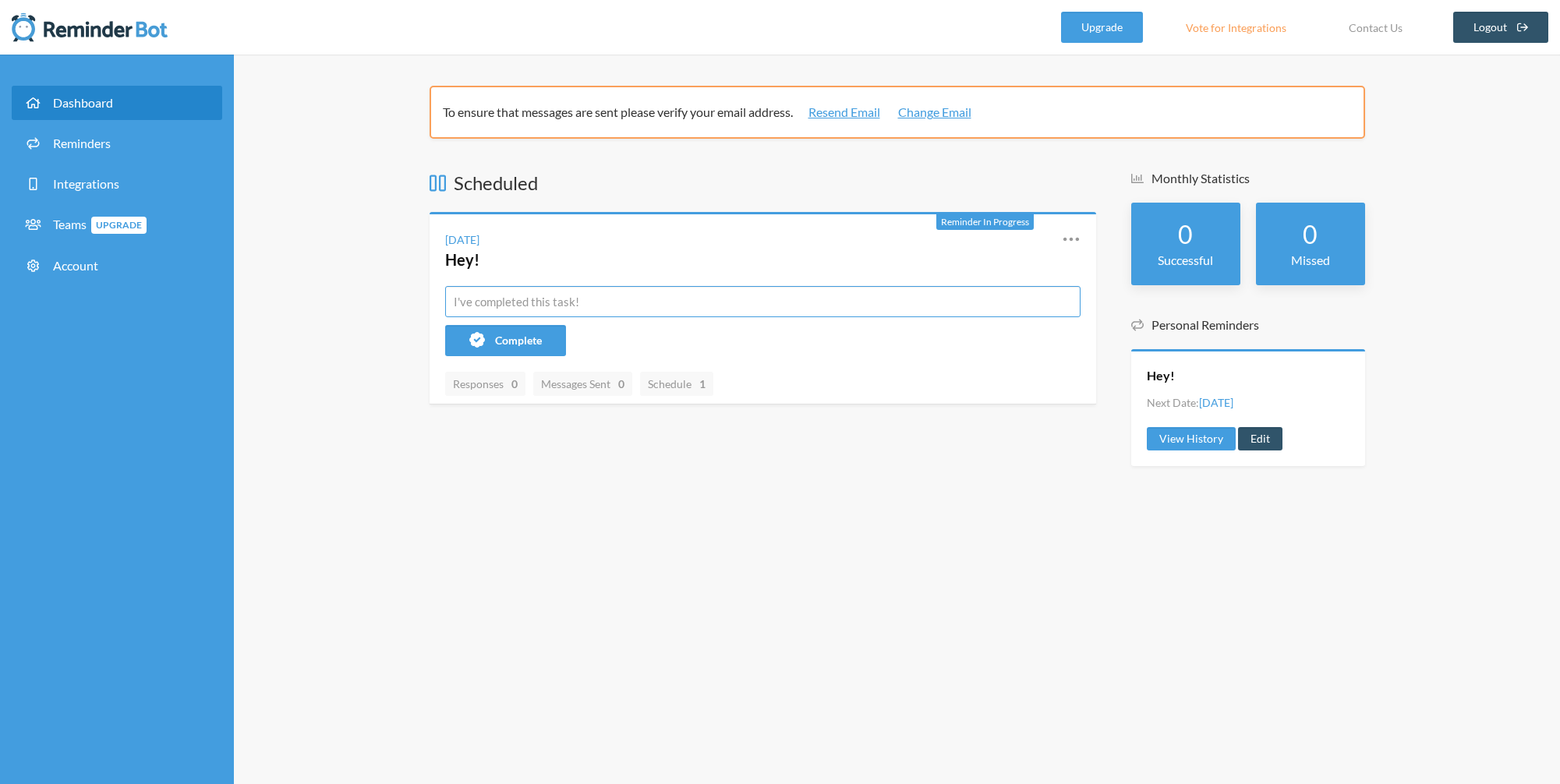
click at [510, 301] on input "text" at bounding box center [762, 301] width 635 height 31
click at [375, 303] on div "To ensure that messages are sent please verify your email address. Resend Email…" at bounding box center [897, 420] width 1326 height 729
click at [330, 301] on div "To ensure that messages are sent please verify your email address. Resend Email…" at bounding box center [897, 420] width 1326 height 729
click at [297, 306] on div "To ensure that messages are sent please verify your email address. Resend Email…" at bounding box center [897, 420] width 1326 height 729
click at [316, 299] on div "To ensure that messages are sent please verify your email address. Resend Email…" at bounding box center [897, 420] width 1326 height 729
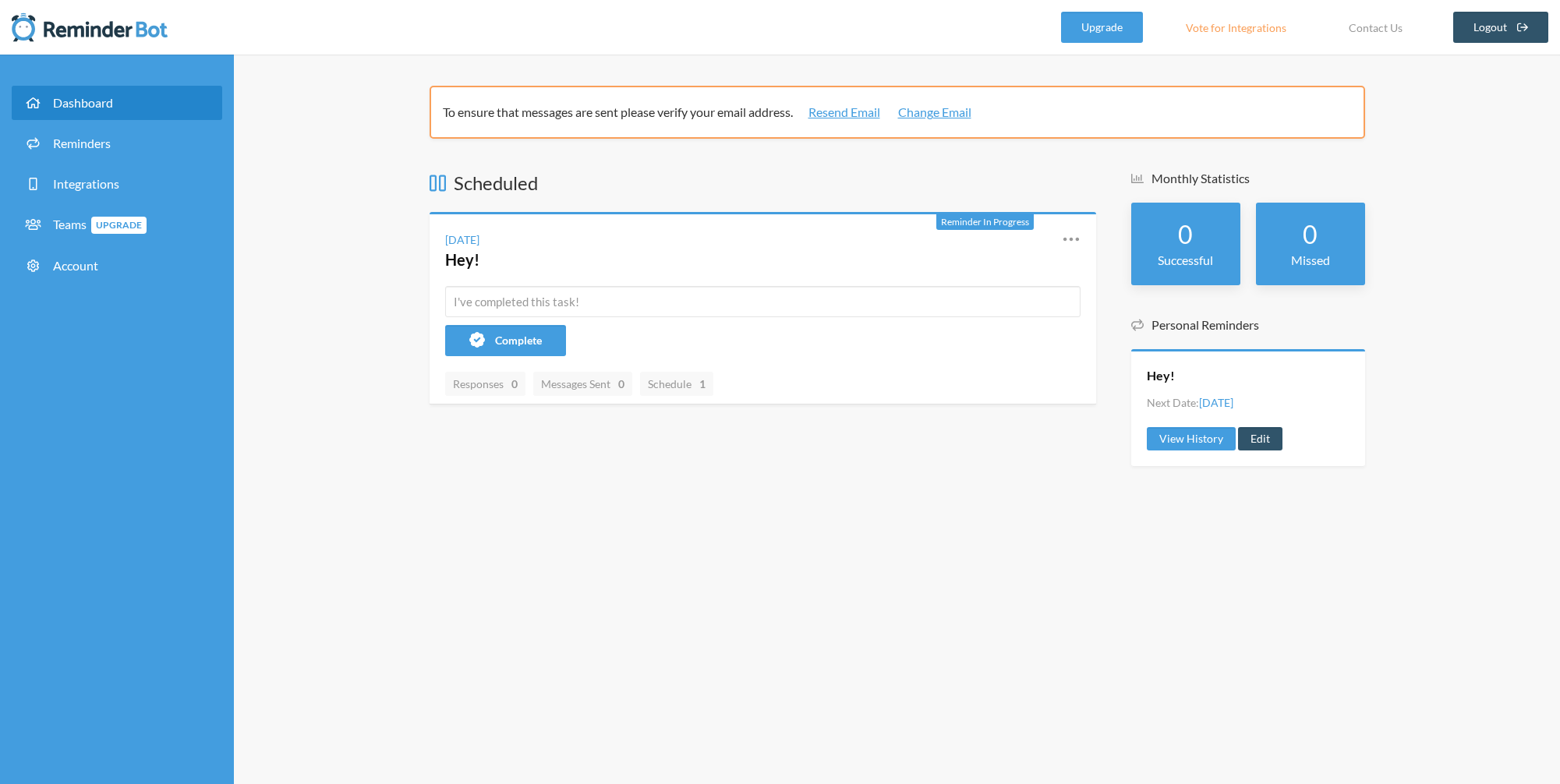
click at [643, 259] on h4 "Hey!" at bounding box center [741, 259] width 593 height 21
click at [781, 188] on h3 "Scheduled" at bounding box center [763, 183] width 667 height 26
click at [1070, 240] on icon at bounding box center [1070, 239] width 16 height 4
click at [1262, 439] on link "Edit" at bounding box center [1260, 438] width 45 height 23
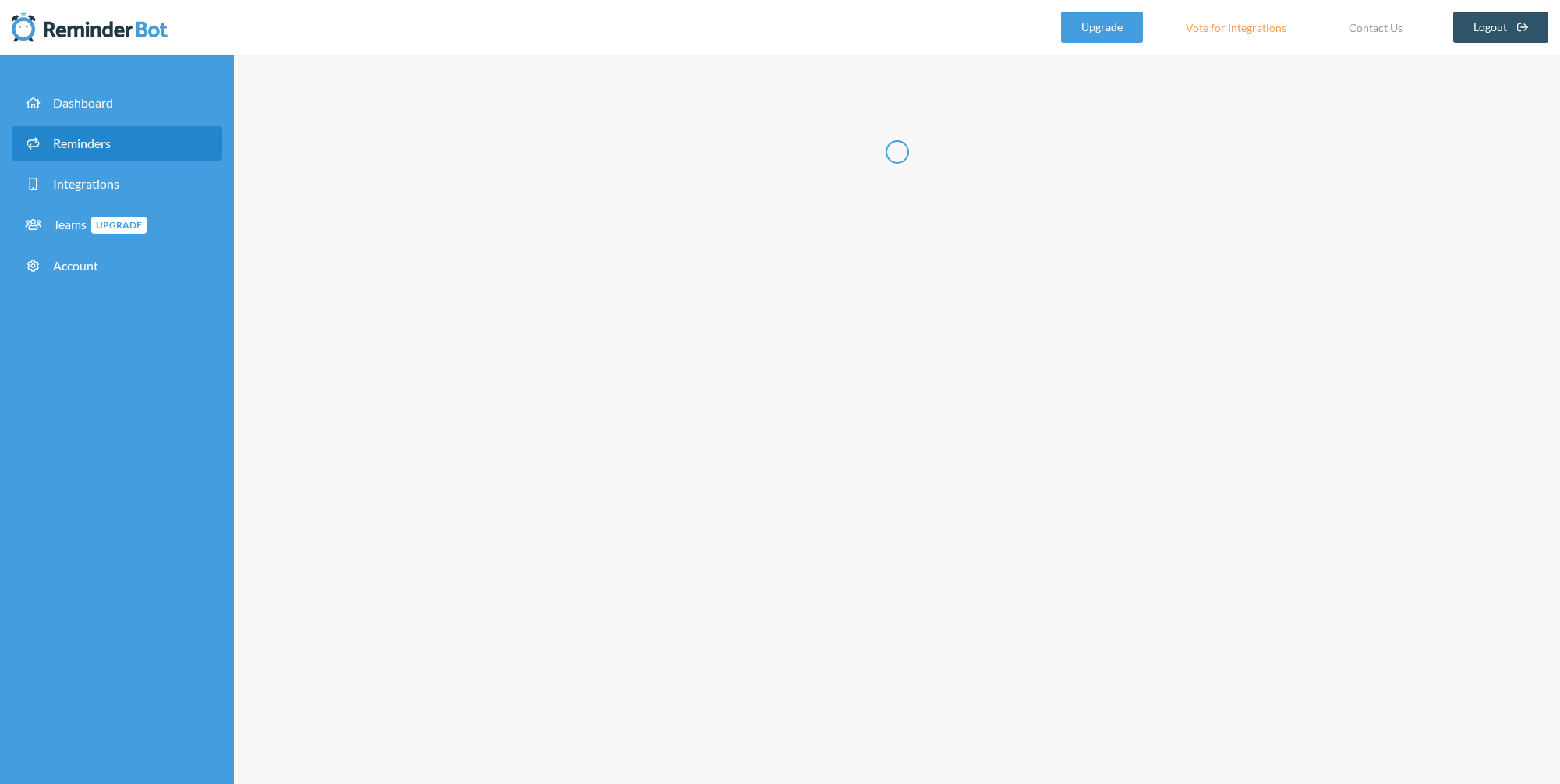
radio input "false"
radio input "true"
type input "Hey!"
checkbox input "true"
checkbox input "false"
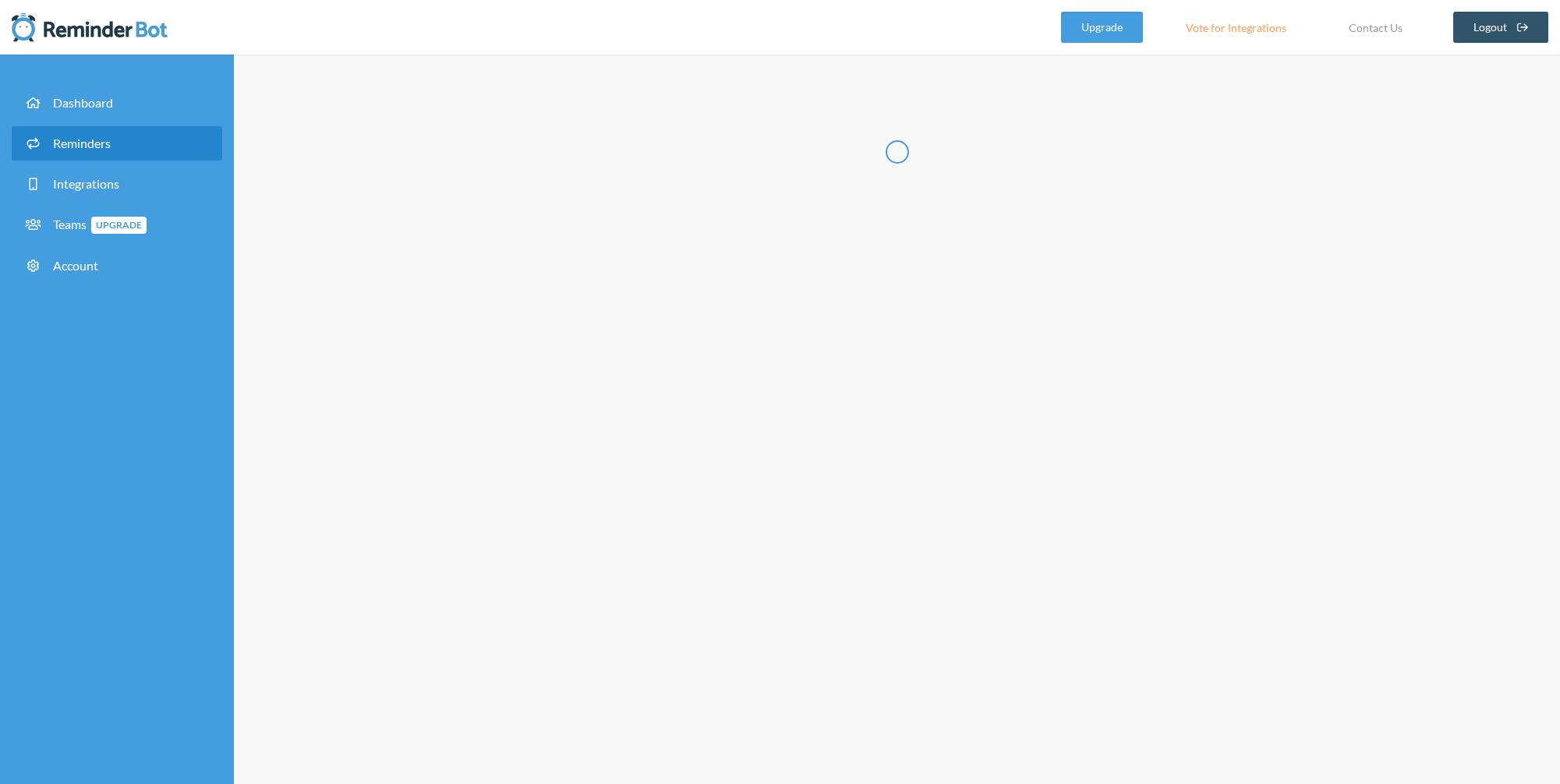
select select "09:30:00"
select select "10:30:00"
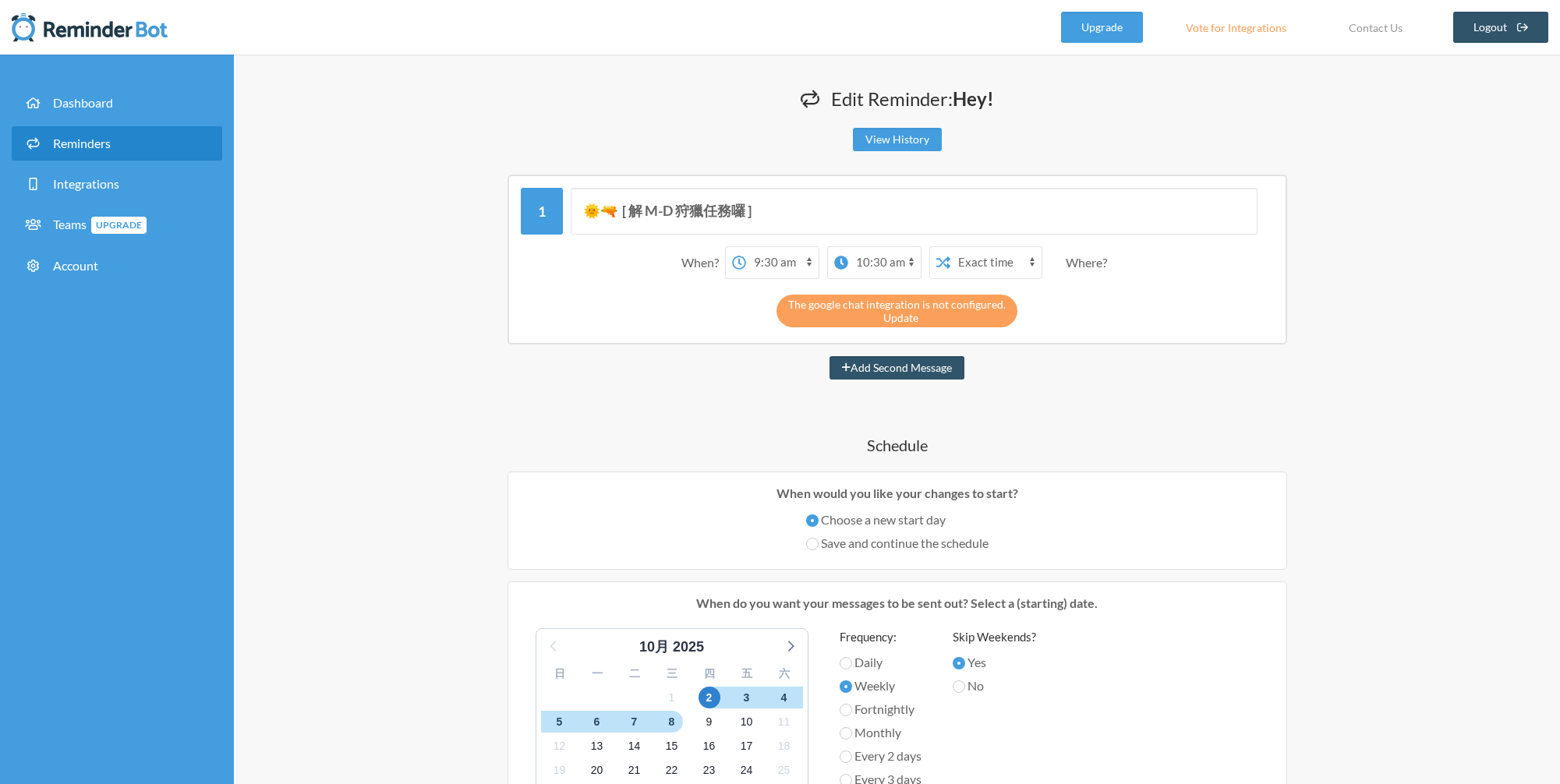
click at [912, 321] on link "Update" at bounding box center [901, 318] width 35 height 13
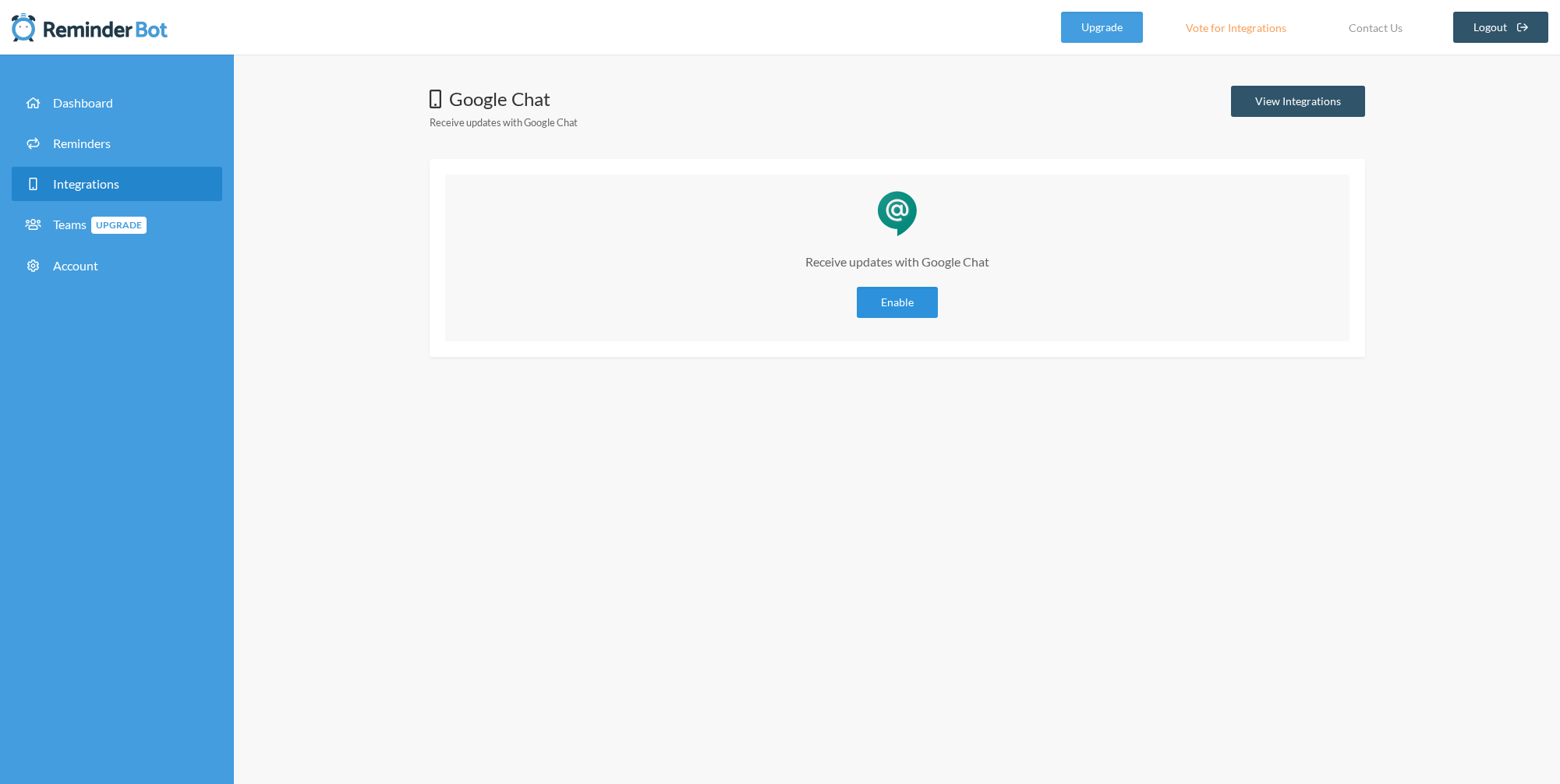
click at [909, 306] on link "Enable" at bounding box center [897, 302] width 81 height 31
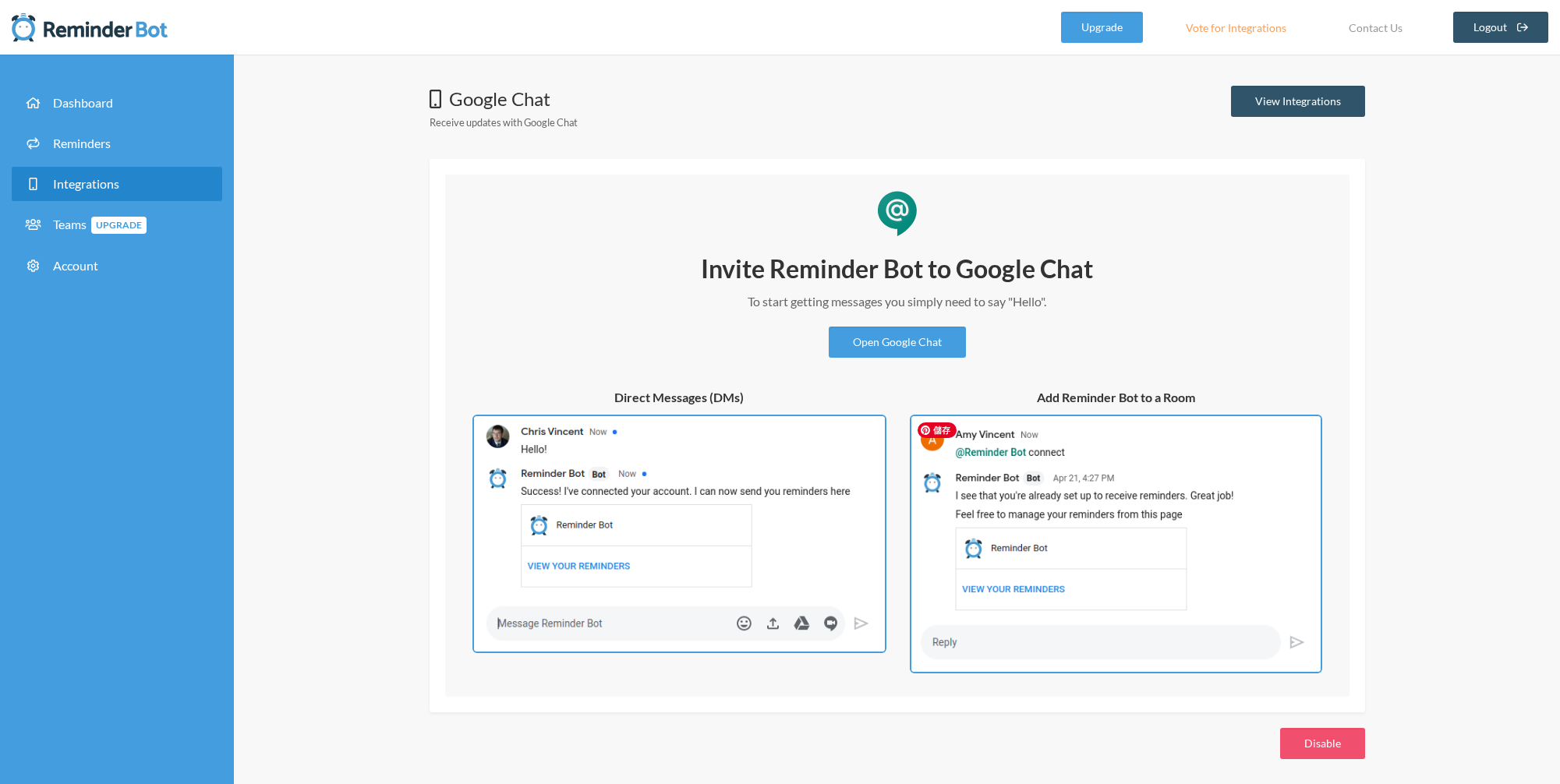
scroll to position [6, 0]
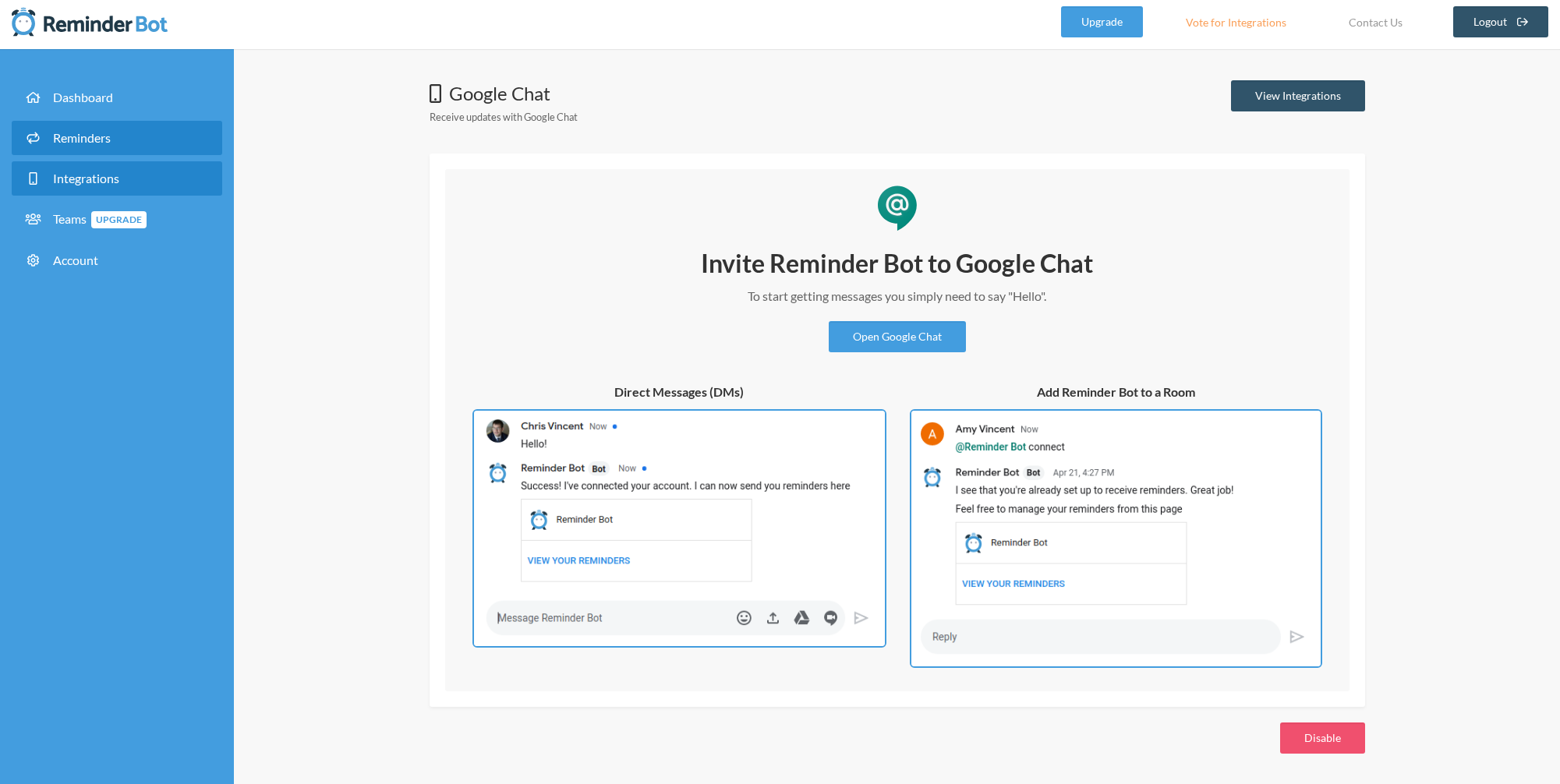
click at [103, 136] on span "Reminders" at bounding box center [82, 138] width 58 height 15
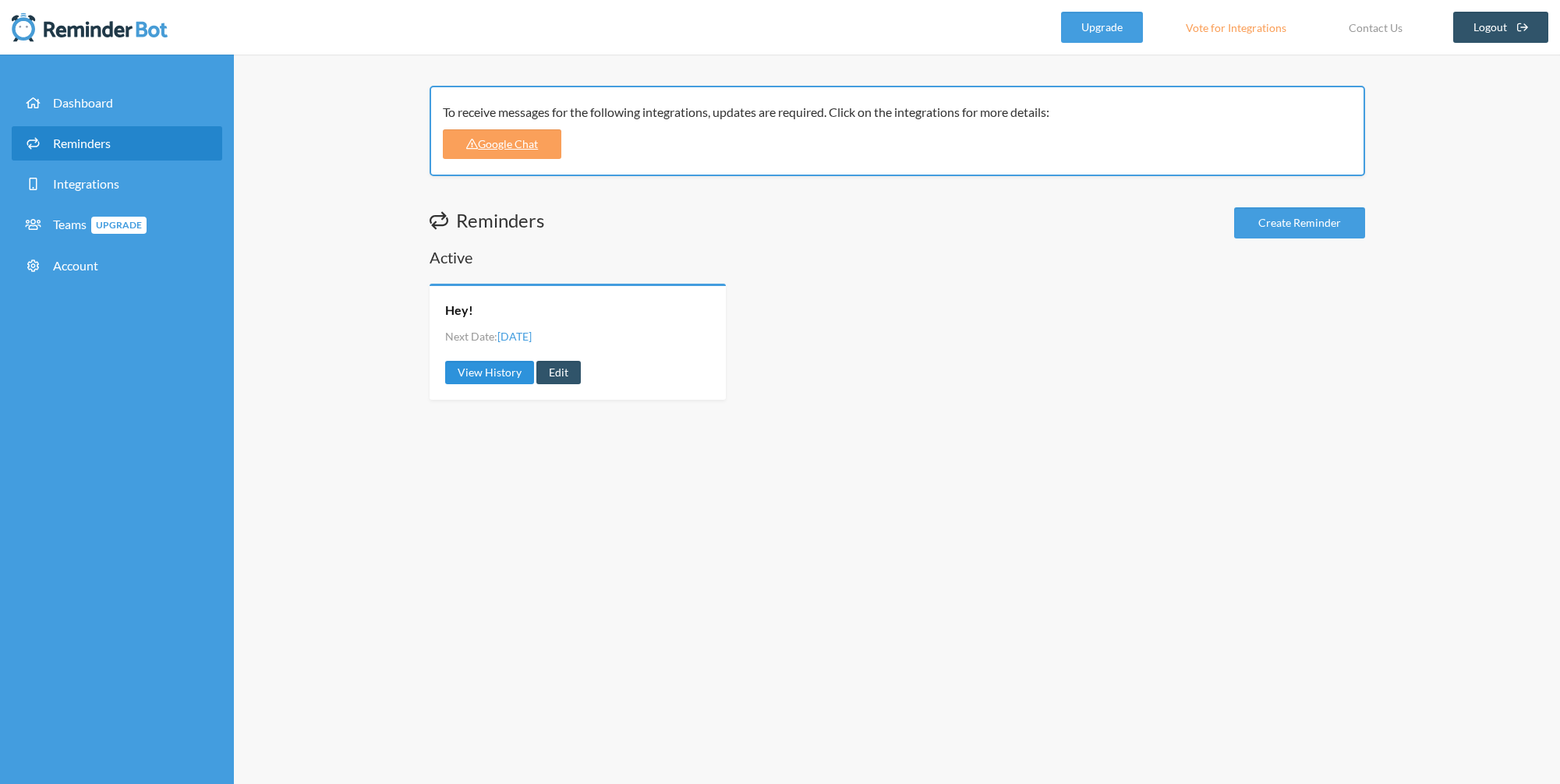
click at [504, 372] on link "View History" at bounding box center [489, 372] width 89 height 23
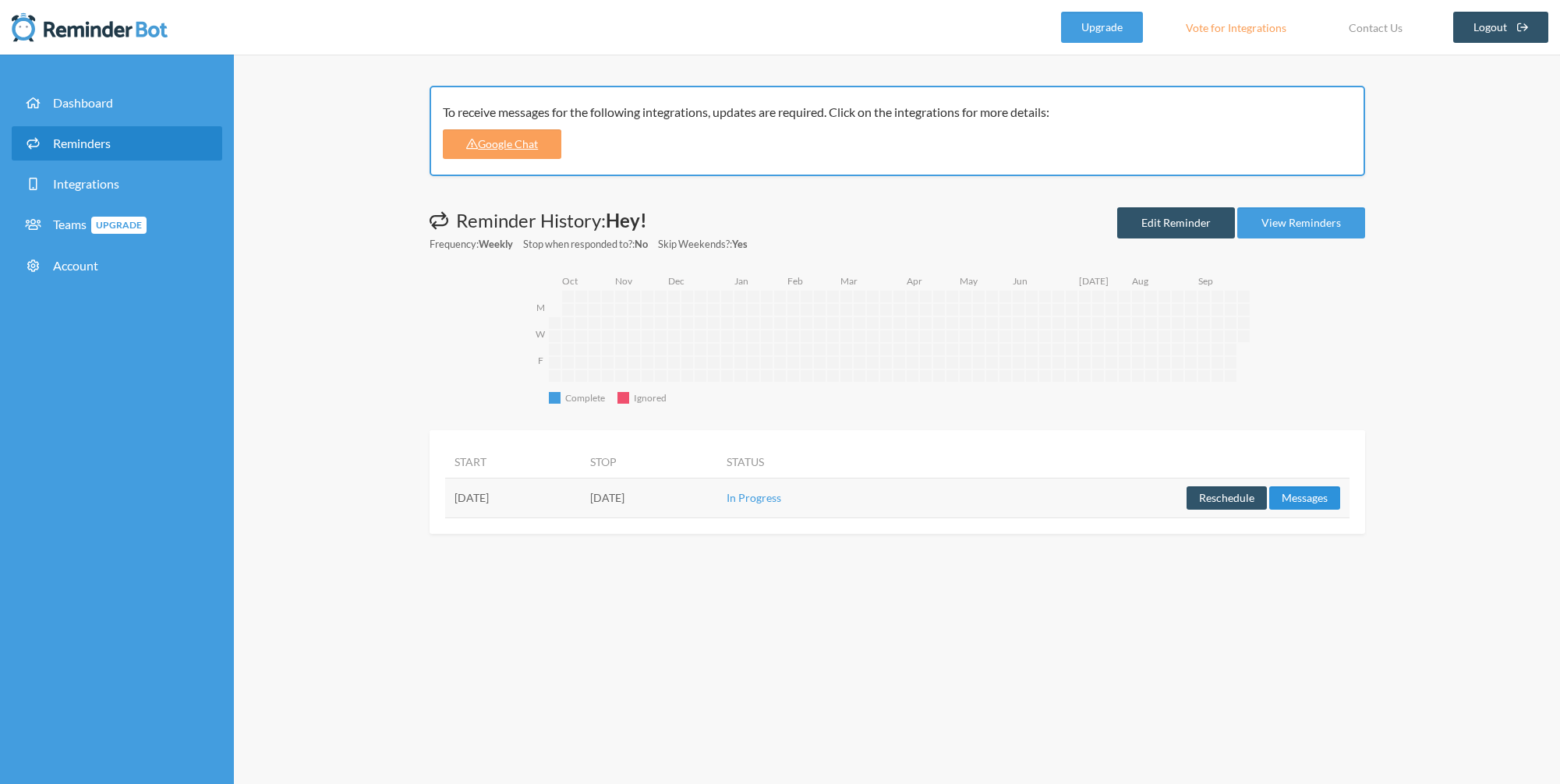
click at [1313, 501] on button "Messages" at bounding box center [1305, 498] width 71 height 23
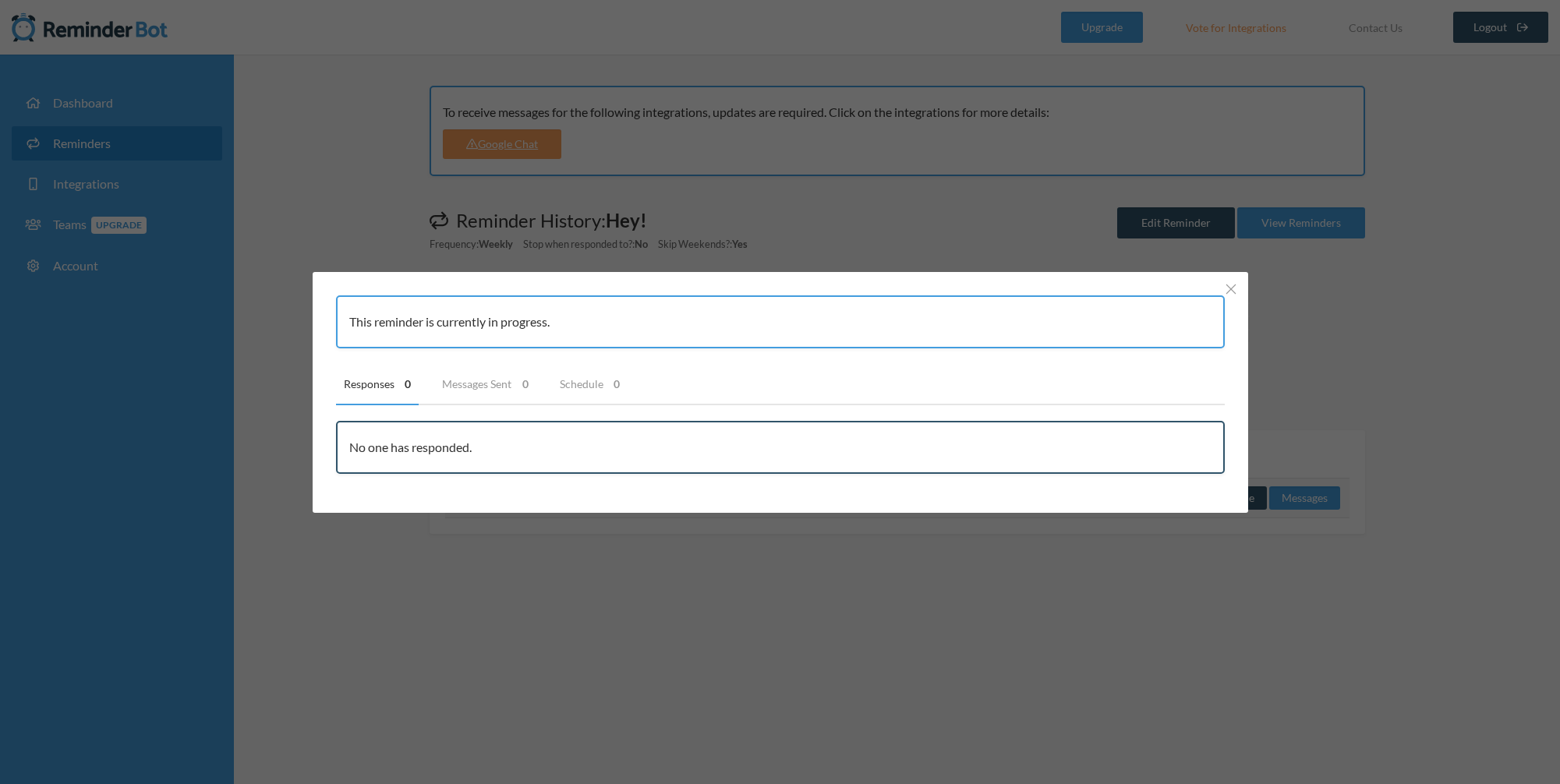
click at [458, 326] on div "This reminder is currently in progress." at bounding box center [780, 322] width 889 height 53
drag, startPoint x: 540, startPoint y: 326, endPoint x: 433, endPoint y: 317, distance: 107.4
click at [433, 317] on div "This reminder is currently in progress." at bounding box center [780, 322] width 889 height 53
click at [473, 321] on div "This reminder is currently in progress." at bounding box center [780, 322] width 889 height 53
click at [532, 318] on div "This reminder is currently in progress." at bounding box center [780, 322] width 889 height 53
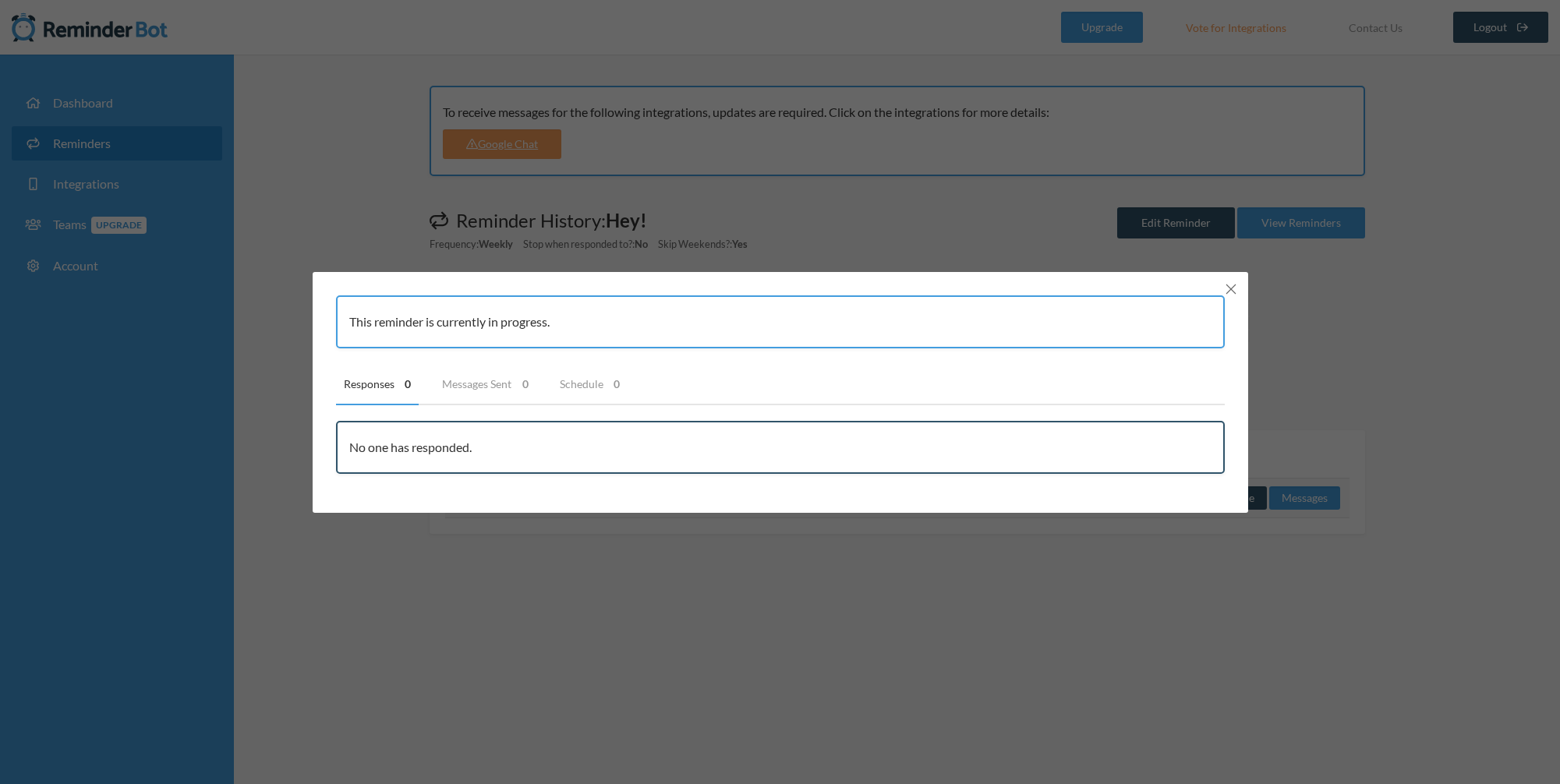
click at [1236, 287] on button "Close" at bounding box center [1231, 289] width 19 height 19
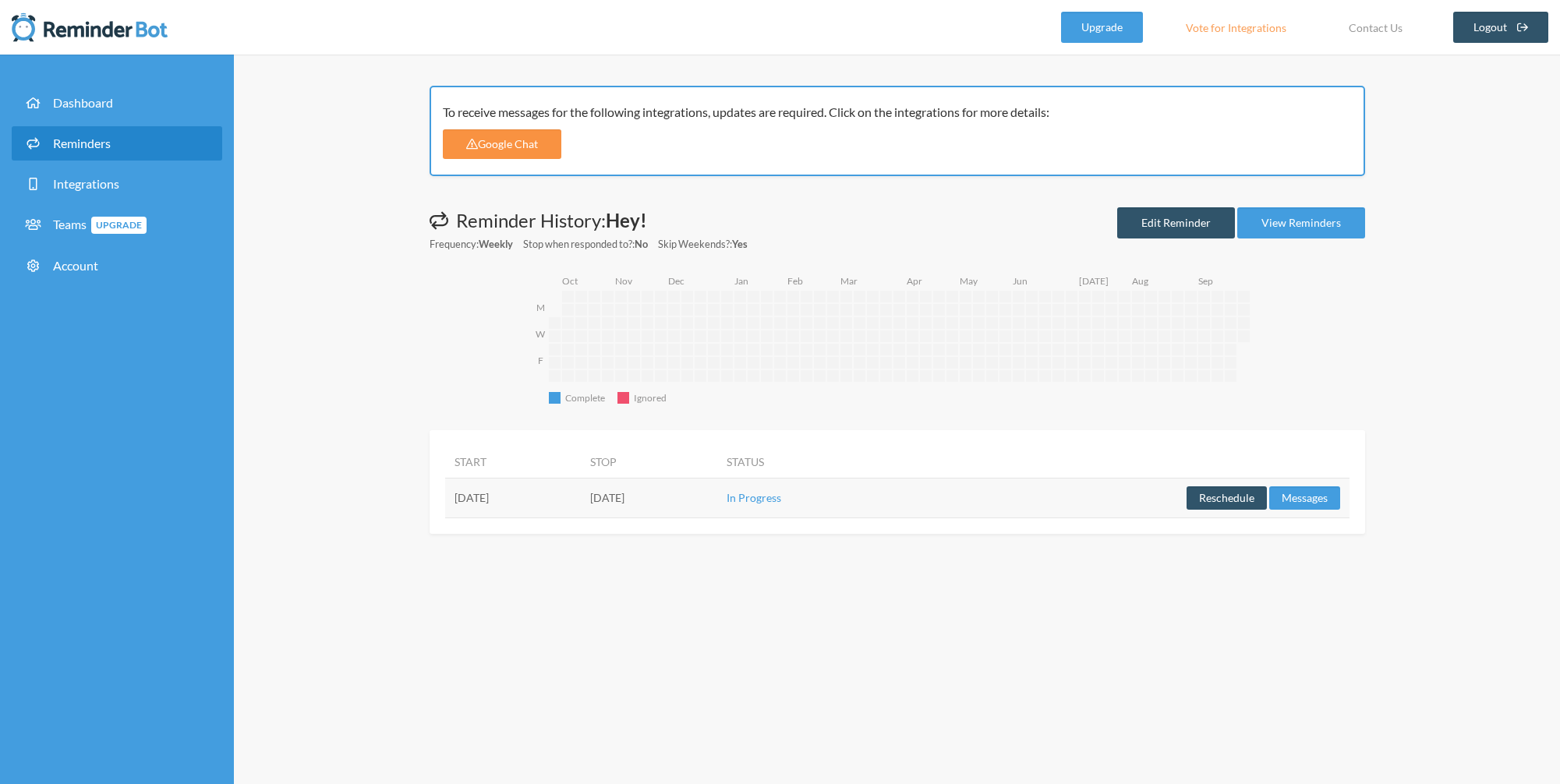
click at [509, 147] on link "Google Chat" at bounding box center [503, 144] width 119 height 30
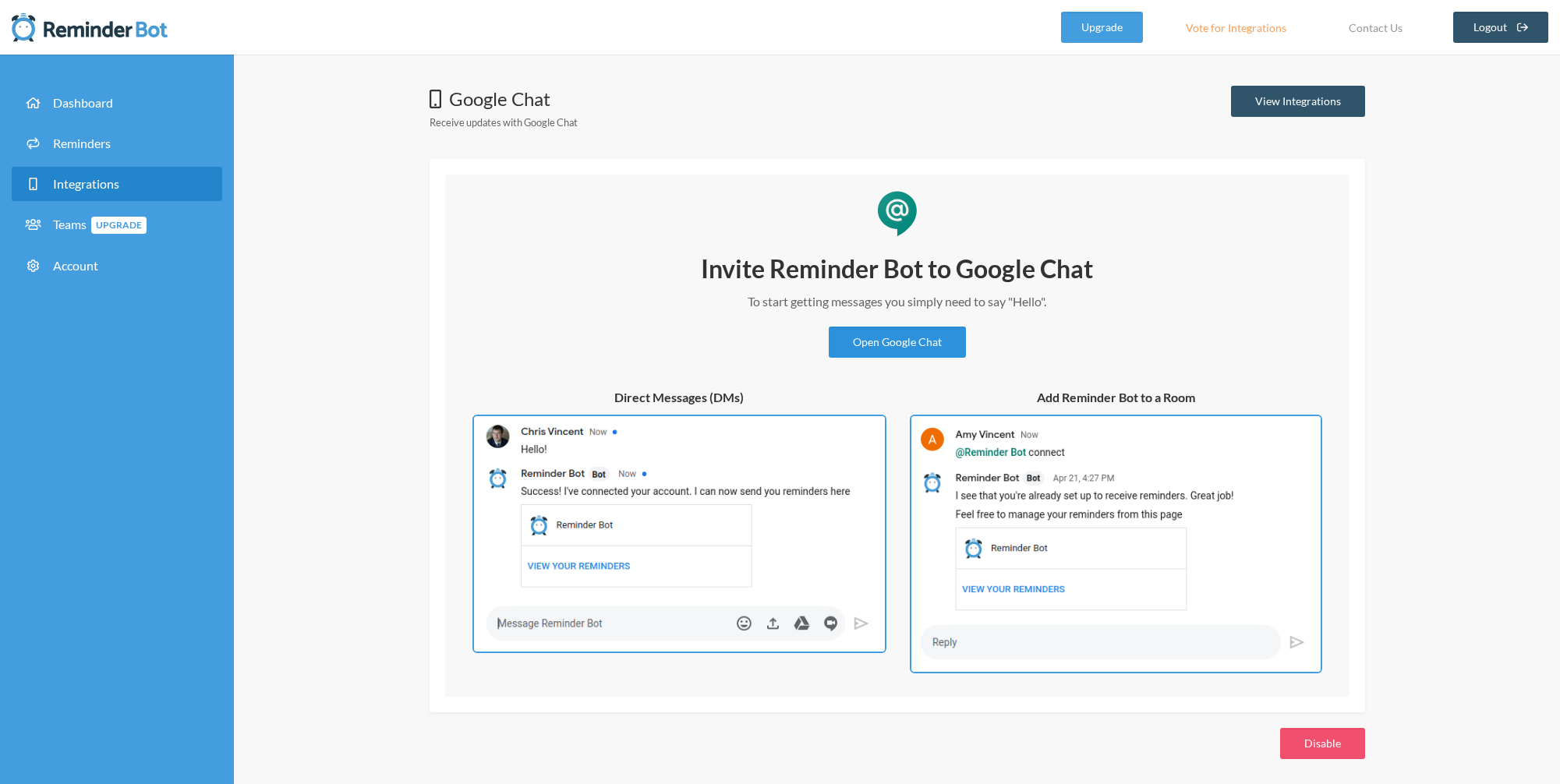
click at [908, 340] on link "Open Google Chat" at bounding box center [897, 341] width 137 height 31
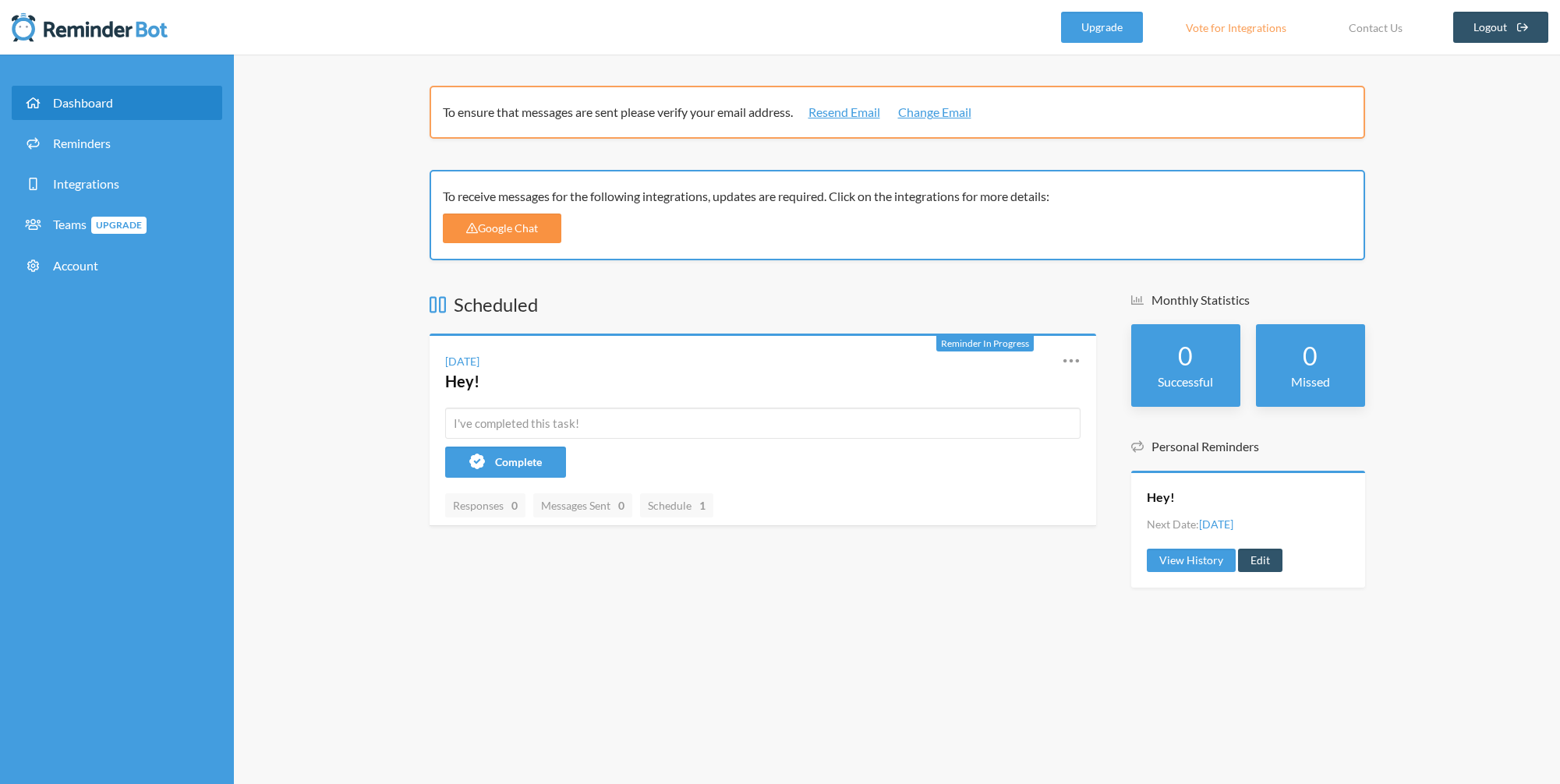
click at [538, 223] on link "Google Chat" at bounding box center [503, 228] width 119 height 30
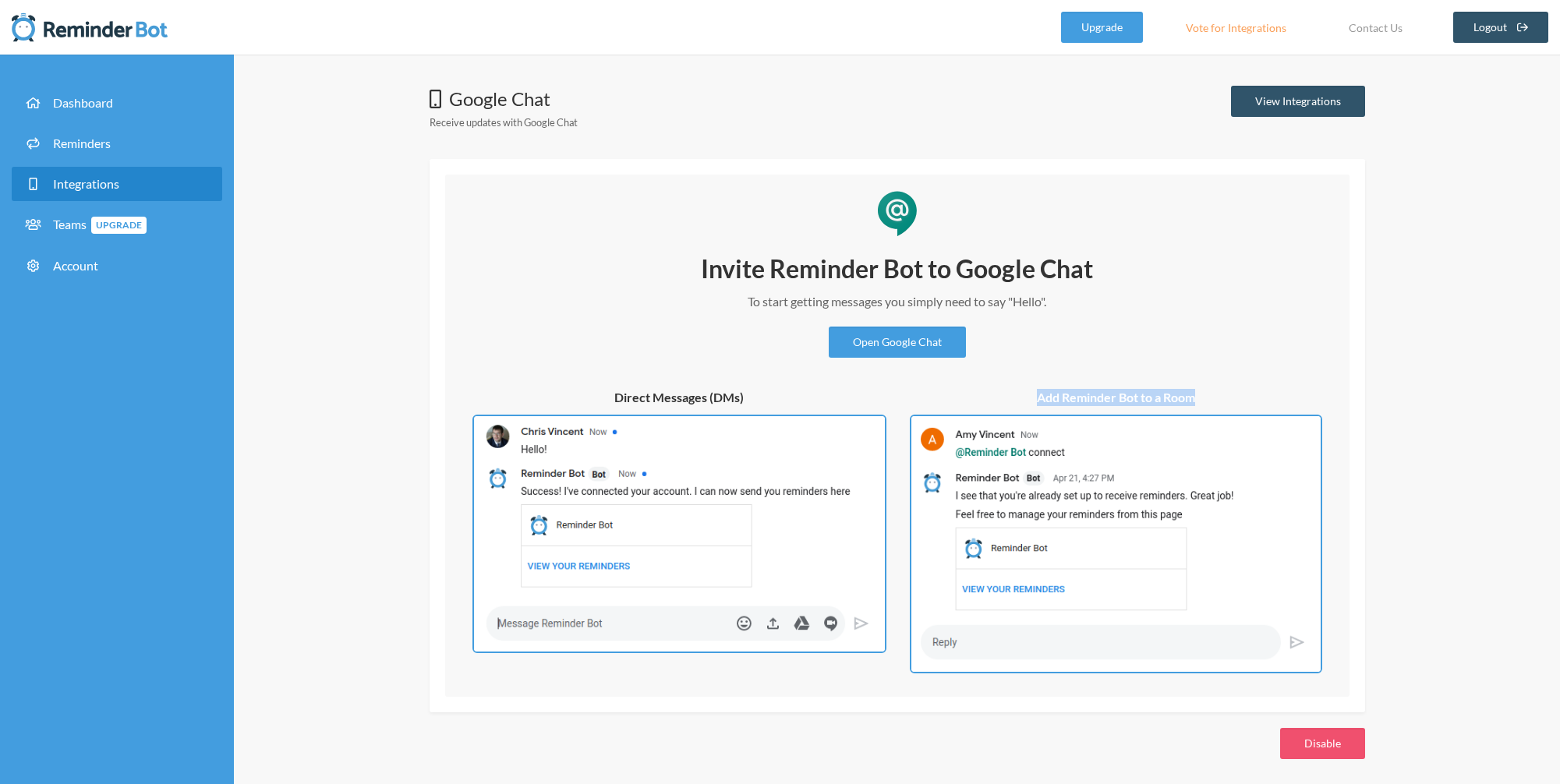
drag, startPoint x: 1034, startPoint y: 398, endPoint x: 1250, endPoint y: 399, distance: 216.0
click at [1250, 399] on h5 "Add Reminder Bot to a Room" at bounding box center [1115, 397] width 412 height 17
click at [1054, 386] on div "Invite Reminder Bot to Google Chat To start getting messages you simply need to…" at bounding box center [897, 462] width 873 height 420
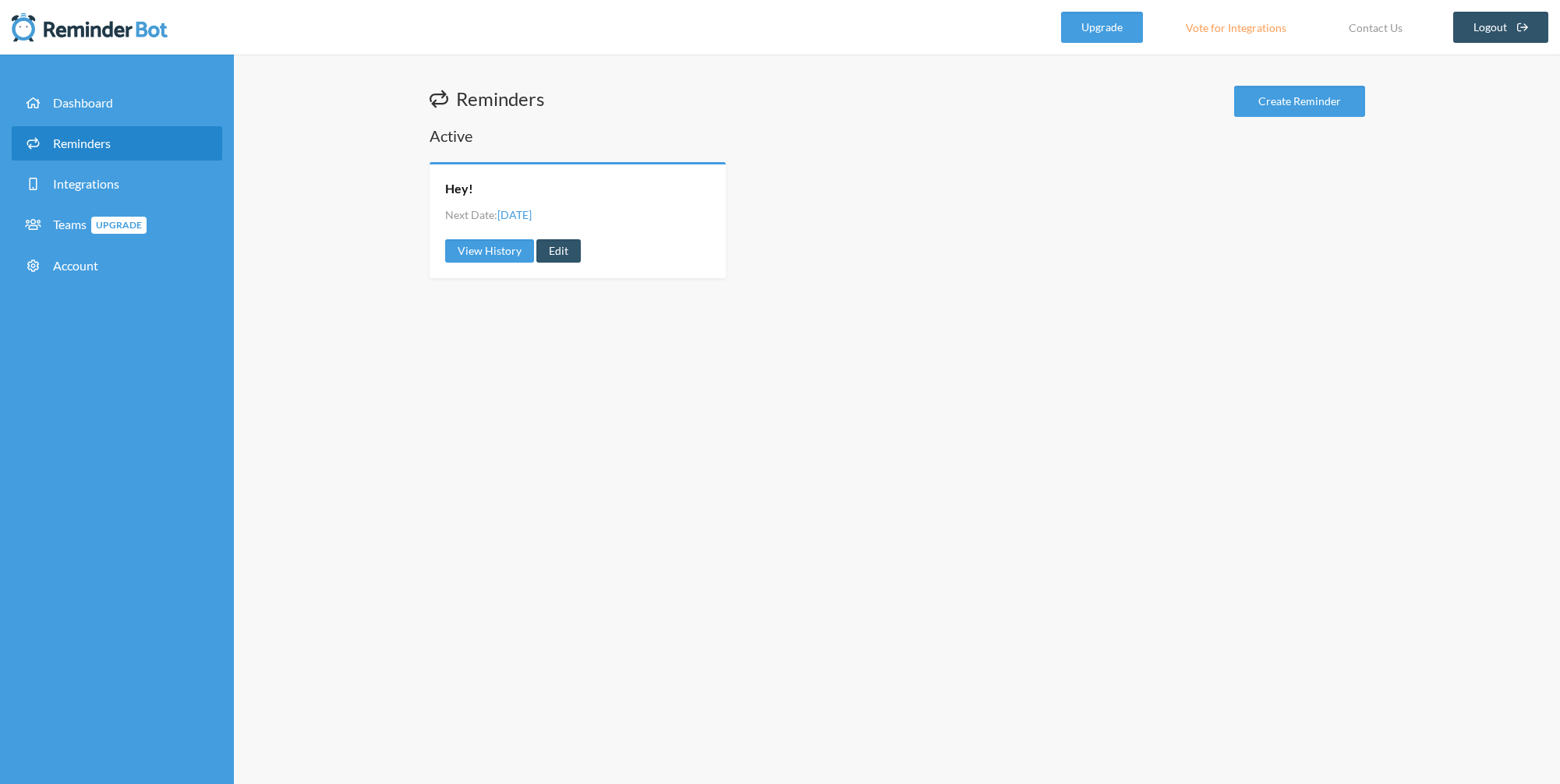
click at [473, 192] on div "Hey!" at bounding box center [577, 188] width 265 height 17
click at [458, 187] on link "Hey!" at bounding box center [459, 188] width 28 height 17
click at [547, 249] on link "Edit" at bounding box center [559, 251] width 45 height 23
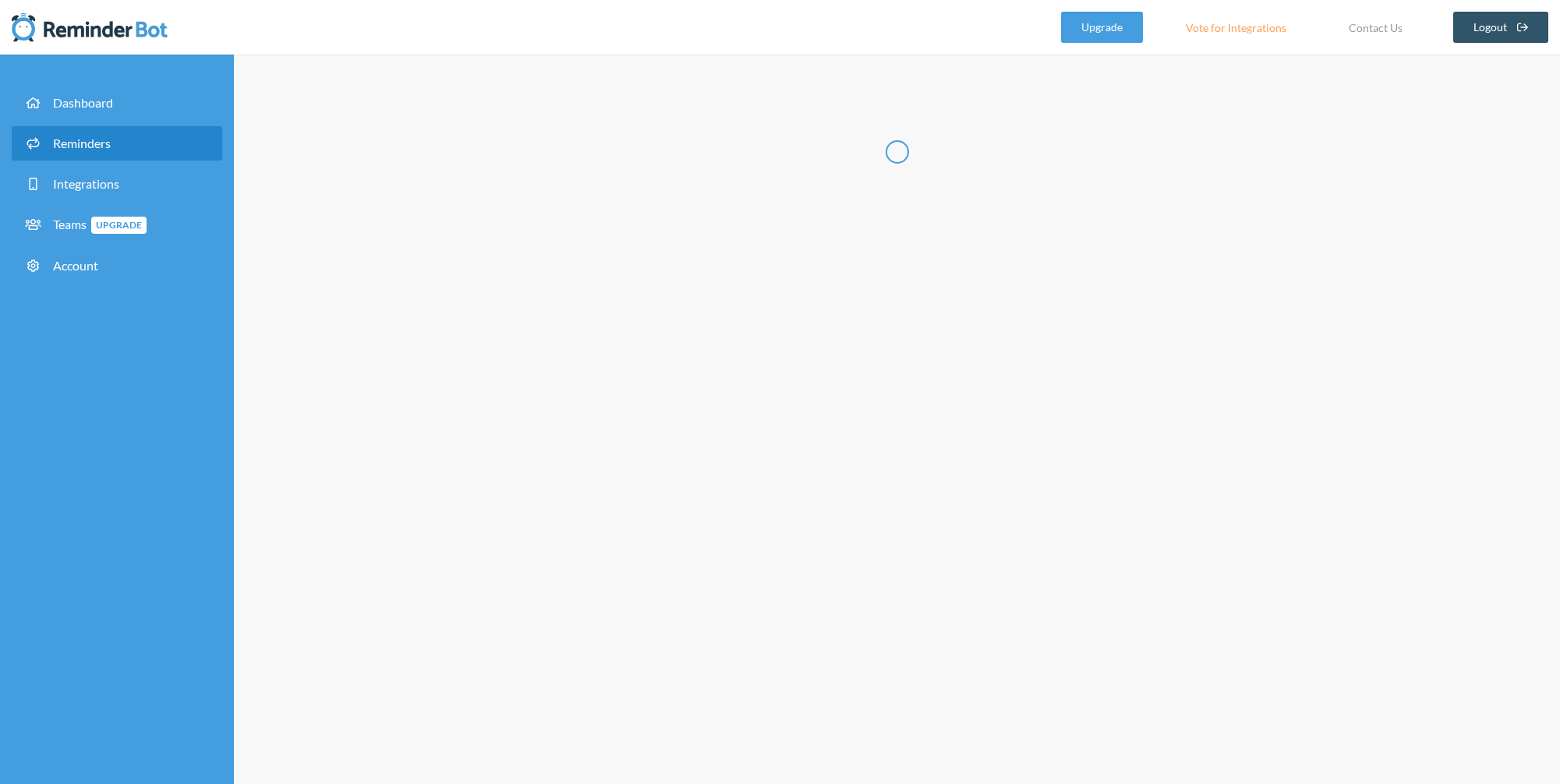
radio input "false"
radio input "true"
type input "Hey!"
checkbox input "true"
checkbox input "false"
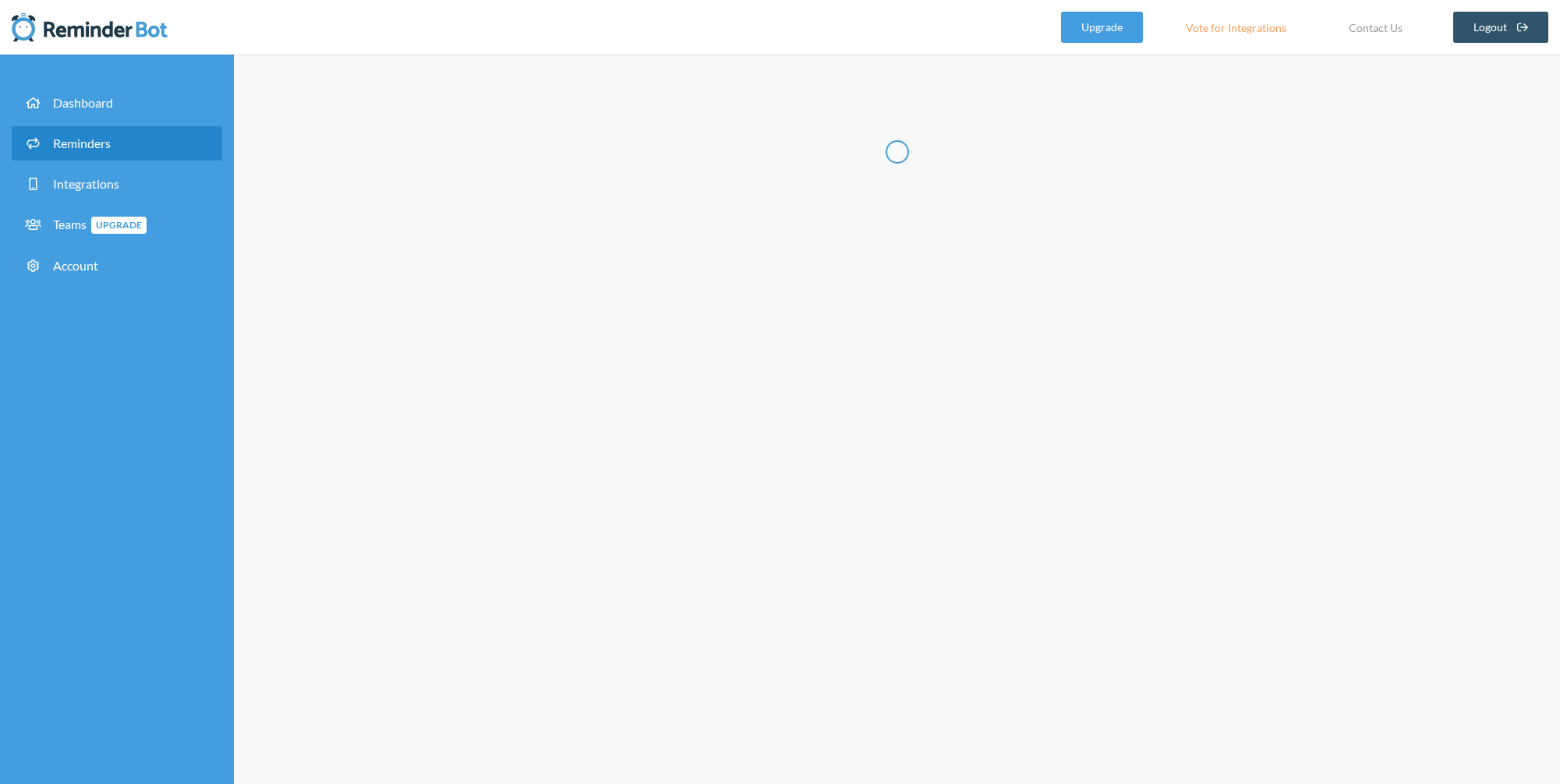
select select "09:30:00"
select select "10:30:00"
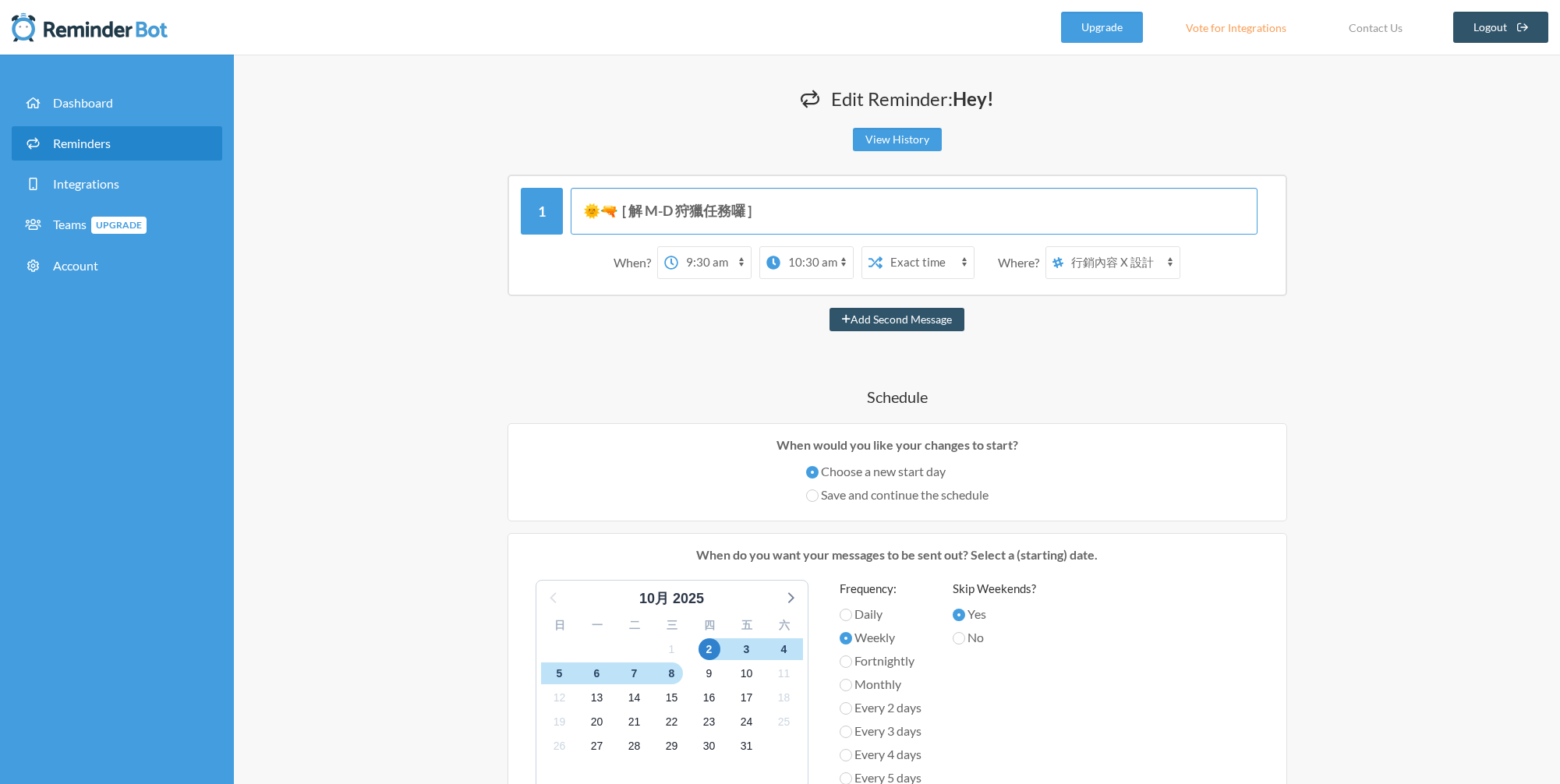
click at [747, 214] on input "🌞🔫 [ 解 M-D 狩獵任務囉 ]" at bounding box center [914, 211] width 686 height 47
click at [405, 292] on div "Edit Reminder: Hey! View History Messages are not sending from this deactivated…" at bounding box center [897, 736] width 998 height 1300
click at [601, 106] on h1 "Edit Reminder: Hey!" at bounding box center [897, 99] width 935 height 26
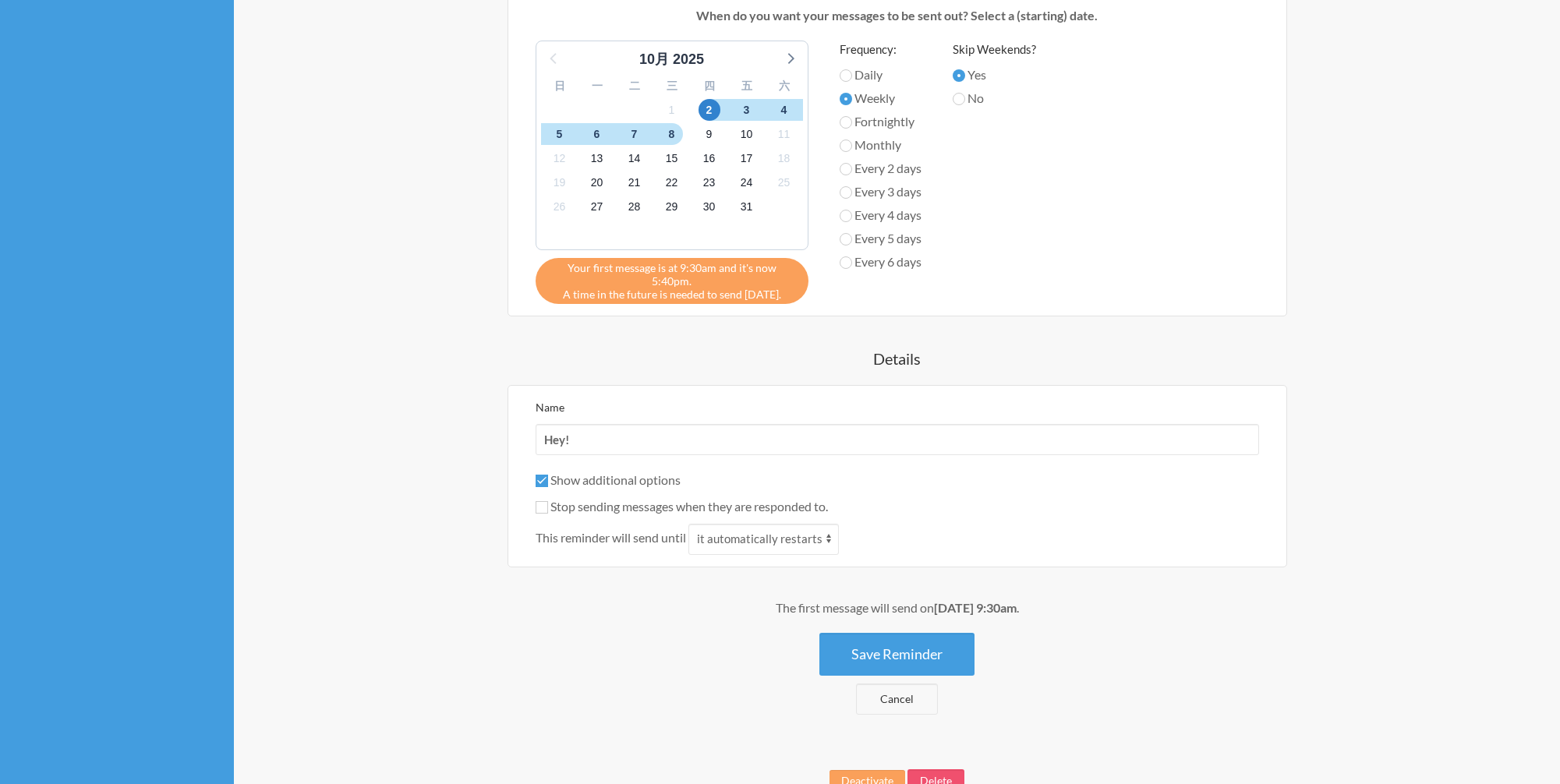
scroll to position [620, 0]
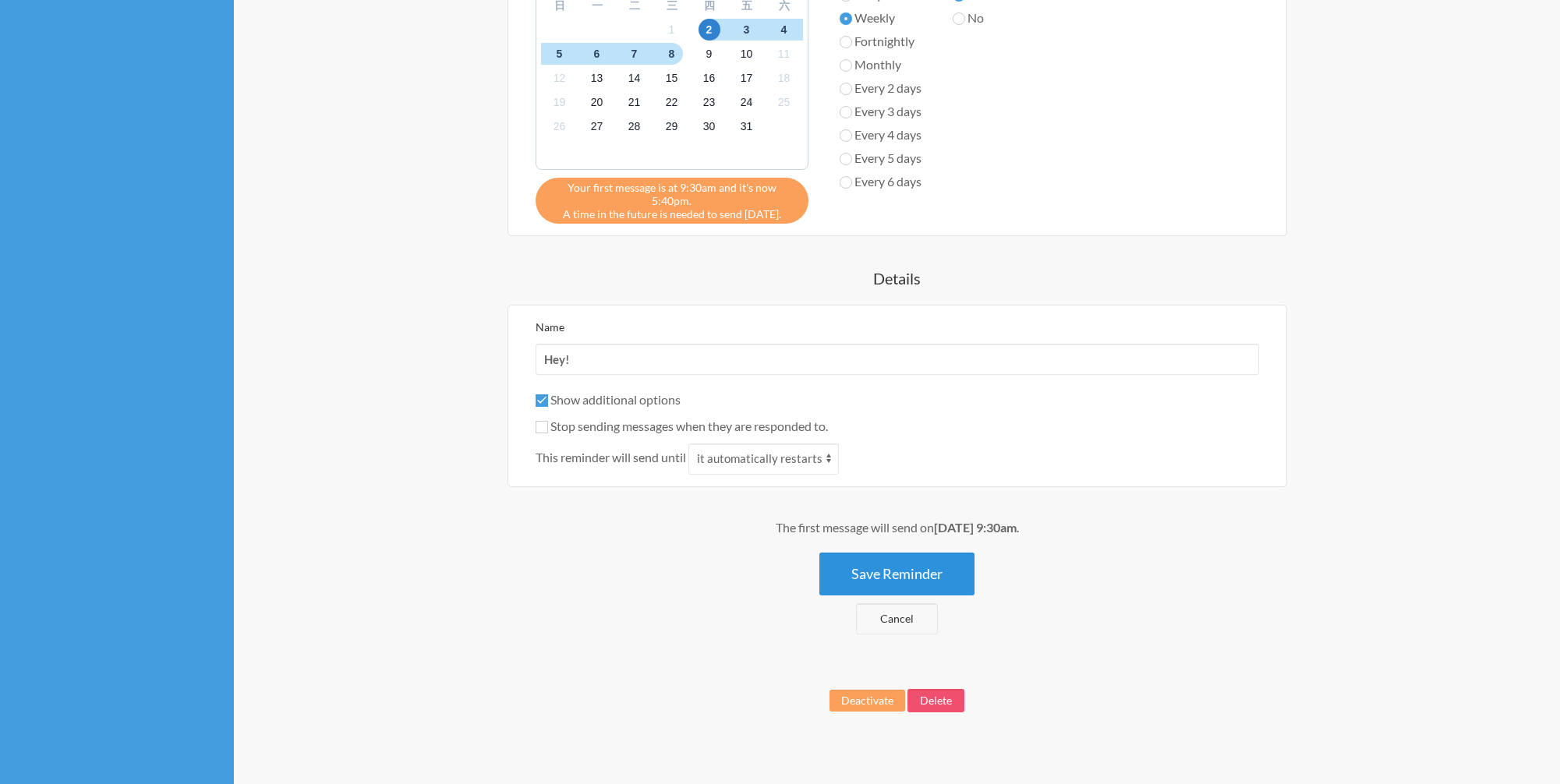
click at [895, 569] on button "Save Reminder" at bounding box center [896, 574] width 155 height 43
